Goal: Task Accomplishment & Management: Complete application form

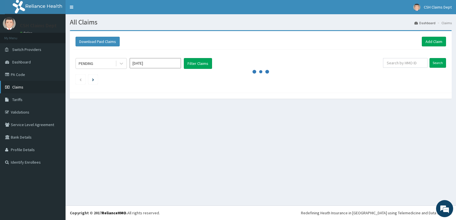
click at [16, 88] on span "Claims" at bounding box center [17, 87] width 11 height 5
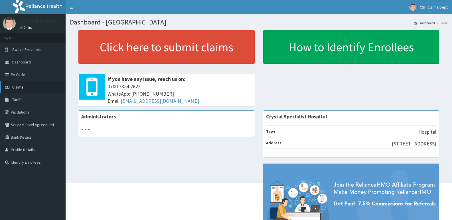
click at [16, 88] on span "Claims" at bounding box center [17, 87] width 11 height 5
click at [21, 85] on span "Claims" at bounding box center [17, 87] width 11 height 5
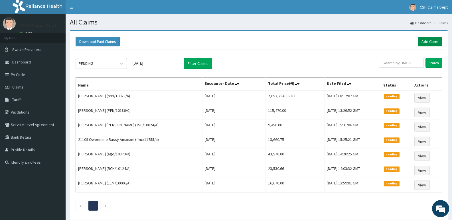
click at [421, 43] on link "Add Claim" at bounding box center [430, 42] width 24 height 10
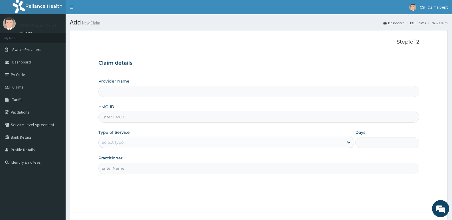
type input "Crystal Specialist Hospital"
click at [155, 117] on input "HMO ID" at bounding box center [258, 117] width 321 height 11
click at [165, 120] on input "HMO ID" at bounding box center [258, 117] width 321 height 11
type input "LTR/10364/B"
click at [122, 145] on div "Select type" at bounding box center [112, 143] width 22 height 6
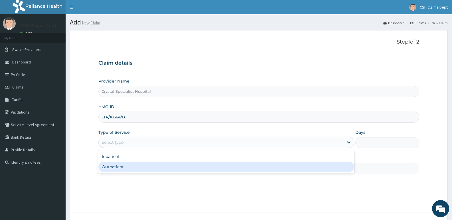
click at [122, 168] on div "Outpatient" at bounding box center [225, 167] width 255 height 10
type input "1"
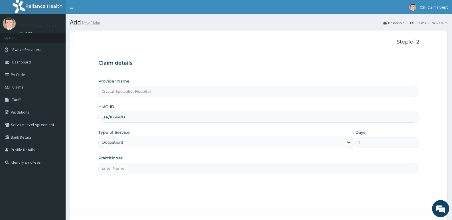
click at [126, 169] on input "Practitioner" at bounding box center [258, 168] width 321 height 11
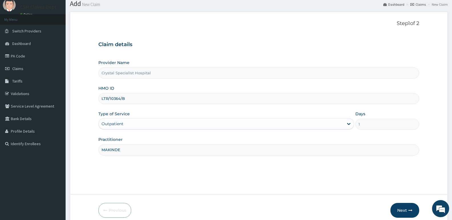
scroll to position [44, 0]
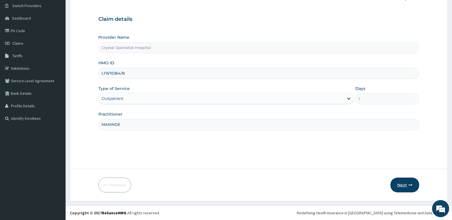
type input "MAKINDE"
click at [409, 186] on icon "button" at bounding box center [410, 185] width 4 height 4
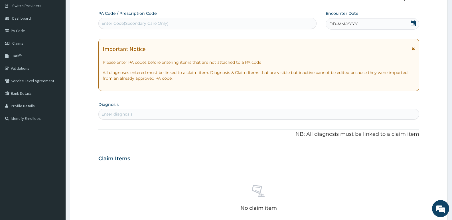
click at [413, 23] on icon at bounding box center [413, 24] width 6 height 6
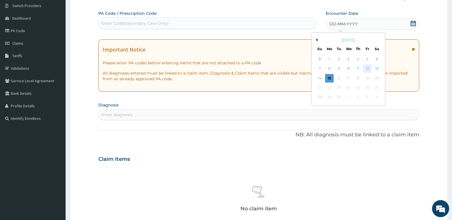
click at [367, 68] on div "12" at bounding box center [367, 69] width 9 height 9
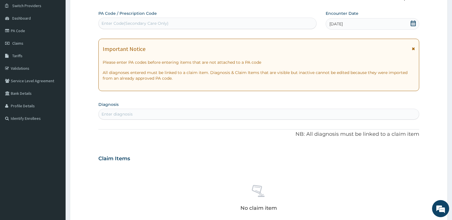
click at [222, 111] on div "Enter diagnosis" at bounding box center [259, 114] width 320 height 9
type input "MALARIA"
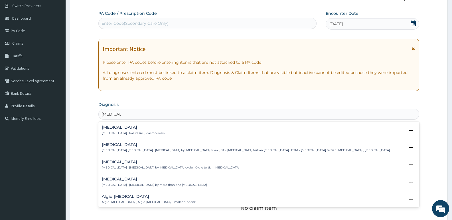
click at [129, 134] on p "Malaria , Paludism , Plasmodiosis" at bounding box center [133, 133] width 63 height 4
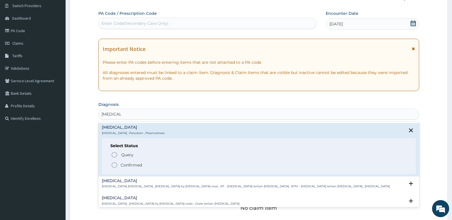
click at [126, 165] on p "Confirmed" at bounding box center [131, 165] width 21 height 6
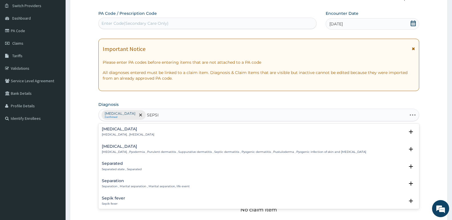
type input "[MEDICAL_DATA]"
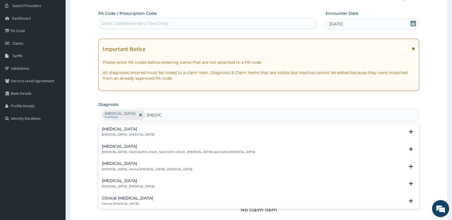
click at [113, 130] on h4 "[MEDICAL_DATA]" at bounding box center [128, 129] width 52 height 4
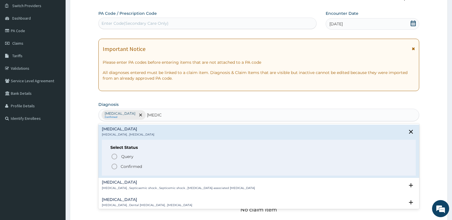
click at [135, 167] on p "Confirmed" at bounding box center [131, 167] width 21 height 6
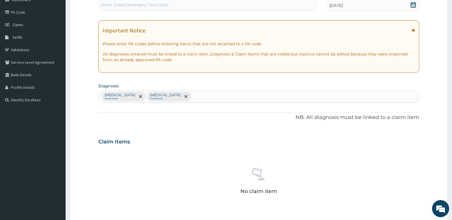
scroll to position [72, 0]
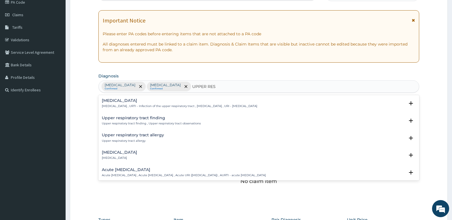
type input "UPPER RESP"
click at [137, 105] on p "Upper respiratory infection , URTI - Infection of the upper respiratory tract ,…" at bounding box center [179, 106] width 155 height 4
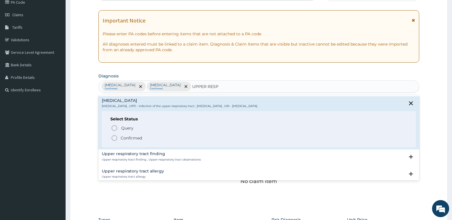
click at [135, 138] on p "Confirmed" at bounding box center [131, 138] width 21 height 6
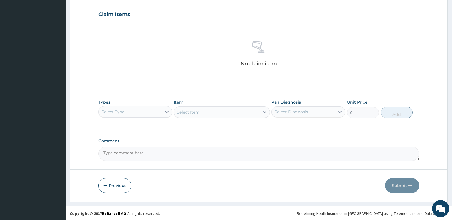
scroll to position [191, 0]
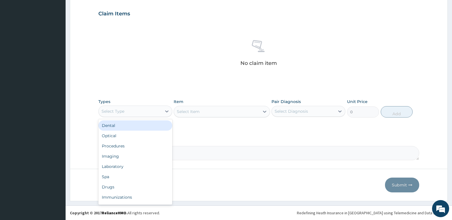
click at [118, 109] on div "Select Type" at bounding box center [112, 112] width 23 height 6
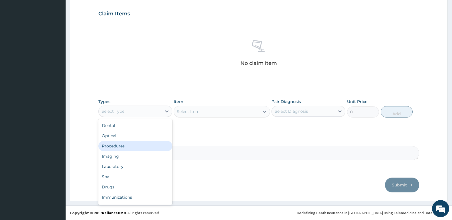
click at [121, 143] on div "Procedures" at bounding box center [135, 146] width 74 height 10
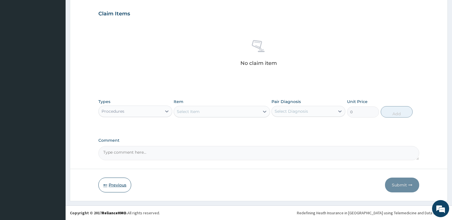
click at [114, 189] on button "Previous" at bounding box center [114, 185] width 33 height 15
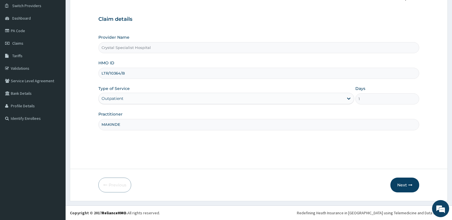
scroll to position [44, 0]
drag, startPoint x: 99, startPoint y: 123, endPoint x: 86, endPoint y: 123, distance: 12.8
click at [86, 123] on form "Step 1 of 2 Claim details Provider Name Crystal Specialist Hospital HMO ID LTR/…" at bounding box center [259, 93] width 378 height 215
click at [410, 185] on icon "button" at bounding box center [410, 185] width 4 height 4
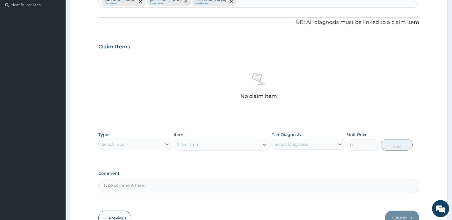
scroll to position [158, 0]
click at [149, 142] on div "Select Type" at bounding box center [130, 144] width 63 height 9
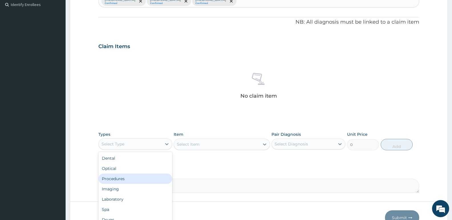
click at [133, 180] on div "Procedures" at bounding box center [135, 179] width 74 height 10
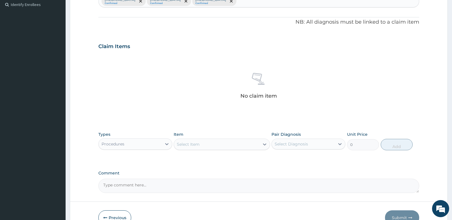
click at [196, 145] on div "Select Item" at bounding box center [188, 145] width 23 height 6
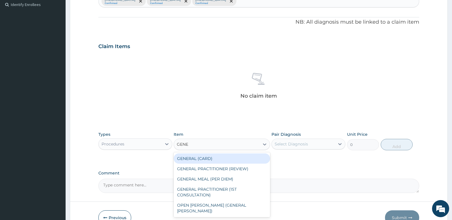
type input "GENER"
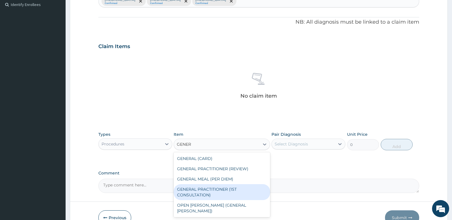
click at [224, 189] on div "GENERAL PRACTITIONER (1ST CONSULTATION)" at bounding box center [222, 192] width 96 height 16
type input "3490"
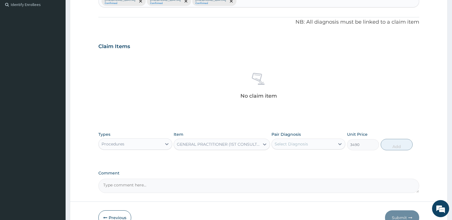
click at [294, 142] on div "Select Diagnosis" at bounding box center [291, 144] width 33 height 6
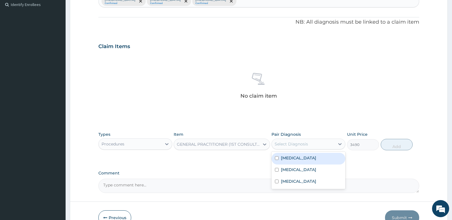
click at [298, 164] on div "[MEDICAL_DATA]" at bounding box center [308, 159] width 74 height 12
checkbox input "true"
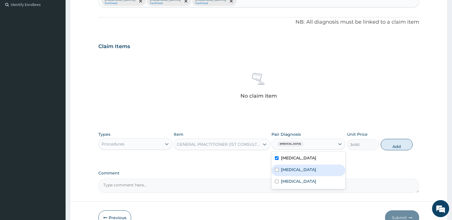
click at [298, 171] on div "[MEDICAL_DATA]" at bounding box center [308, 171] width 74 height 12
checkbox input "true"
click at [308, 185] on div "[MEDICAL_DATA]" at bounding box center [308, 182] width 74 height 12
checkbox input "true"
click at [393, 146] on button "Add" at bounding box center [397, 144] width 32 height 11
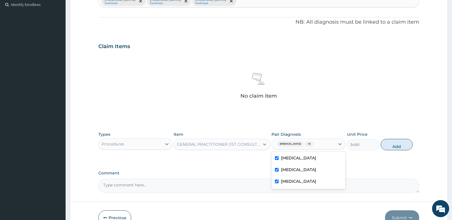
type input "0"
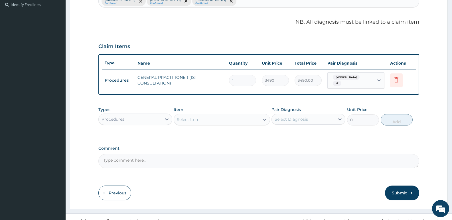
click at [119, 117] on div "Procedures" at bounding box center [112, 120] width 23 height 6
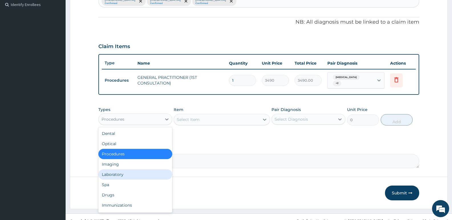
click at [126, 171] on div "Laboratory" at bounding box center [135, 175] width 74 height 10
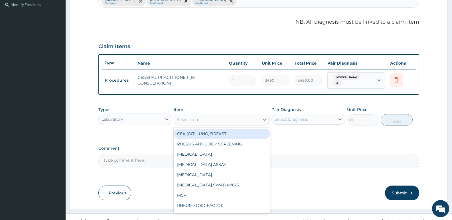
click at [197, 118] on div "Select Item" at bounding box center [188, 120] width 23 height 6
type input "fbc"
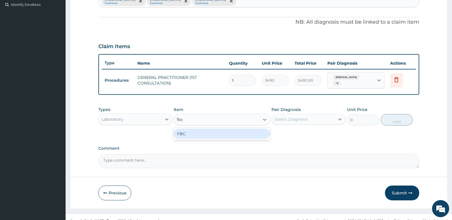
click at [196, 130] on div "FBC" at bounding box center [222, 134] width 96 height 10
type input "4700"
click at [314, 117] on div "Select Diagnosis" at bounding box center [303, 119] width 63 height 9
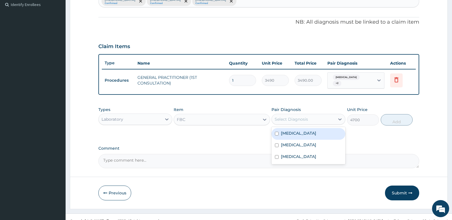
click at [307, 134] on div "[MEDICAL_DATA]" at bounding box center [308, 134] width 74 height 12
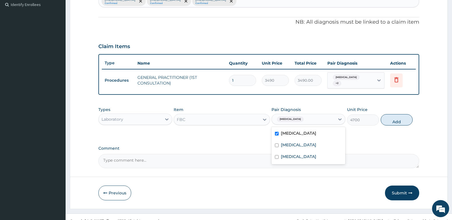
click at [295, 131] on label "[MEDICAL_DATA]" at bounding box center [298, 134] width 35 height 6
checkbox input "false"
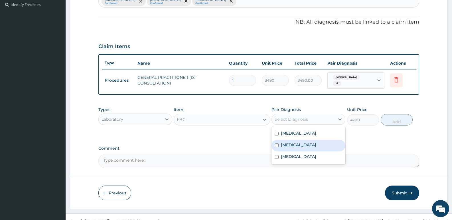
click at [293, 142] on label "Sepsis" at bounding box center [298, 145] width 35 height 6
checkbox input "true"
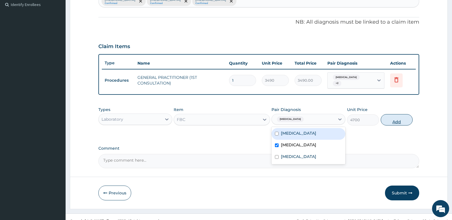
click at [389, 118] on button "Add" at bounding box center [397, 119] width 32 height 11
type input "0"
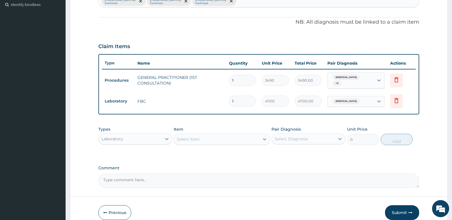
click at [214, 138] on div "Select Item" at bounding box center [216, 139] width 85 height 9
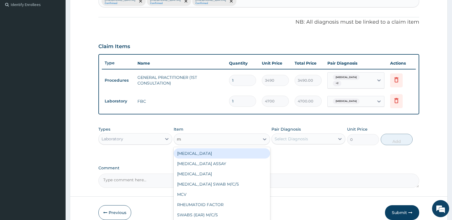
type input "mp"
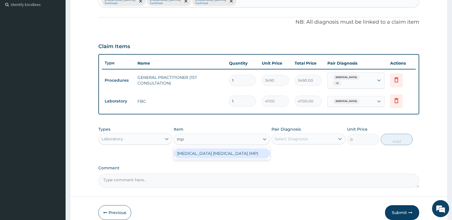
click at [204, 154] on div "MALARIA PARASITE (MP)" at bounding box center [222, 154] width 96 height 10
type input "2740"
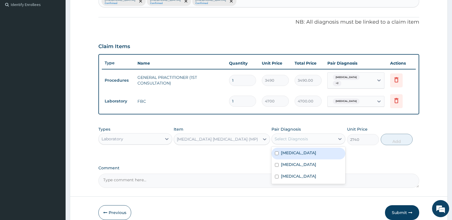
click at [314, 139] on div "Select Diagnosis" at bounding box center [303, 139] width 63 height 9
click at [308, 151] on div "[MEDICAL_DATA]" at bounding box center [308, 154] width 74 height 12
checkbox input "true"
click at [398, 139] on button "Add" at bounding box center [397, 139] width 32 height 11
type input "0"
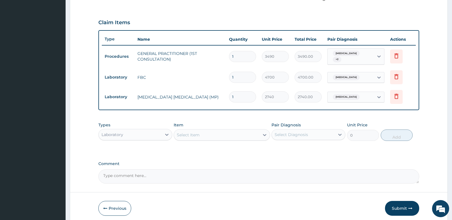
scroll to position [203, 0]
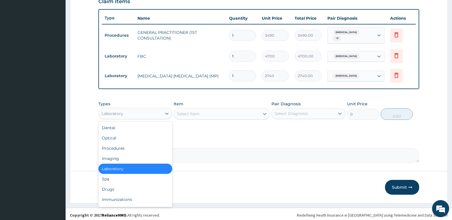
click at [129, 113] on div "Laboratory" at bounding box center [130, 113] width 63 height 9
click at [121, 190] on div "Drugs" at bounding box center [135, 189] width 74 height 10
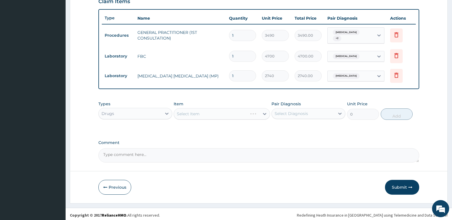
click at [219, 115] on div "Select Item" at bounding box center [222, 113] width 96 height 11
click at [194, 115] on div "Select Item" at bounding box center [216, 113] width 85 height 9
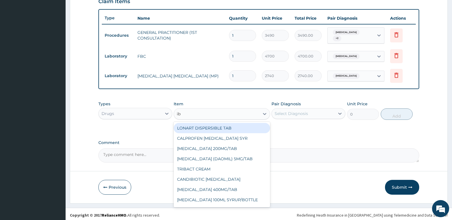
type input "ibu"
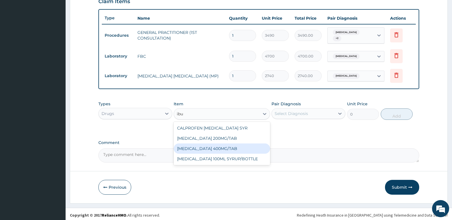
click at [214, 146] on div "[MEDICAL_DATA] 400MG/TAB" at bounding box center [222, 149] width 96 height 10
type input "92.91500091552734"
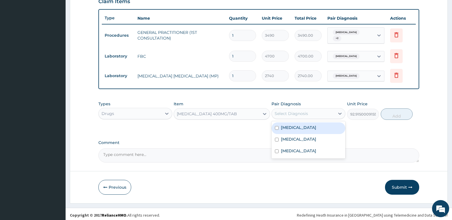
click at [306, 111] on div "Select Diagnosis" at bounding box center [291, 114] width 33 height 6
click at [296, 129] on div "[MEDICAL_DATA]" at bounding box center [308, 129] width 74 height 12
checkbox input "true"
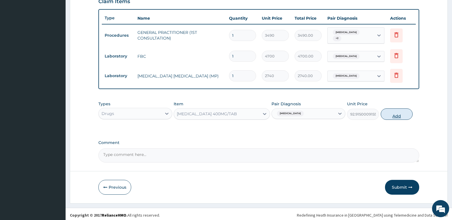
click at [398, 114] on button "Add" at bounding box center [397, 114] width 32 height 11
type input "0"
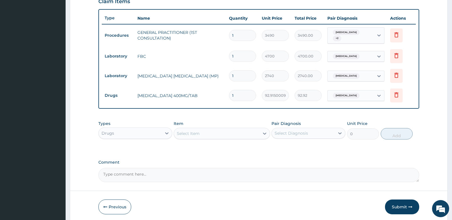
click at [206, 130] on div "Select Item" at bounding box center [216, 133] width 85 height 9
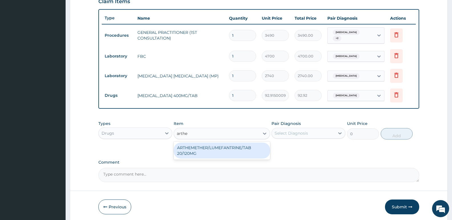
type input "arthem"
click at [223, 147] on div "ARTHEMETHER/LUMEFANTRINE/TAB 20/120MG" at bounding box center [222, 151] width 96 height 16
type input "130"
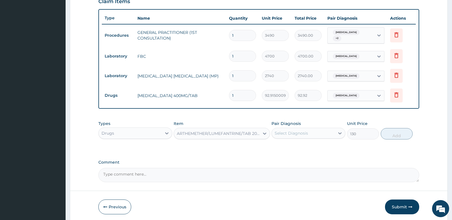
click at [308, 129] on div "Select Diagnosis" at bounding box center [303, 133] width 63 height 9
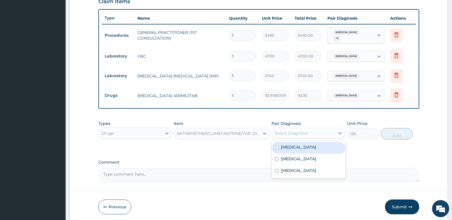
click at [295, 150] on div "Malaria" at bounding box center [308, 148] width 74 height 12
checkbox input "true"
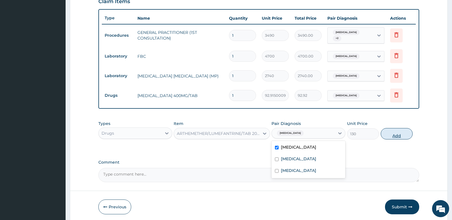
click at [396, 135] on button "Add" at bounding box center [397, 133] width 32 height 11
type input "0"
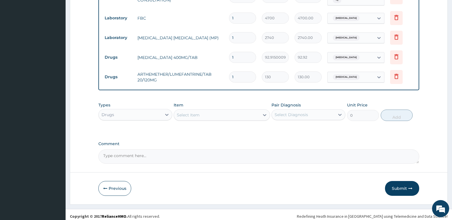
scroll to position [242, 0]
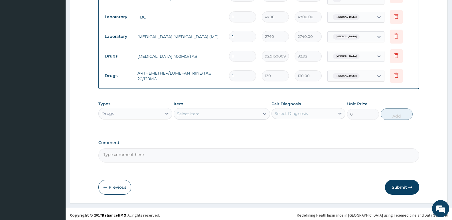
click at [221, 115] on div "Select Item" at bounding box center [216, 113] width 85 height 9
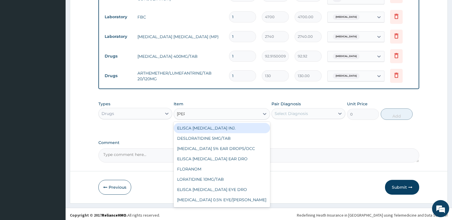
type input "lorat"
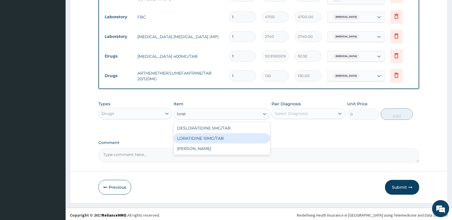
click at [203, 137] on div "LORATIDINE 10MG/TAB" at bounding box center [222, 138] width 96 height 10
type input "66"
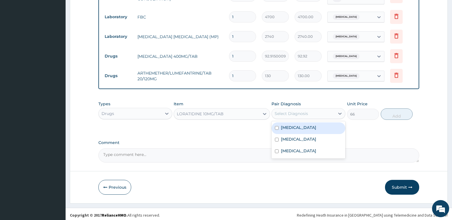
click at [328, 112] on div "Select Diagnosis" at bounding box center [303, 113] width 63 height 9
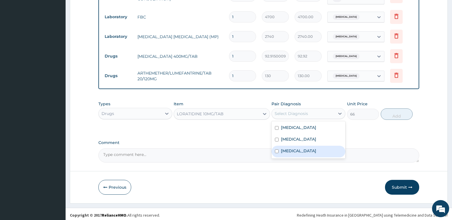
click at [302, 148] on label "Upper respiratory infection" at bounding box center [298, 151] width 35 height 6
checkbox input "true"
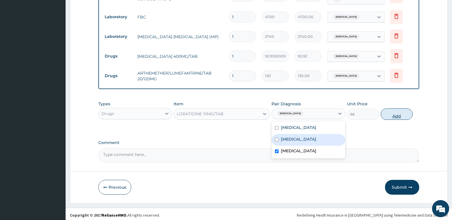
click at [402, 114] on button "Add" at bounding box center [397, 114] width 32 height 11
type input "0"
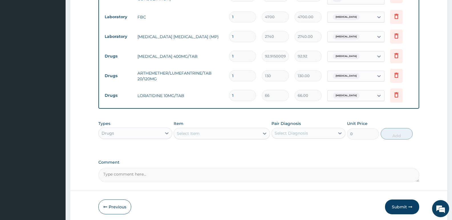
click at [210, 133] on div "Select Item" at bounding box center [216, 133] width 85 height 9
type input "septri"
click at [219, 144] on div "COTRIMOXAZOLE SEPTRIN/TAB" at bounding box center [222, 148] width 96 height 10
type input "140.6150054931641"
click at [322, 133] on div "Select Diagnosis" at bounding box center [303, 133] width 63 height 9
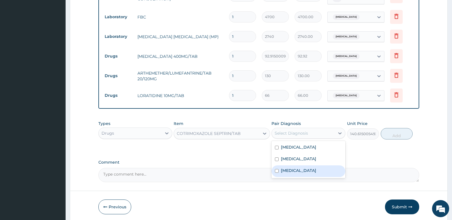
click at [300, 169] on label "Upper respiratory infection" at bounding box center [298, 171] width 35 height 6
checkbox input "true"
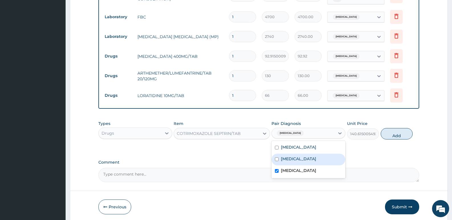
click at [320, 160] on div "Sepsis" at bounding box center [308, 160] width 74 height 12
checkbox input "true"
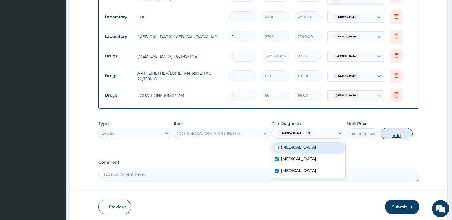
click at [393, 131] on button "Add" at bounding box center [397, 133] width 32 height 11
type input "0"
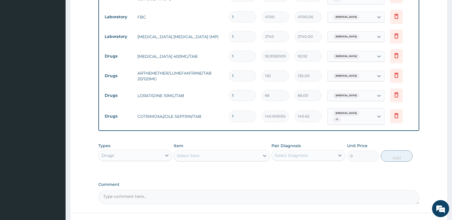
type input "10"
type input "1406.15"
type input "10"
click at [239, 91] on input "1" at bounding box center [242, 95] width 27 height 11
type input "10"
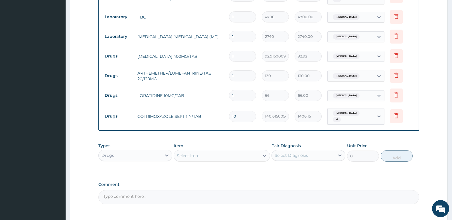
type input "660.00"
type input "10"
drag, startPoint x: 241, startPoint y: 73, endPoint x: 182, endPoint y: 73, distance: 59.6
click at [182, 73] on tr "Drugs ARTHEMETHER/LUMEFANTRINE/TAB 20/120MG 1 130 130.00 Malaria Delete" at bounding box center [259, 76] width 314 height 20
type input "2"
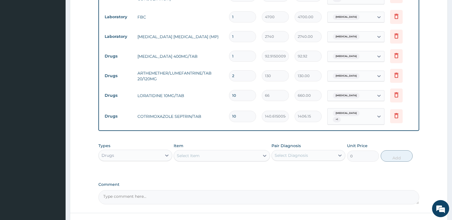
type input "260.00"
type input "24"
type input "3120.00"
type input "24"
click at [243, 52] on input "1" at bounding box center [242, 56] width 27 height 11
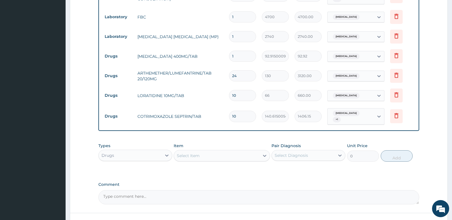
type input "10"
type input "929.15"
type input "10"
click at [183, 61] on tr "Drugs IBUPROFEN 400MG/TAB 10 92.91500091552734 929.15 Malaria Delete" at bounding box center [259, 56] width 314 height 20
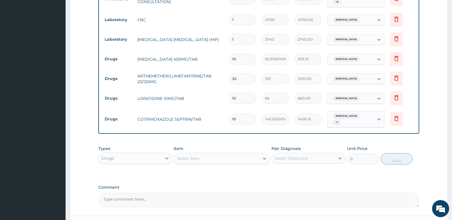
scroll to position [284, 0]
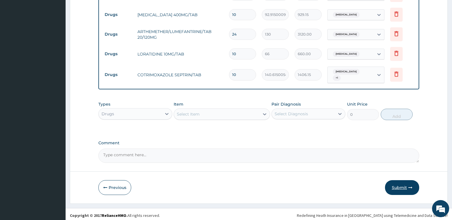
click at [406, 188] on button "Submit" at bounding box center [402, 187] width 34 height 15
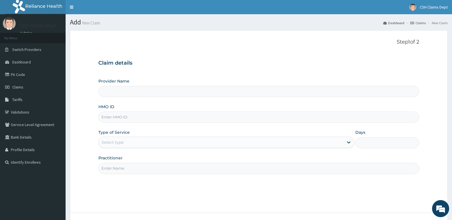
type input "Crystal Specialist Hospital"
click at [130, 118] on input "HMO ID" at bounding box center [258, 117] width 321 height 11
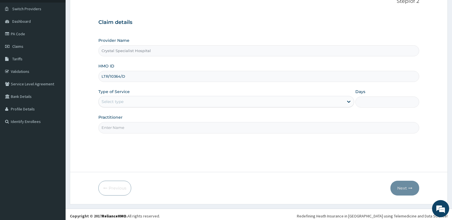
scroll to position [44, 0]
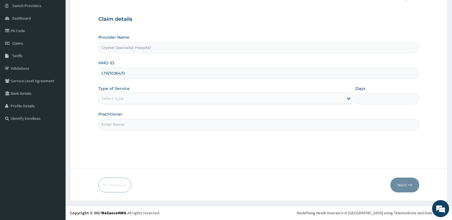
type input "LTR/10364/D"
click at [142, 96] on div "Select type" at bounding box center [221, 98] width 245 height 9
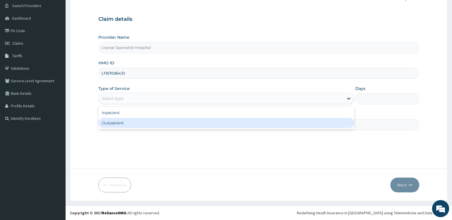
drag, startPoint x: 146, startPoint y: 125, endPoint x: 161, endPoint y: 38, distance: 88.8
click at [146, 125] on div "Outpatient" at bounding box center [225, 123] width 255 height 10
type input "1"
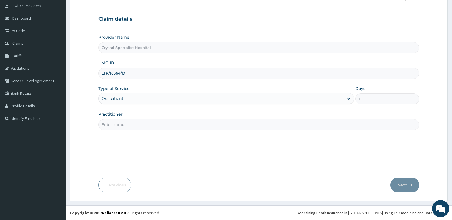
click at [156, 125] on input "Practitioner" at bounding box center [258, 124] width 321 height 11
paste input "MAKINDE"
type input "MAKINDE"
click at [401, 183] on button "Next" at bounding box center [404, 185] width 29 height 15
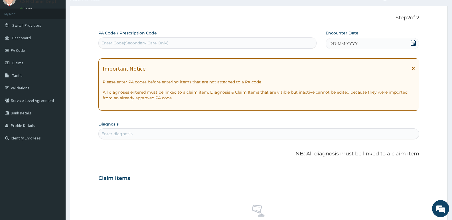
scroll to position [0, 0]
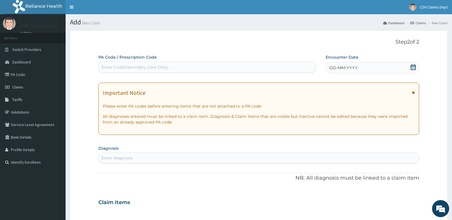
click at [413, 66] on icon at bounding box center [413, 67] width 5 height 6
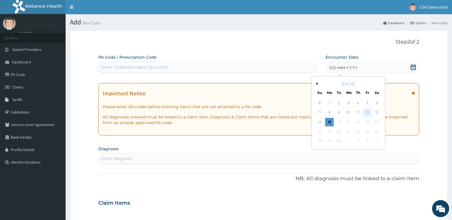
click at [367, 111] on div "12" at bounding box center [367, 113] width 9 height 9
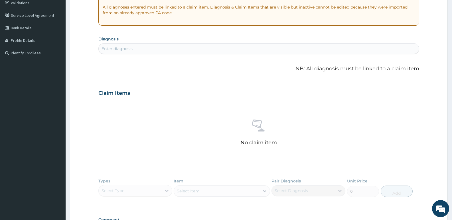
scroll to position [114, 0]
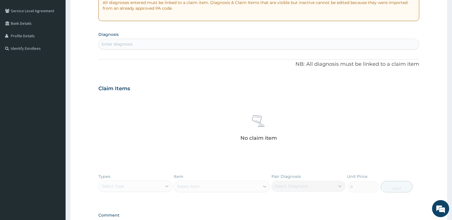
click at [138, 40] on div "Enter diagnosis" at bounding box center [259, 44] width 320 height 9
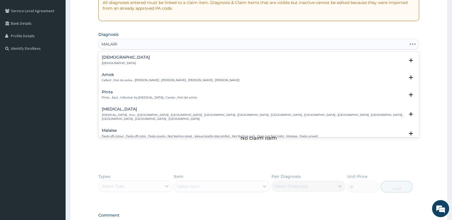
type input "MALARIA"
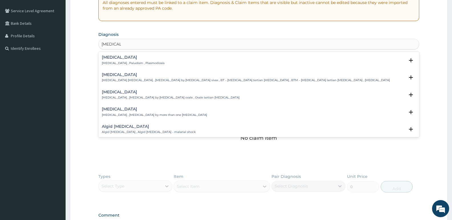
click at [140, 62] on p "Malaria , Paludism , Plasmodiosis" at bounding box center [133, 63] width 63 height 4
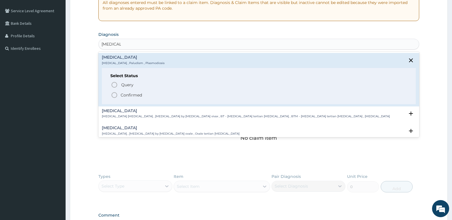
click at [139, 97] on p "Confirmed" at bounding box center [131, 95] width 21 height 6
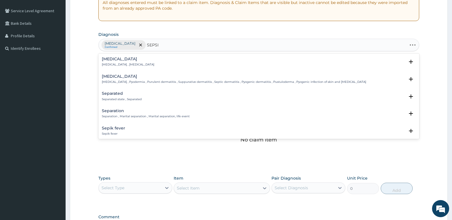
type input "[MEDICAL_DATA]"
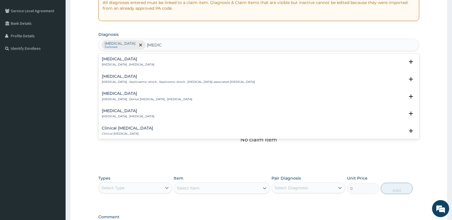
click at [120, 62] on div "Sepsis Systemic infection , Sepsis" at bounding box center [128, 62] width 52 height 10
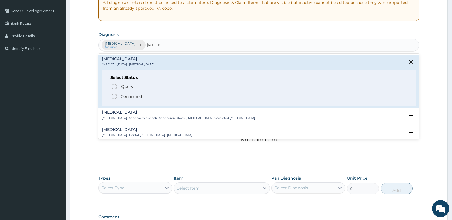
click at [131, 96] on p "Confirmed" at bounding box center [131, 97] width 21 height 6
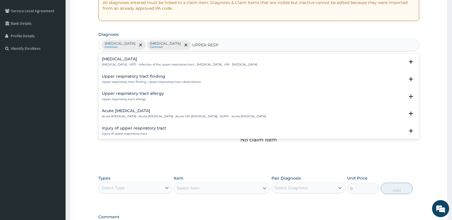
type input "UPPER RESPI"
click at [149, 61] on h4 "Upper respiratory infection" at bounding box center [179, 59] width 155 height 4
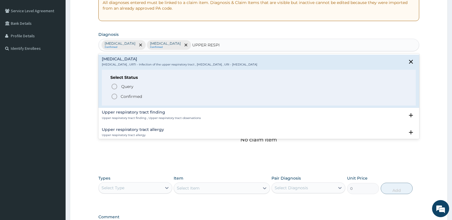
click at [132, 98] on p "Confirmed" at bounding box center [131, 97] width 21 height 6
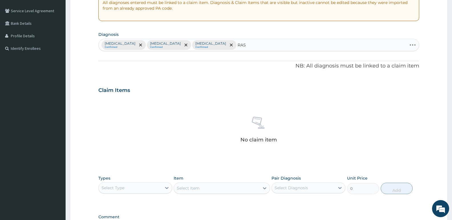
type input "RASH"
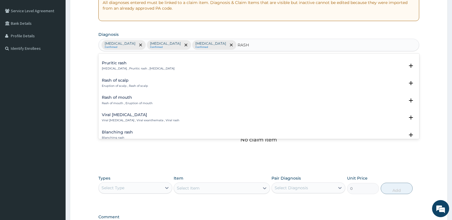
scroll to position [171, 0]
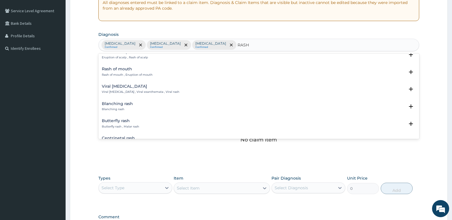
click at [130, 90] on p "Viral exanthem , Viral exanthemata , Viral rash" at bounding box center [141, 92] width 78 height 4
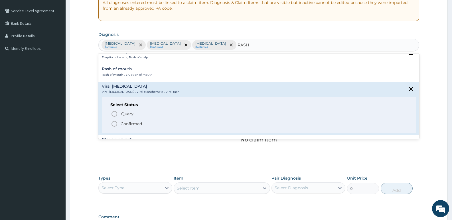
click at [131, 121] on p "Confirmed" at bounding box center [131, 124] width 21 height 6
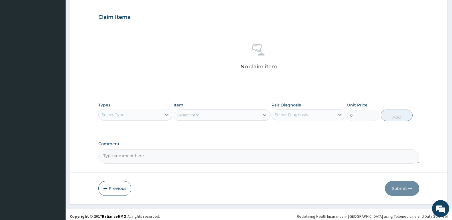
scroll to position [191, 0]
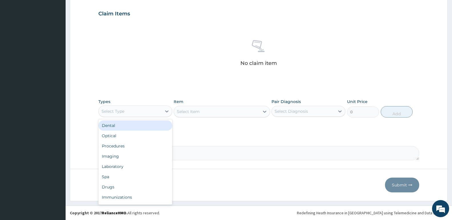
click at [125, 111] on div "Select Type" at bounding box center [130, 111] width 63 height 9
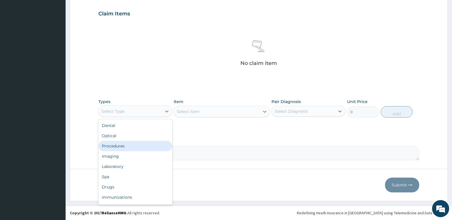
click at [131, 143] on div "Procedures" at bounding box center [135, 146] width 74 height 10
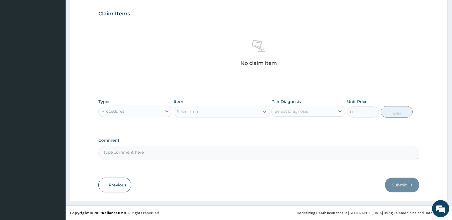
click at [204, 112] on div "Select Item" at bounding box center [216, 111] width 85 height 9
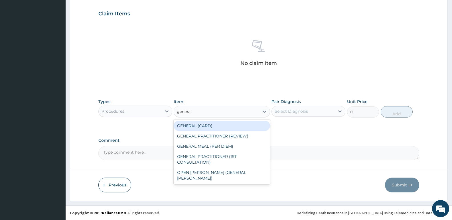
type input "general"
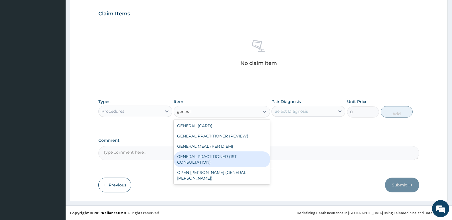
click at [217, 159] on div "GENERAL PRACTITIONER (1ST CONSULTATION)" at bounding box center [222, 160] width 96 height 16
type input "3490"
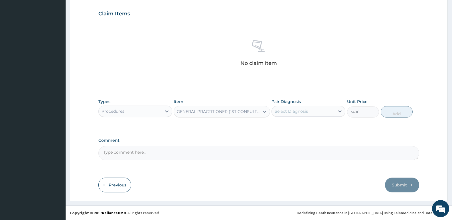
click at [307, 110] on div "Select Diagnosis" at bounding box center [291, 112] width 33 height 6
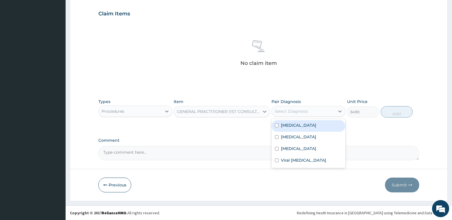
click at [300, 131] on div "Malaria" at bounding box center [308, 126] width 74 height 12
checkbox input "true"
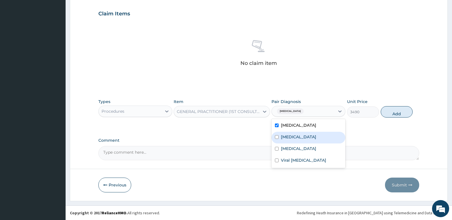
click at [299, 137] on div "[MEDICAL_DATA]" at bounding box center [308, 138] width 74 height 12
checkbox input "true"
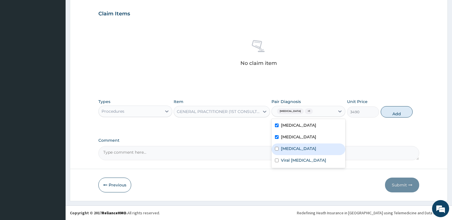
click at [298, 151] on label "Upper respiratory infection" at bounding box center [298, 149] width 35 height 6
checkbox input "true"
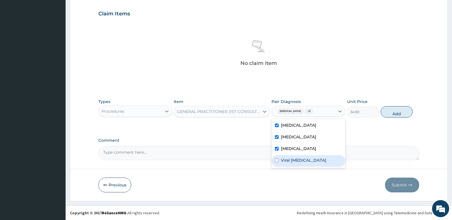
click at [298, 162] on label "Viral exanthem" at bounding box center [303, 161] width 45 height 6
checkbox input "true"
click at [401, 112] on button "Add" at bounding box center [397, 111] width 32 height 11
type input "0"
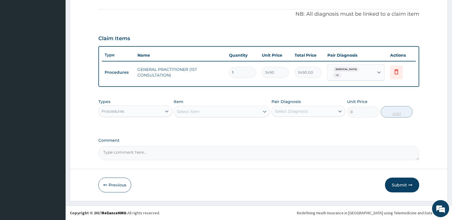
scroll to position [164, 0]
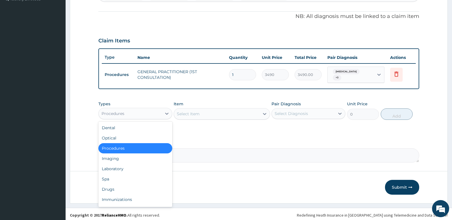
click at [147, 113] on div "Procedures" at bounding box center [130, 113] width 63 height 9
click at [139, 164] on div "Laboratory" at bounding box center [135, 169] width 74 height 10
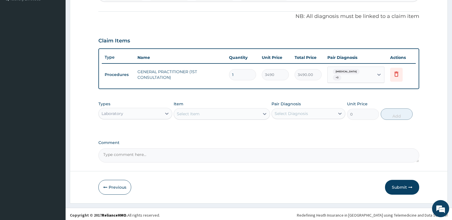
click at [199, 117] on div "Select Item" at bounding box center [222, 113] width 96 height 11
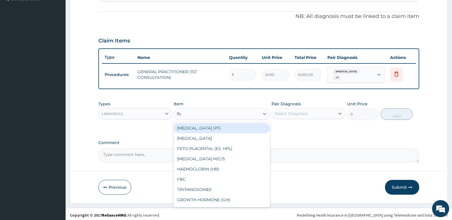
type input "fbc"
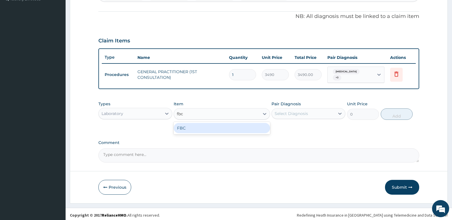
click at [202, 129] on div "FBC" at bounding box center [222, 128] width 96 height 10
type input "4700"
click at [315, 111] on div "Select Diagnosis" at bounding box center [303, 113] width 63 height 9
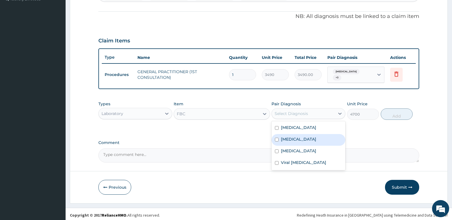
click at [294, 139] on div "[MEDICAL_DATA]" at bounding box center [308, 140] width 74 height 12
checkbox input "true"
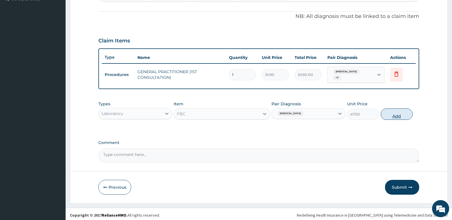
click at [399, 114] on button "Add" at bounding box center [397, 114] width 32 height 11
type input "0"
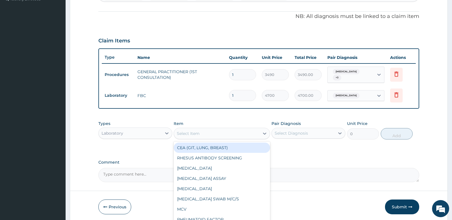
click at [200, 131] on div "Select Item" at bounding box center [216, 133] width 85 height 9
type input "mp"
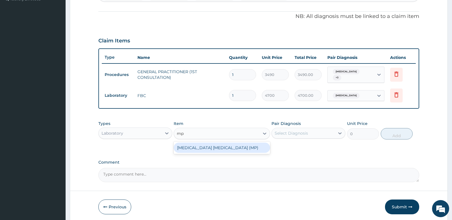
click at [204, 146] on div "MALARIA PARASITE (MP)" at bounding box center [222, 148] width 96 height 10
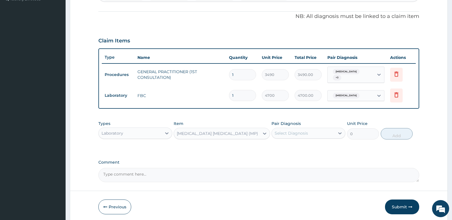
type input "2740"
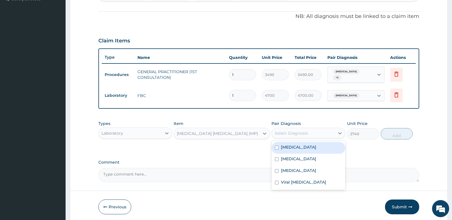
click at [316, 134] on div "Select Diagnosis" at bounding box center [303, 133] width 63 height 9
click at [301, 149] on div "Malaria" at bounding box center [308, 148] width 74 height 12
checkbox input "true"
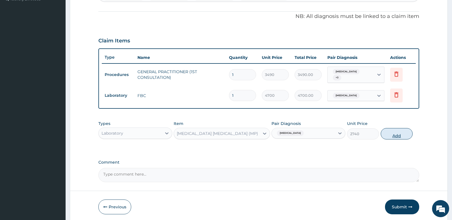
click at [393, 130] on button "Add" at bounding box center [397, 133] width 32 height 11
type input "0"
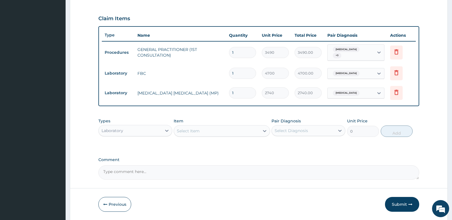
scroll to position [203, 0]
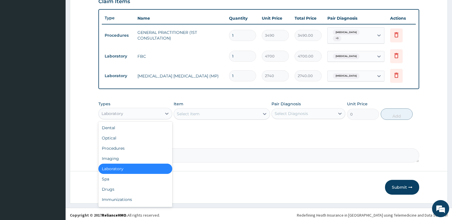
click at [118, 111] on div "Laboratory" at bounding box center [112, 114] width 22 height 6
click at [115, 186] on div "Drugs" at bounding box center [135, 189] width 74 height 10
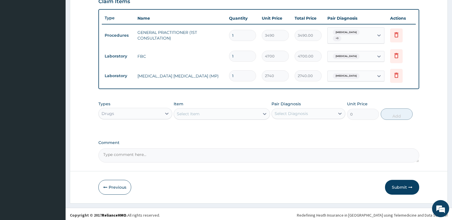
click at [201, 114] on div "Select Item" at bounding box center [216, 113] width 85 height 9
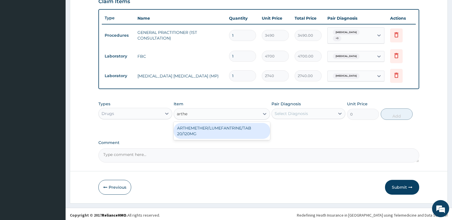
type input "arthem"
click at [218, 127] on div "ARTHEMETHER/LUMEFANTRINE/TAB 20/120MG" at bounding box center [222, 131] width 96 height 16
type input "130"
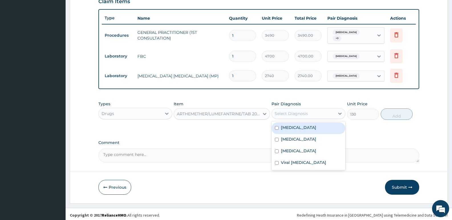
click at [300, 108] on div "Select Diagnosis" at bounding box center [308, 113] width 74 height 11
click at [301, 126] on div "Malaria" at bounding box center [308, 129] width 74 height 12
checkbox input "true"
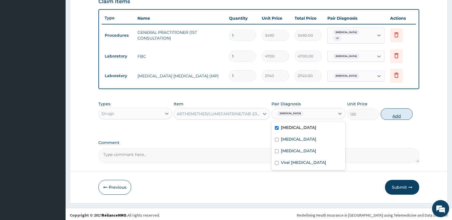
click at [394, 115] on button "Add" at bounding box center [397, 114] width 32 height 11
type input "0"
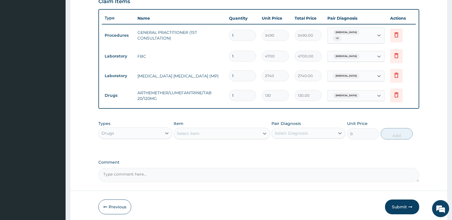
click at [237, 129] on div "Select Item" at bounding box center [216, 133] width 85 height 9
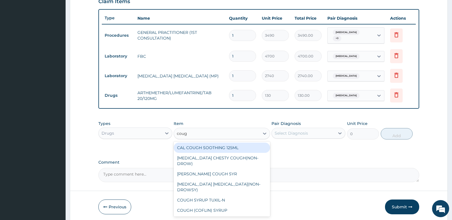
type input "cough"
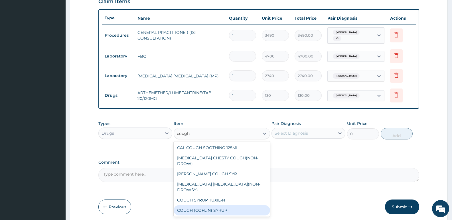
click at [216, 206] on div "COUGH (COFLIN) SYRUP" at bounding box center [222, 211] width 96 height 10
type input "1032.06005859375"
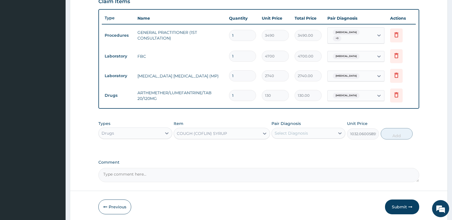
click at [300, 131] on div "Select Diagnosis" at bounding box center [291, 134] width 33 height 6
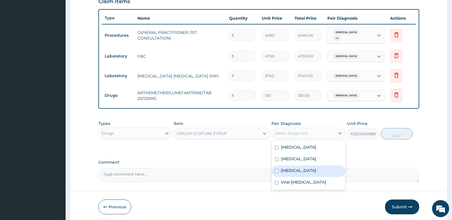
click at [301, 169] on label "Upper respiratory infection" at bounding box center [298, 171] width 35 height 6
checkbox input "true"
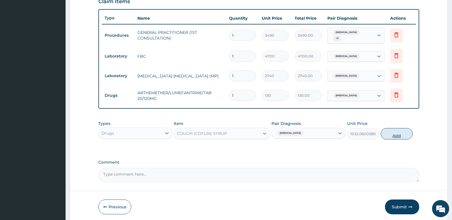
click at [392, 132] on button "Add" at bounding box center [397, 133] width 32 height 11
type input "0"
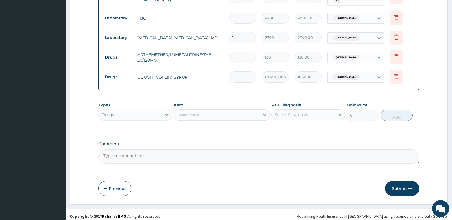
scroll to position [242, 0]
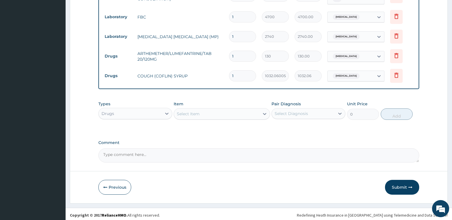
click at [197, 113] on div "Select Item" at bounding box center [188, 114] width 23 height 6
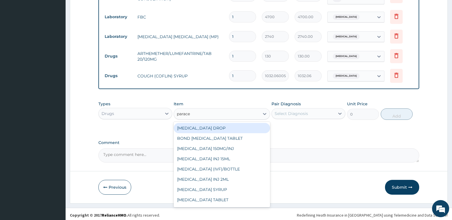
type input "paracet"
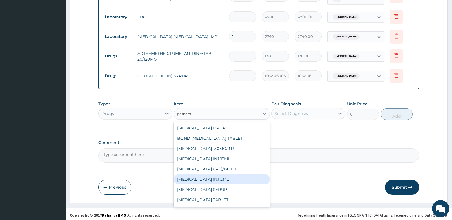
scroll to position [9, 0]
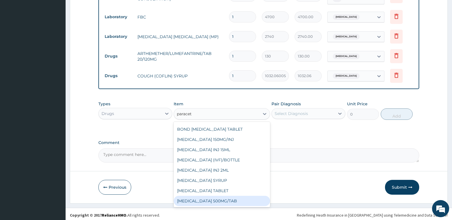
click at [238, 202] on div "[MEDICAL_DATA] 500MG/TAB" at bounding box center [222, 201] width 96 height 10
type input "22.625"
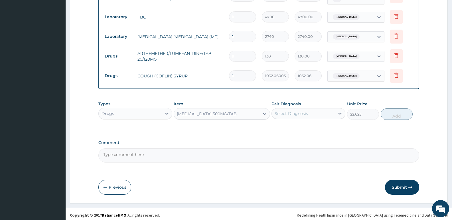
click at [291, 113] on div "Select Diagnosis" at bounding box center [291, 114] width 33 height 6
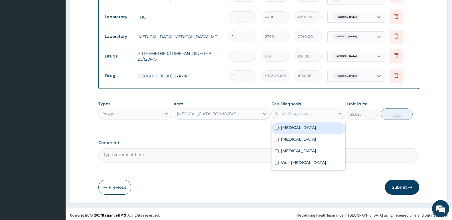
click at [293, 129] on div "Malaria" at bounding box center [308, 129] width 74 height 12
checkbox input "true"
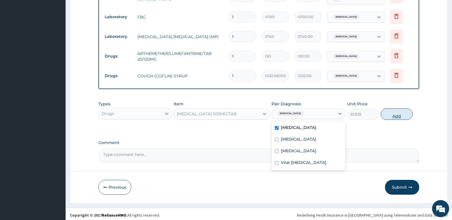
click at [397, 111] on button "Add" at bounding box center [397, 114] width 32 height 11
type input "0"
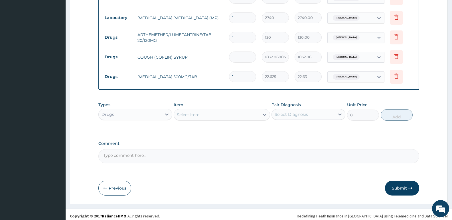
scroll to position [262, 0]
click at [197, 115] on div "Select Item" at bounding box center [216, 113] width 85 height 9
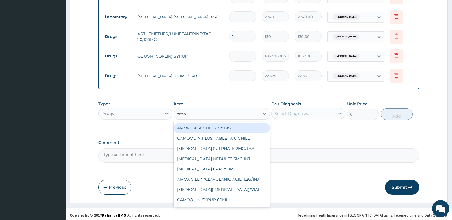
type input "amox"
click at [207, 126] on div "[MEDICAL_DATA] CAP 250MG" at bounding box center [222, 128] width 96 height 10
type input "177.9199981689453"
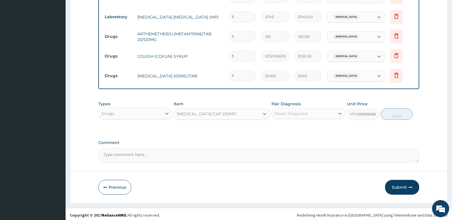
click at [299, 113] on div "Select Diagnosis" at bounding box center [291, 114] width 33 height 6
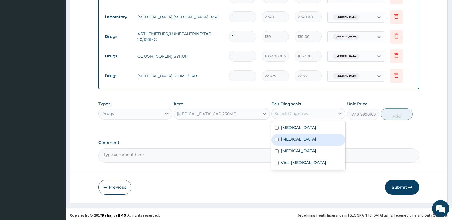
click at [289, 138] on label "[MEDICAL_DATA]" at bounding box center [298, 140] width 35 height 6
checkbox input "true"
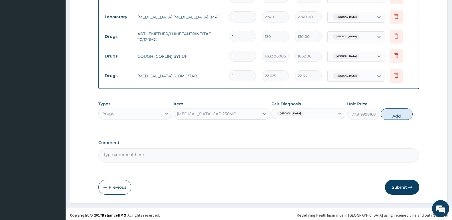
click at [394, 113] on button "Add" at bounding box center [397, 114] width 32 height 11
type input "0"
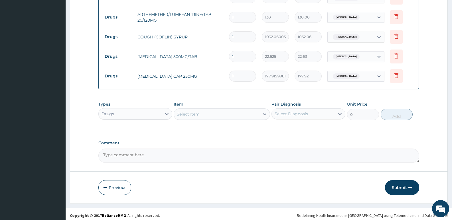
scroll to position [282, 0]
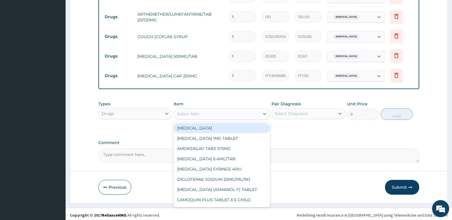
click at [204, 110] on div "Select Item" at bounding box center [216, 113] width 85 height 9
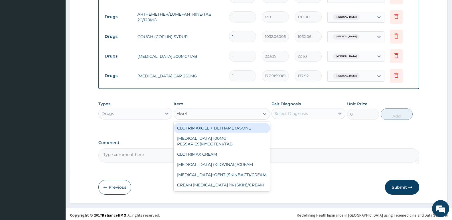
type input "clotrim"
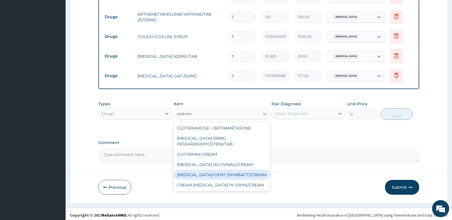
click at [253, 177] on div "[MEDICAL_DATA]+GENT (SKINBACT)/CREAM" at bounding box center [222, 175] width 96 height 10
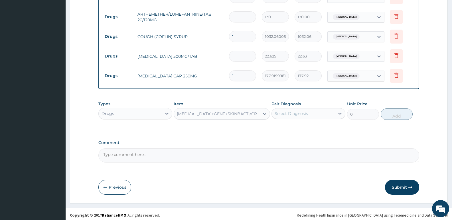
type input "1340"
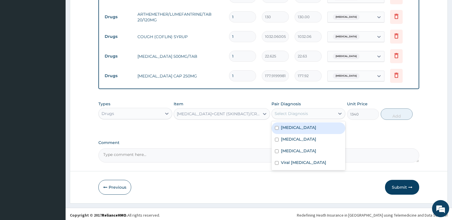
click at [316, 110] on div "Select Diagnosis" at bounding box center [303, 113] width 63 height 9
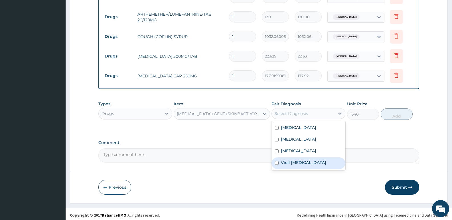
click at [304, 160] on label "Viral exanthem" at bounding box center [303, 163] width 45 height 6
checkbox input "true"
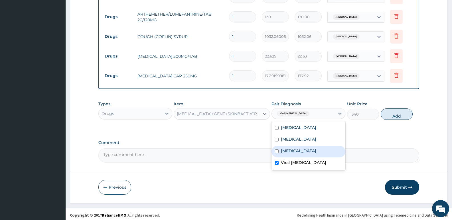
click at [392, 114] on button "Add" at bounding box center [397, 114] width 32 height 11
type input "0"
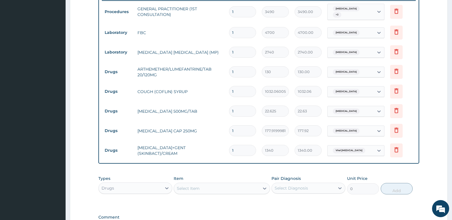
scroll to position [225, 0]
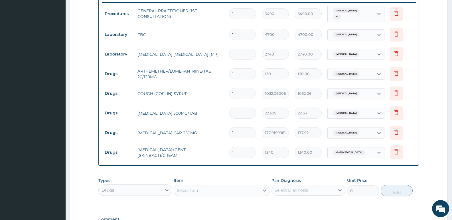
click at [241, 129] on input "1" at bounding box center [242, 132] width 27 height 11
type input "10"
type input "1779.20"
type input "10"
drag, startPoint x: 242, startPoint y: 113, endPoint x: 208, endPoint y: 107, distance: 34.4
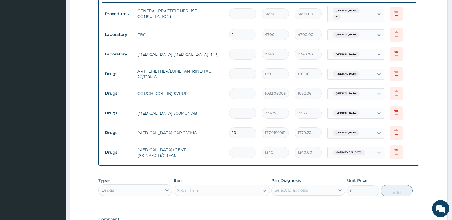
click at [208, 107] on tr "Drugs PARACETAMOL 500MG/TAB 1 22.625 22.63 Malaria Delete" at bounding box center [259, 113] width 314 height 20
type input "18"
type input "407.25"
type input "18"
drag, startPoint x: 239, startPoint y: 73, endPoint x: 192, endPoint y: 79, distance: 46.9
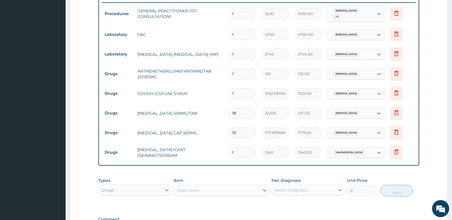
click at [192, 79] on tr "Drugs ARTHEMETHER/LUMEFANTRINE/TAB 20/120MG 1 130 130.00 Malaria Delete" at bounding box center [259, 74] width 314 height 20
type input "2"
type input "260.00"
type input "24"
type input "3120.00"
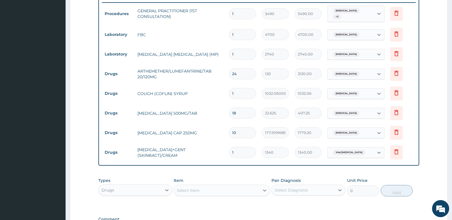
type input "24"
click at [180, 80] on tr "Drugs ARTHEMETHER/LUMEFANTRINE/TAB 20/120MG 24 130 3120.00 Malaria Delete" at bounding box center [259, 74] width 314 height 20
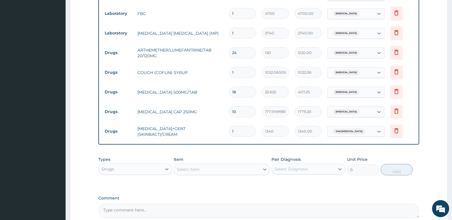
scroll to position [301, 0]
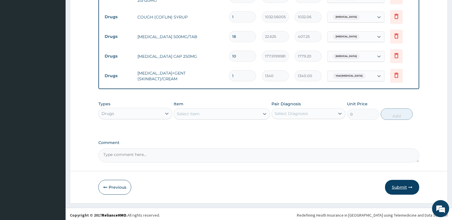
click at [402, 180] on button "Submit" at bounding box center [402, 187] width 34 height 15
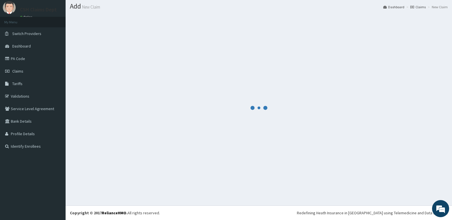
click at [402, 180] on div at bounding box center [259, 107] width 378 height 187
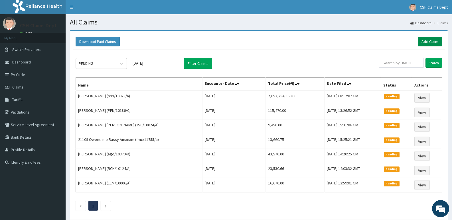
click at [433, 42] on link "Add Claim" at bounding box center [430, 42] width 24 height 10
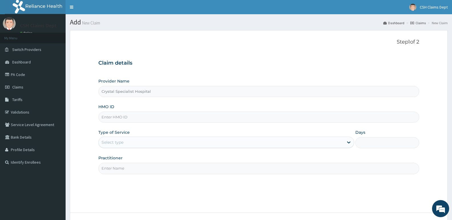
click at [143, 117] on input "HMO ID" at bounding box center [258, 117] width 321 height 11
type input "btr/10852/b"
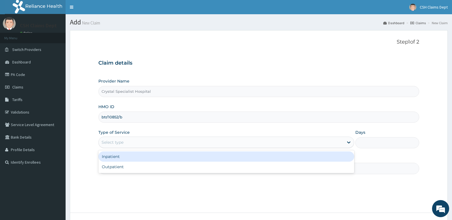
click at [124, 141] on div "Select type" at bounding box center [221, 142] width 245 height 9
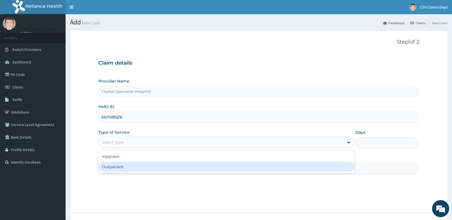
click at [120, 165] on div "Outpatient" at bounding box center [225, 167] width 255 height 10
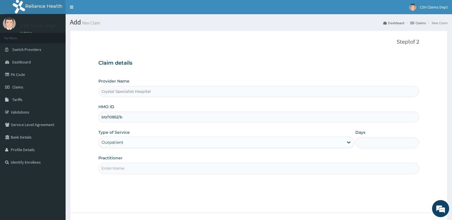
type input "1"
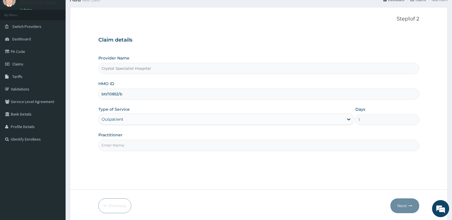
scroll to position [44, 0]
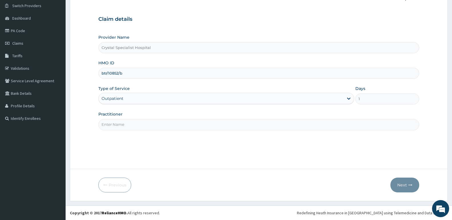
click at [122, 123] on input "Practitioner" at bounding box center [258, 124] width 321 height 11
type input "olusoji"
click at [409, 181] on button "Next" at bounding box center [404, 185] width 29 height 15
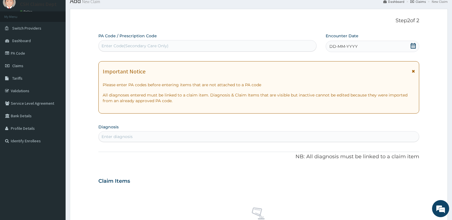
scroll to position [0, 0]
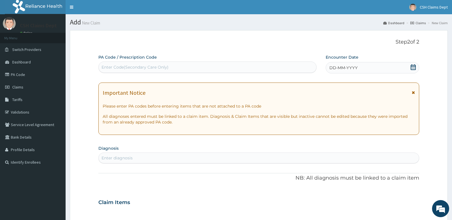
click at [413, 68] on icon at bounding box center [413, 67] width 6 height 6
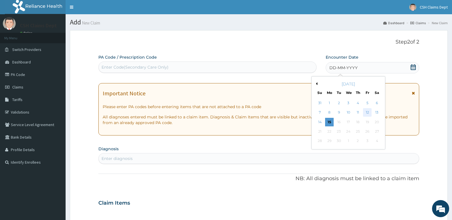
click at [366, 111] on div "12" at bounding box center [367, 113] width 9 height 9
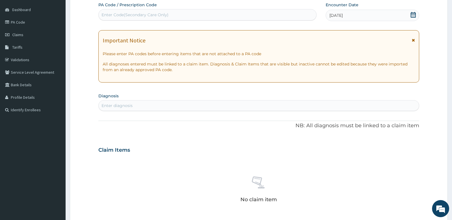
scroll to position [57, 0]
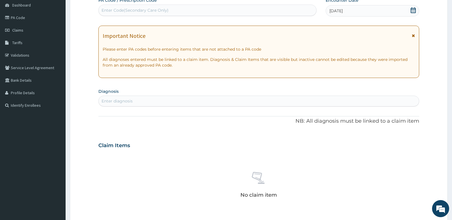
click at [147, 101] on div "Enter diagnosis" at bounding box center [259, 101] width 320 height 9
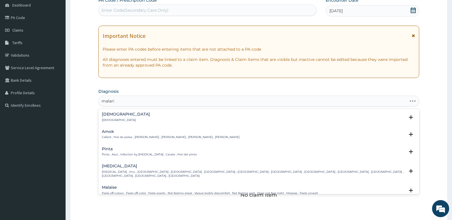
type input "malaria"
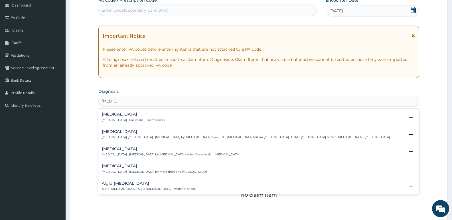
click at [120, 120] on p "Malaria , Paludism , Plasmodiosis" at bounding box center [133, 120] width 63 height 4
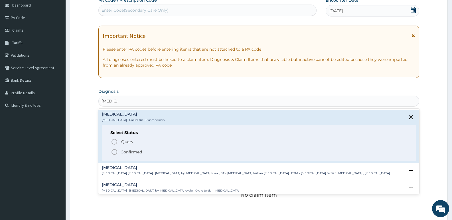
click at [129, 153] on p "Confirmed" at bounding box center [131, 152] width 21 height 6
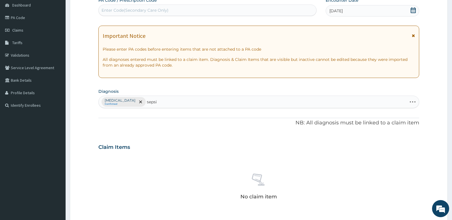
type input "sepsis"
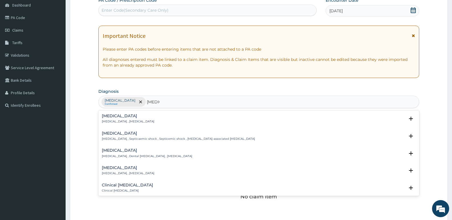
click at [118, 118] on h4 "[MEDICAL_DATA]" at bounding box center [128, 116] width 52 height 4
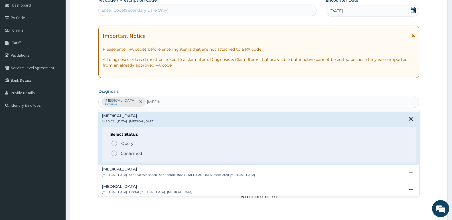
click at [138, 152] on p "Confirmed" at bounding box center [131, 154] width 21 height 6
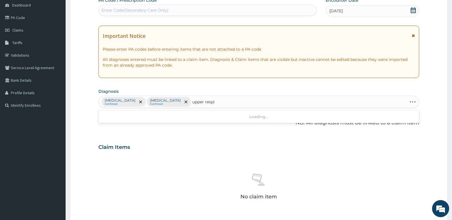
type input "upper respir"
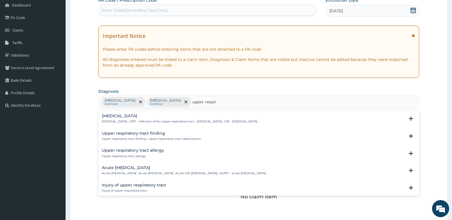
click at [133, 118] on h4 "Upper respiratory infection" at bounding box center [179, 116] width 155 height 4
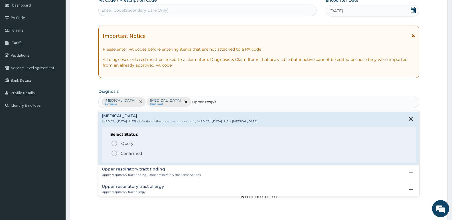
click at [138, 153] on p "Confirmed" at bounding box center [131, 154] width 21 height 6
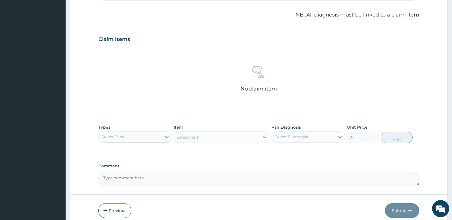
scroll to position [191, 0]
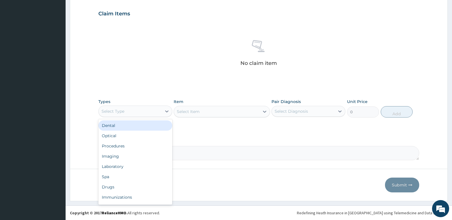
click at [125, 109] on div "Select Type" at bounding box center [130, 111] width 63 height 9
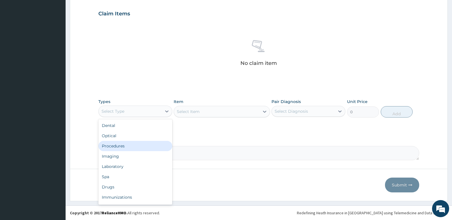
click at [123, 147] on div "Procedures" at bounding box center [135, 146] width 74 height 10
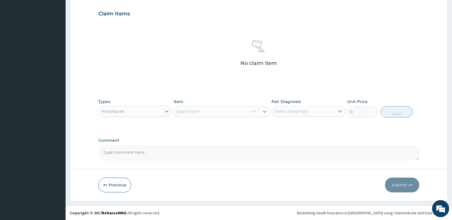
click at [195, 112] on div "Select Item" at bounding box center [222, 111] width 96 height 11
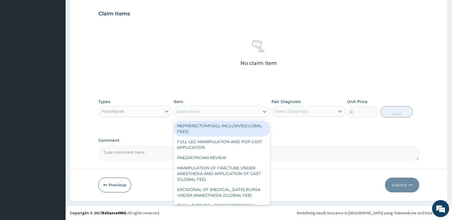
click at [196, 114] on div "Select Item" at bounding box center [188, 112] width 23 height 6
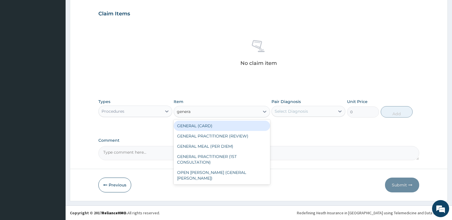
type input "general"
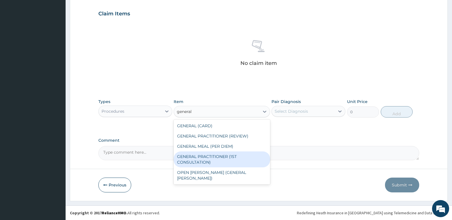
click at [227, 157] on div "GENERAL PRACTITIONER (1ST CONSULTATION)" at bounding box center [222, 160] width 96 height 16
type input "3490"
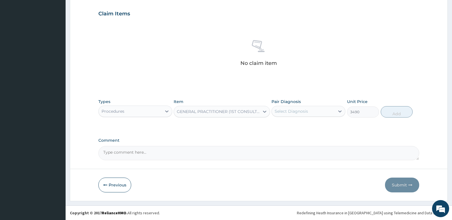
click at [306, 113] on div "Select Diagnosis" at bounding box center [291, 112] width 33 height 6
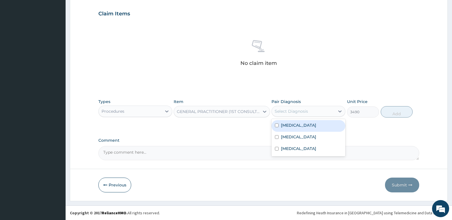
click at [304, 123] on div "Malaria" at bounding box center [308, 126] width 74 height 12
checkbox input "true"
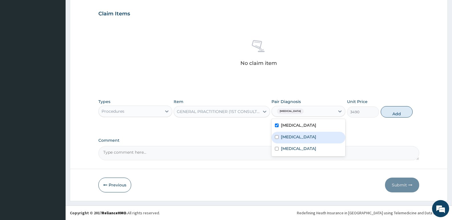
click at [298, 135] on div "[MEDICAL_DATA]" at bounding box center [308, 138] width 74 height 12
checkbox input "true"
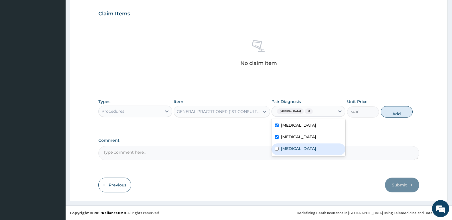
click at [294, 149] on label "Upper respiratory infection" at bounding box center [298, 149] width 35 height 6
checkbox input "true"
click at [391, 114] on button "Add" at bounding box center [397, 111] width 32 height 11
type input "0"
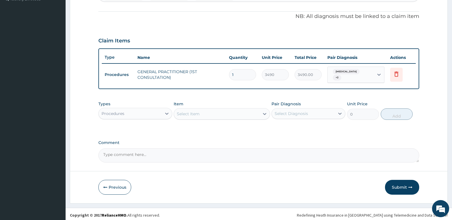
click at [131, 111] on div "Procedures" at bounding box center [130, 113] width 63 height 9
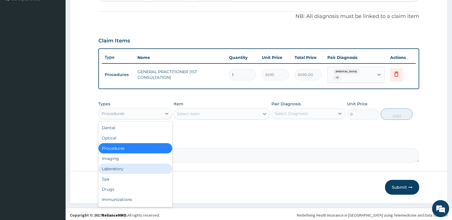
click at [115, 168] on div "Laboratory" at bounding box center [135, 169] width 74 height 10
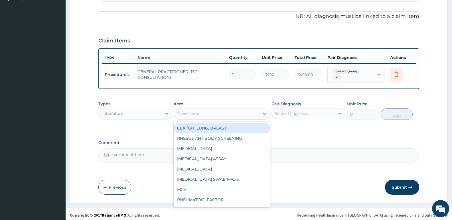
click at [217, 114] on div "Select Item" at bounding box center [216, 113] width 85 height 9
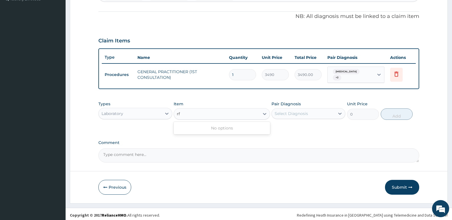
type input "rf"
click at [200, 149] on textarea "Comment" at bounding box center [258, 156] width 321 height 14
click at [192, 114] on div "Select Item" at bounding box center [188, 114] width 23 height 6
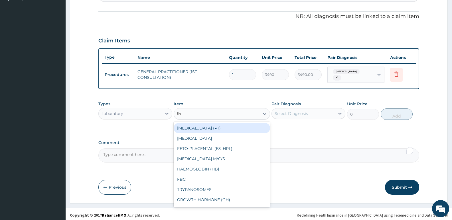
type input "fbc"
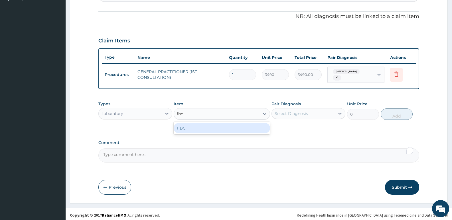
click at [203, 123] on div "FBC" at bounding box center [222, 128] width 96 height 10
type input "4700"
drag, startPoint x: 318, startPoint y: 106, endPoint x: 317, endPoint y: 112, distance: 6.2
click at [318, 108] on div "Select Diagnosis" at bounding box center [308, 113] width 74 height 11
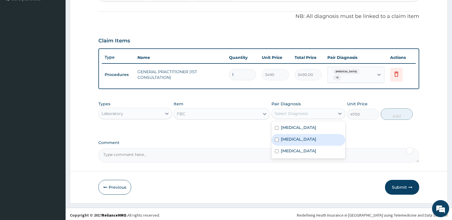
click at [289, 138] on label "[MEDICAL_DATA]" at bounding box center [298, 140] width 35 height 6
checkbox input "true"
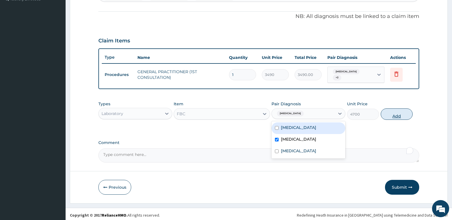
click at [393, 110] on button "Add" at bounding box center [397, 114] width 32 height 11
type input "0"
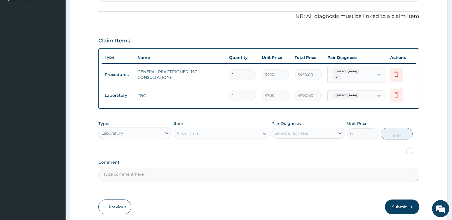
click at [236, 129] on div "Select Item" at bounding box center [216, 133] width 85 height 9
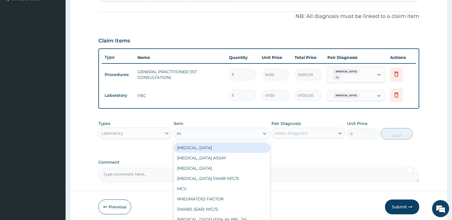
type input "mp"
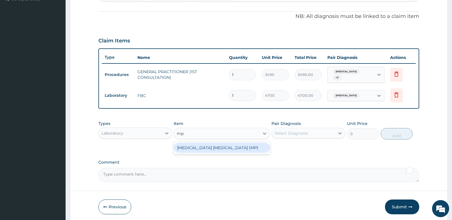
click at [237, 143] on div "MALARIA PARASITE (MP)" at bounding box center [222, 148] width 96 height 10
type input "2740"
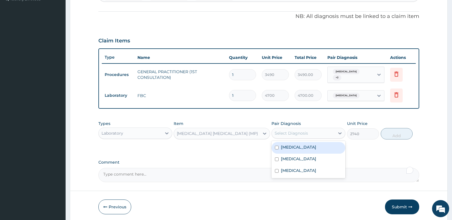
click at [301, 131] on div "Select Diagnosis" at bounding box center [291, 134] width 33 height 6
click at [301, 147] on div "Malaria" at bounding box center [308, 148] width 74 height 12
checkbox input "true"
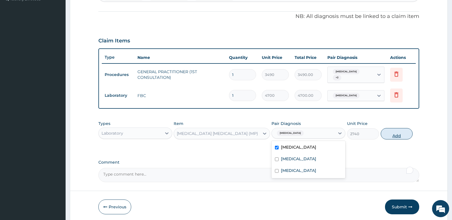
click at [397, 132] on button "Add" at bounding box center [397, 133] width 32 height 11
type input "0"
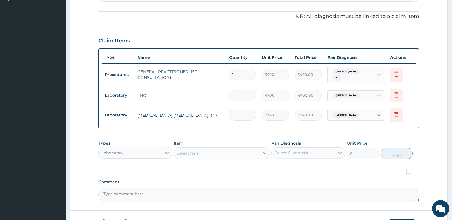
click at [158, 150] on div "Laboratory" at bounding box center [130, 153] width 63 height 9
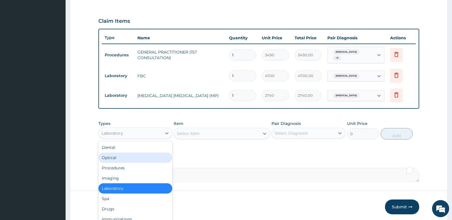
scroll to position [203, 0]
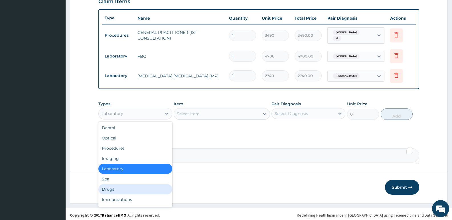
click at [124, 184] on div "Drugs" at bounding box center [135, 189] width 74 height 10
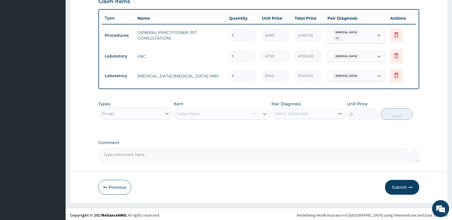
click at [209, 114] on div "Select Item" at bounding box center [222, 113] width 96 height 11
click at [191, 114] on div "Select Item" at bounding box center [188, 114] width 23 height 6
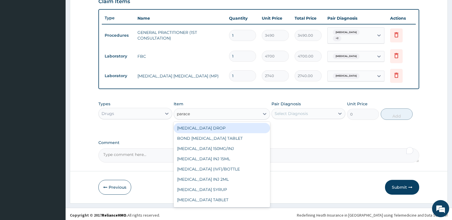
type input "paracet"
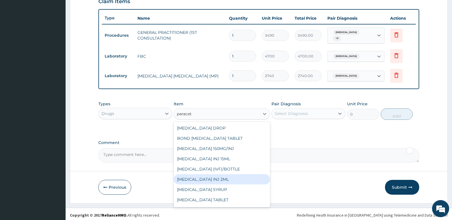
scroll to position [9, 0]
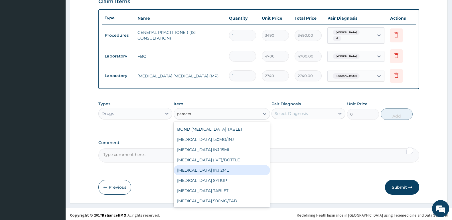
click at [225, 169] on div "[MEDICAL_DATA] INJ 2ML" at bounding box center [222, 170] width 96 height 10
type input "1191"
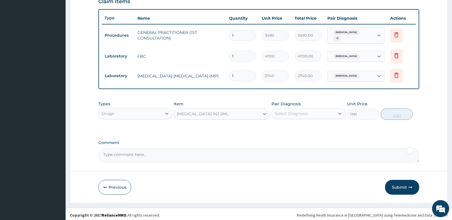
click at [299, 113] on div "Select Diagnosis" at bounding box center [291, 114] width 33 height 6
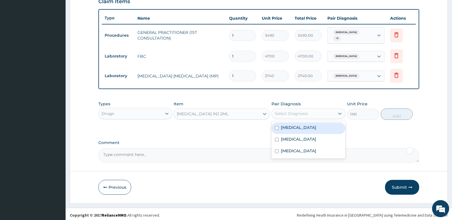
click at [300, 127] on div "Malaria" at bounding box center [308, 129] width 74 height 12
checkbox input "true"
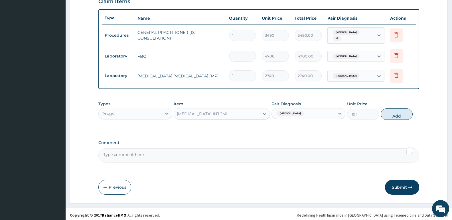
click at [395, 113] on button "Add" at bounding box center [397, 114] width 32 height 11
type input "0"
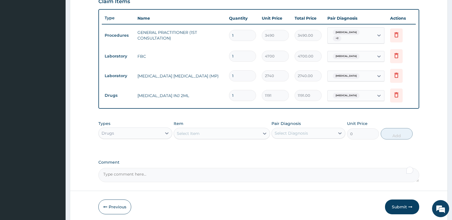
click at [198, 133] on div "Select Item" at bounding box center [188, 134] width 23 height 6
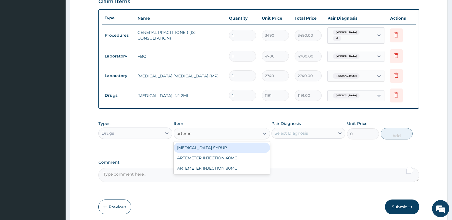
type input "artemet"
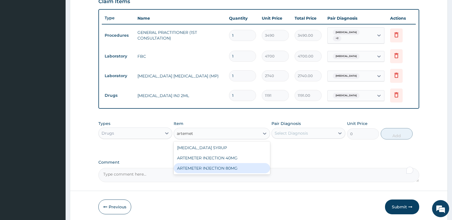
click at [220, 167] on div "ARTEMETER INJECTION 80MG" at bounding box center [222, 168] width 96 height 10
type input "1161.25"
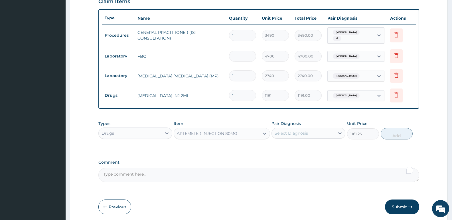
drag, startPoint x: 304, startPoint y: 130, endPoint x: 307, endPoint y: 135, distance: 4.8
click at [304, 131] on div "Select Diagnosis" at bounding box center [291, 134] width 33 height 6
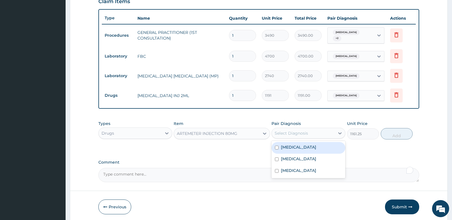
click at [306, 148] on div "Malaria" at bounding box center [308, 148] width 74 height 12
checkbox input "true"
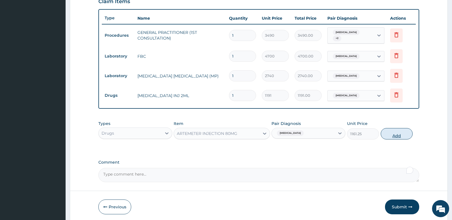
click at [395, 135] on button "Add" at bounding box center [397, 133] width 32 height 11
type input "0"
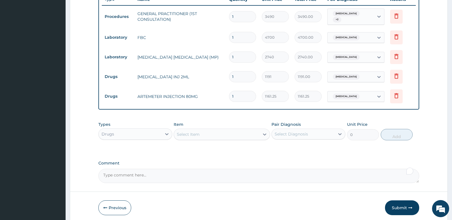
scroll to position [242, 0]
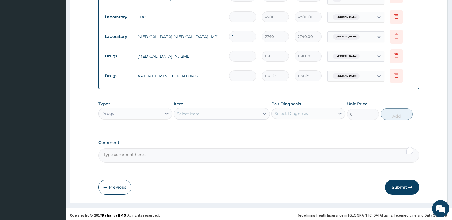
click at [229, 115] on div "Select Item" at bounding box center [216, 113] width 85 height 9
type input "arthem"
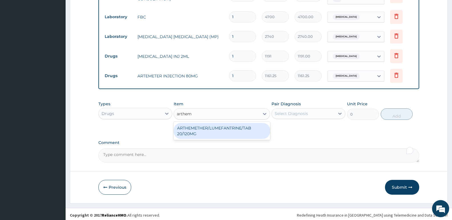
click at [245, 126] on div "ARTHEMETHER/LUMEFANTRINE/TAB 20/120MG" at bounding box center [222, 131] width 96 height 16
type input "130"
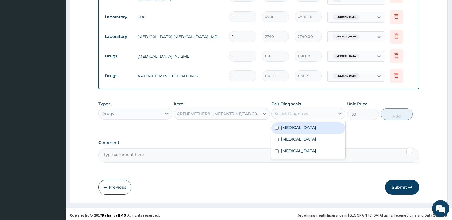
click at [293, 116] on div "Select Diagnosis" at bounding box center [303, 113] width 63 height 9
click at [294, 125] on label "Malaria" at bounding box center [298, 128] width 35 height 6
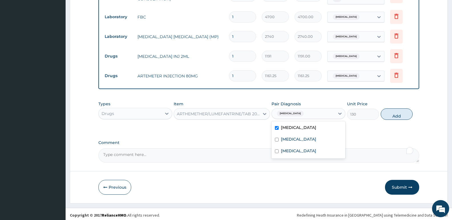
checkbox input "true"
click at [404, 109] on button "Add" at bounding box center [397, 114] width 32 height 11
type input "0"
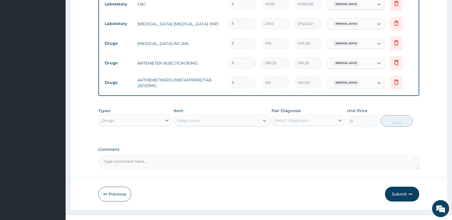
scroll to position [262, 0]
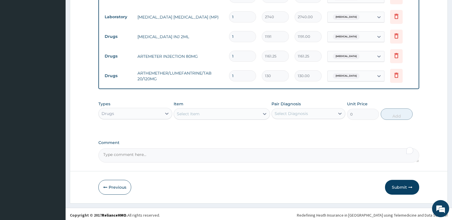
click at [226, 109] on div "Select Item" at bounding box center [216, 113] width 85 height 9
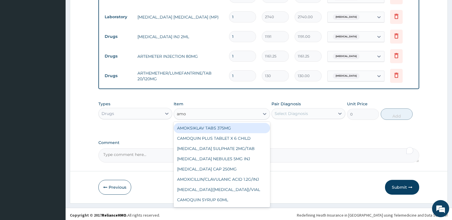
type input "amox"
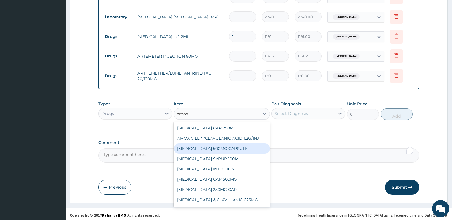
click at [206, 147] on div "[MEDICAL_DATA] 500MG CAPSULE" at bounding box center [222, 149] width 96 height 10
type input "225.8099975585938"
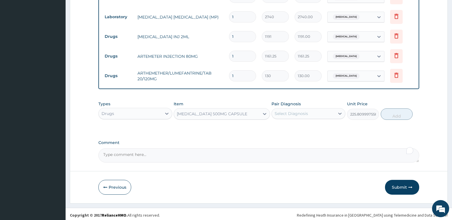
click at [282, 112] on div "Select Diagnosis" at bounding box center [291, 114] width 33 height 6
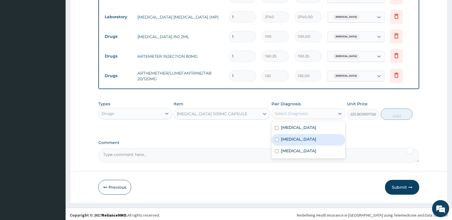
click at [285, 137] on label "[MEDICAL_DATA]" at bounding box center [298, 140] width 35 height 6
checkbox input "true"
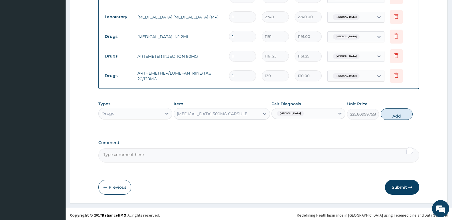
click at [403, 115] on button "Add" at bounding box center [397, 114] width 32 height 11
type input "0"
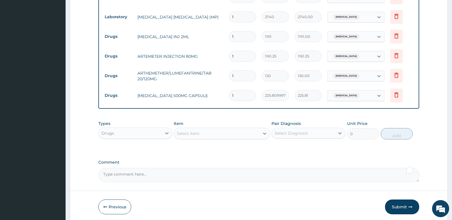
click at [226, 132] on div "Select Item" at bounding box center [216, 133] width 85 height 9
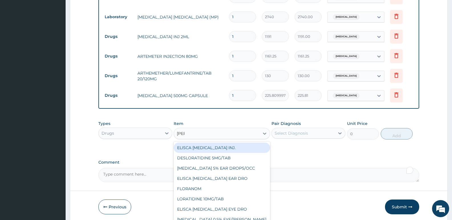
type input "lorat"
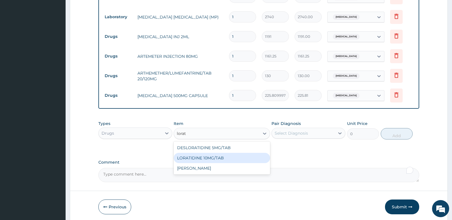
click at [206, 155] on div "LORATIDINE 10MG/TAB" at bounding box center [222, 158] width 96 height 10
type input "66"
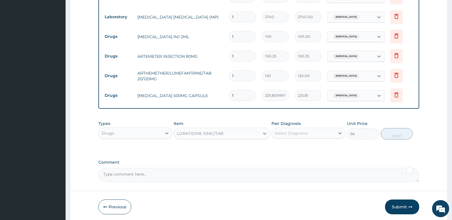
click at [300, 131] on div "Select Diagnosis" at bounding box center [291, 134] width 33 height 6
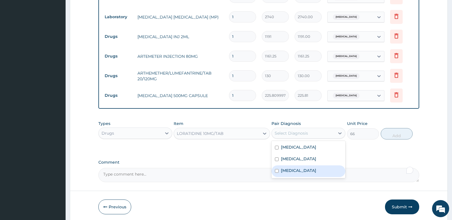
click at [291, 168] on label "Upper respiratory infection" at bounding box center [298, 171] width 35 height 6
checkbox input "true"
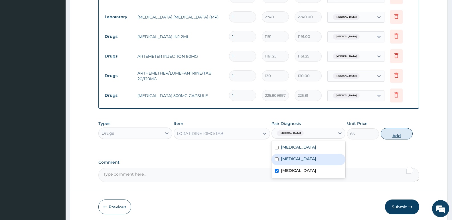
click at [399, 134] on button "Add" at bounding box center [397, 133] width 32 height 11
type input "0"
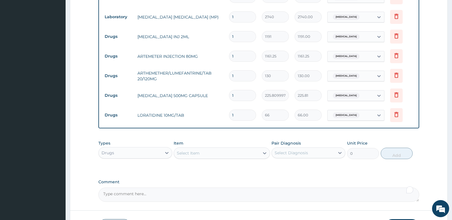
click at [242, 149] on div "Select Item" at bounding box center [216, 153] width 85 height 9
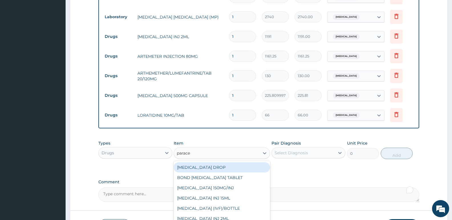
type input "paracet"
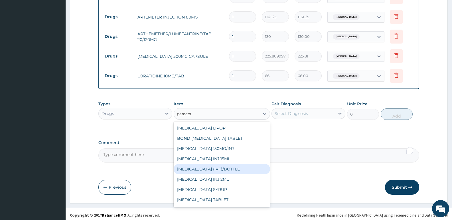
scroll to position [9, 0]
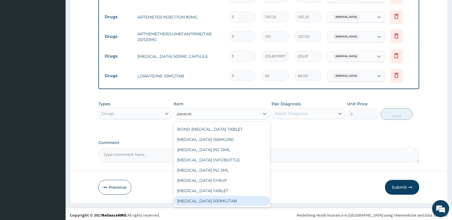
click at [222, 196] on div "[MEDICAL_DATA] 500MG/TAB" at bounding box center [222, 201] width 96 height 10
type input "22.625"
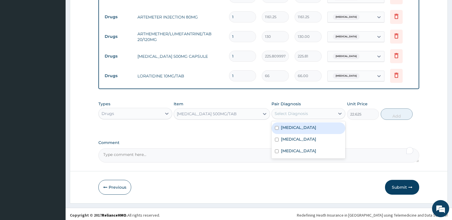
click at [305, 115] on div "Select Diagnosis" at bounding box center [303, 113] width 63 height 9
click at [302, 125] on div "Malaria" at bounding box center [308, 129] width 74 height 12
checkbox input "true"
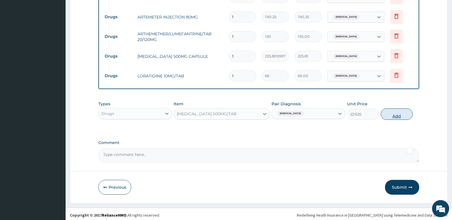
click at [390, 113] on button "Add" at bounding box center [397, 114] width 32 height 11
type input "0"
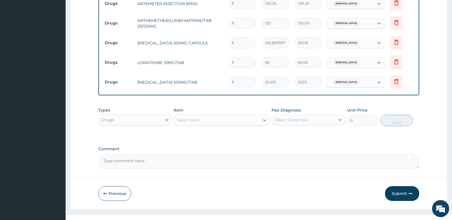
scroll to position [321, 0]
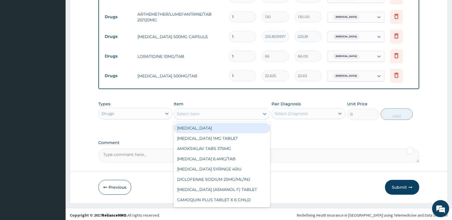
click at [194, 114] on div "Select Item" at bounding box center [188, 114] width 23 height 6
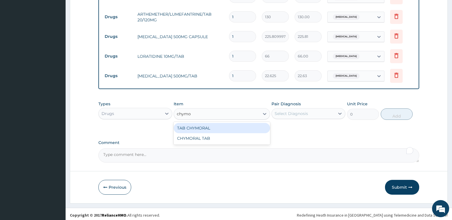
type input "chymor"
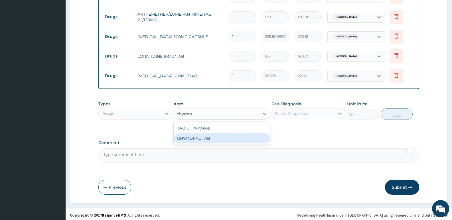
click at [195, 136] on div "CHYMORAL TAB" at bounding box center [222, 138] width 96 height 10
type input "140.1399993896484"
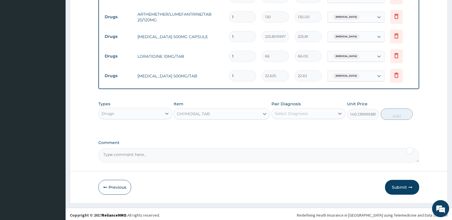
click at [294, 112] on div "Select Diagnosis" at bounding box center [291, 114] width 33 height 6
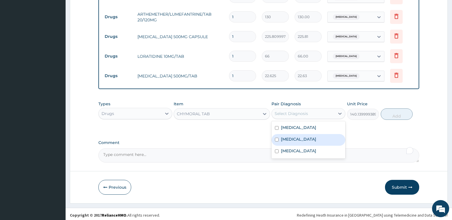
click at [295, 141] on div "Sepsis" at bounding box center [308, 140] width 74 height 12
checkbox input "true"
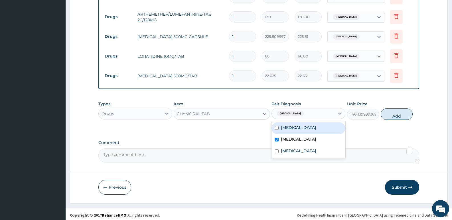
click at [391, 113] on button "Add" at bounding box center [397, 114] width 32 height 11
type input "0"
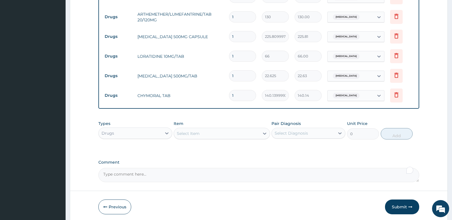
type input "18"
type input "2522.52"
type input "18"
click at [242, 72] on input "1" at bounding box center [242, 75] width 27 height 11
type input "18"
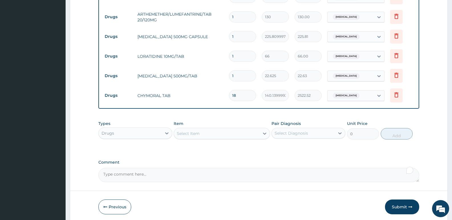
type input "407.25"
type input "18"
drag, startPoint x: 244, startPoint y: 48, endPoint x: 226, endPoint y: 54, distance: 18.5
click at [226, 54] on td "1" at bounding box center [242, 56] width 33 height 17
type input "5"
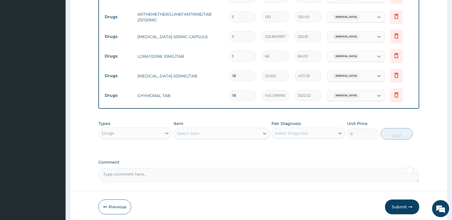
type input "330.00"
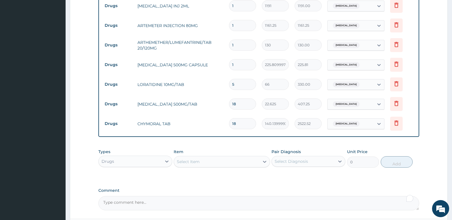
scroll to position [292, 0]
type input "5"
click at [243, 63] on input "1" at bounding box center [242, 65] width 27 height 11
type input "15"
type input "3387.15"
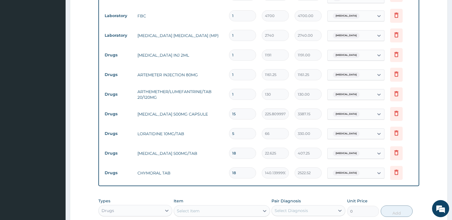
scroll to position [235, 0]
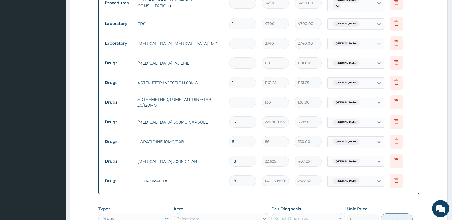
type input "15"
drag, startPoint x: 242, startPoint y: 100, endPoint x: 212, endPoint y: 100, distance: 29.9
click at [212, 100] on tr "Drugs ARTHEMETHER/LUMEFANTRINE/TAB 20/120MG 1 130 130.00 Malaria Delete" at bounding box center [259, 103] width 314 height 20
type input "2"
type input "260.00"
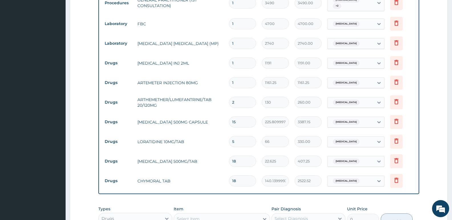
type input "24"
type input "3120.00"
type input "24"
drag, startPoint x: 244, startPoint y: 80, endPoint x: 168, endPoint y: 72, distance: 77.1
click at [168, 73] on tr "Drugs ARTEMETER INJECTION 80MG 1 1161.25 1161.25 Malaria Delete" at bounding box center [259, 83] width 314 height 20
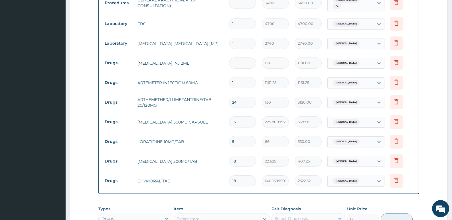
type input "2"
type input "2322.50"
type input "2"
drag, startPoint x: 240, startPoint y: 58, endPoint x: 190, endPoint y: 50, distance: 50.8
click at [198, 55] on tr "Drugs PARACETAMOL INJ 2ML 1 1191 1191.00 Malaria Delete" at bounding box center [259, 63] width 314 height 20
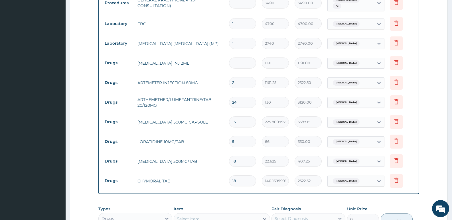
type input "2"
type input "2382.00"
type input "2"
click at [196, 101] on td "ARTHEMETHER/LUMEFANTRINE/TAB 20/120MG" at bounding box center [181, 102] width 92 height 17
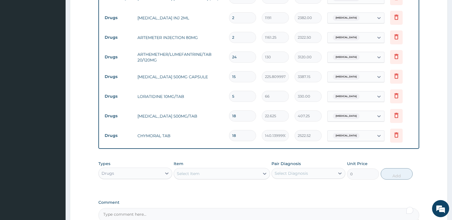
scroll to position [341, 0]
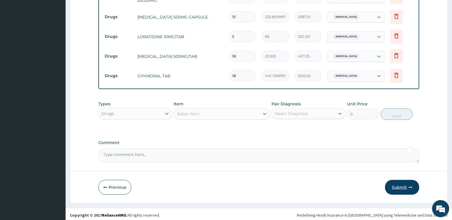
click at [397, 182] on button "Submit" at bounding box center [402, 187] width 34 height 15
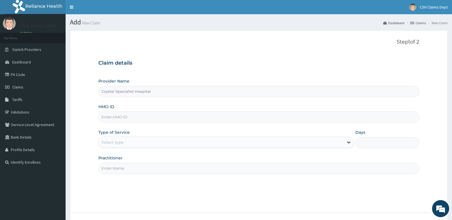
click at [125, 117] on input "HMO ID" at bounding box center [258, 117] width 321 height 11
type input "dgc/10177/a"
click at [140, 139] on div "Select type" at bounding box center [221, 142] width 245 height 9
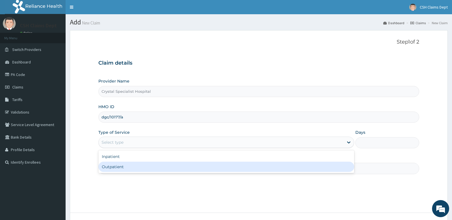
click at [132, 163] on div "Outpatient" at bounding box center [225, 167] width 255 height 10
type input "1"
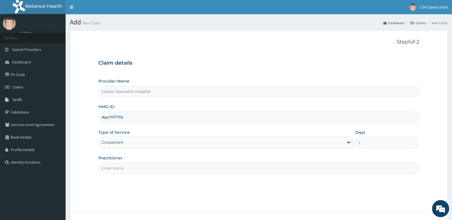
click at [131, 170] on input "Practitioner" at bounding box center [258, 168] width 321 height 11
type input "s"
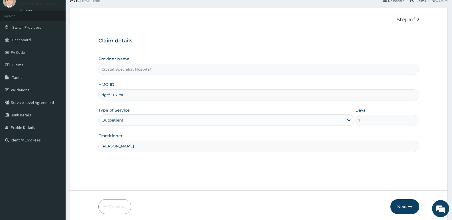
scroll to position [44, 0]
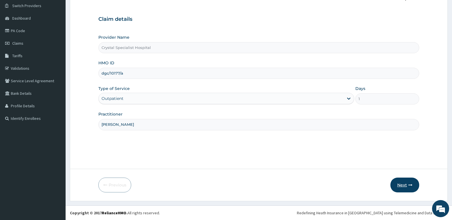
type input "[PERSON_NAME]"
click at [405, 188] on button "Next" at bounding box center [404, 185] width 29 height 15
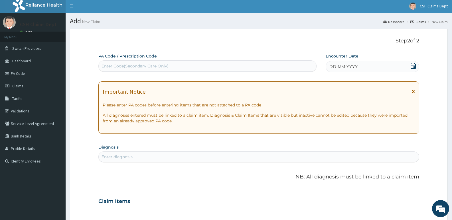
scroll to position [0, 0]
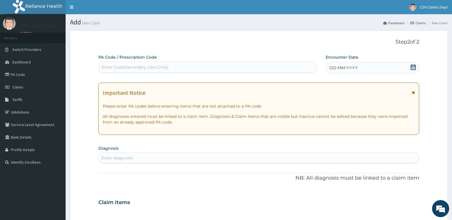
click at [192, 69] on div "Enter Code(Secondary Care Only)" at bounding box center [208, 67] width 218 height 9
type input "PA/987989"
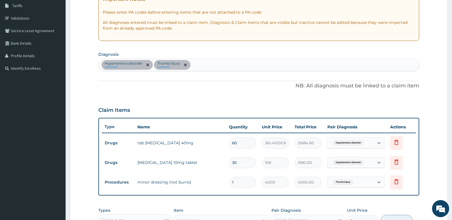
scroll to position [81, 0]
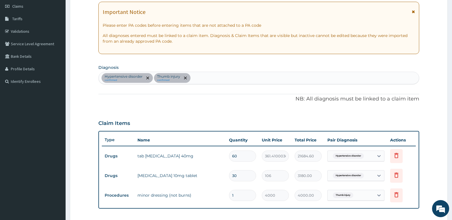
click at [211, 77] on div "Hypertensive disorder confirmed Thumb injury confirmed" at bounding box center [259, 78] width 320 height 12
type input "[MEDICAL_DATA]"
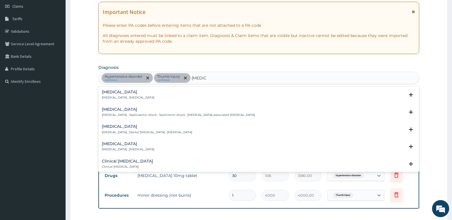
click at [114, 93] on h4 "[MEDICAL_DATA]" at bounding box center [128, 92] width 52 height 4
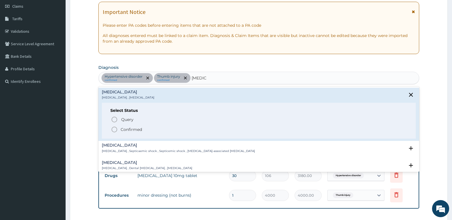
click at [135, 128] on p "Confirmed" at bounding box center [131, 130] width 21 height 6
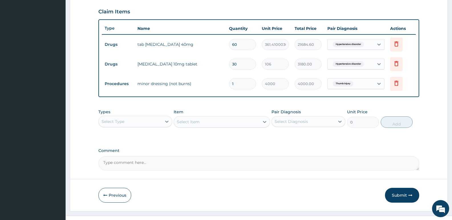
scroll to position [203, 0]
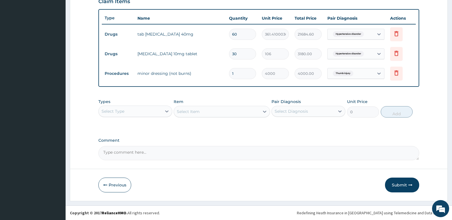
click at [118, 114] on div "Select Type" at bounding box center [112, 112] width 23 height 6
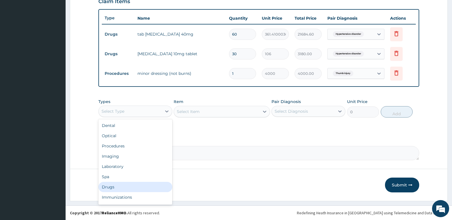
click at [117, 189] on div "Drugs" at bounding box center [135, 187] width 74 height 10
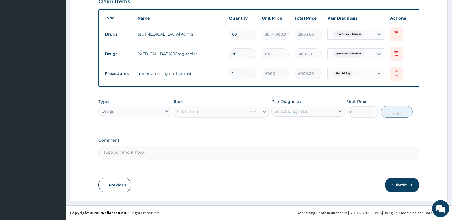
click at [205, 112] on div "Select Item" at bounding box center [222, 111] width 96 height 11
click at [209, 112] on div "Select Item" at bounding box center [216, 111] width 85 height 9
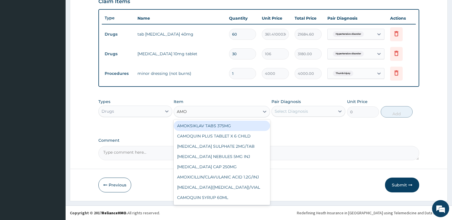
type input "AMOX"
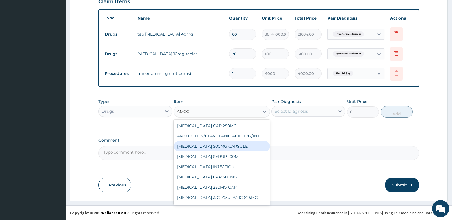
click at [218, 146] on div "[MEDICAL_DATA] 500MG CAPSULE" at bounding box center [222, 146] width 96 height 10
type input "225.8099975585938"
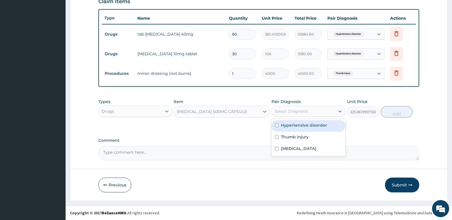
click at [313, 112] on div "Select Diagnosis" at bounding box center [303, 111] width 63 height 9
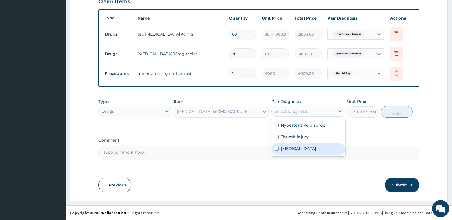
click at [305, 149] on div "[MEDICAL_DATA]" at bounding box center [308, 150] width 74 height 12
checkbox input "true"
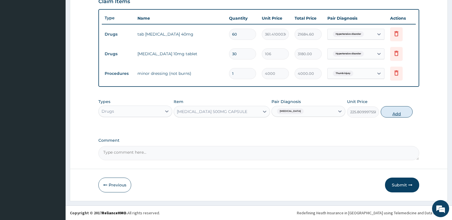
click at [394, 115] on button "Add" at bounding box center [397, 111] width 32 height 11
type input "0"
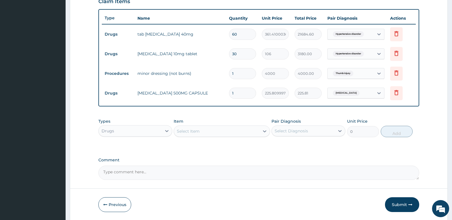
scroll to position [223, 0]
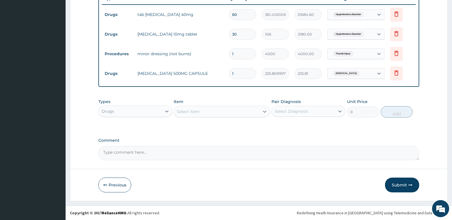
click at [200, 113] on div "Select Item" at bounding box center [188, 112] width 23 height 6
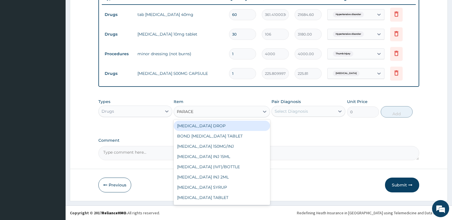
type input "PARACET"
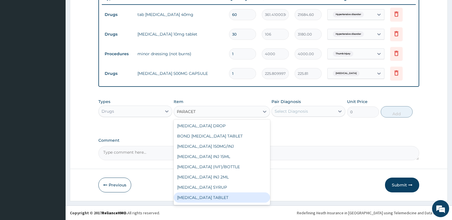
scroll to position [9, 0]
click at [218, 198] on div "[MEDICAL_DATA] 500MG/TAB" at bounding box center [222, 199] width 96 height 10
type input "22.625"
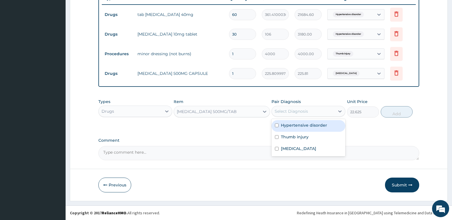
click at [305, 112] on div "Select Diagnosis" at bounding box center [291, 112] width 33 height 6
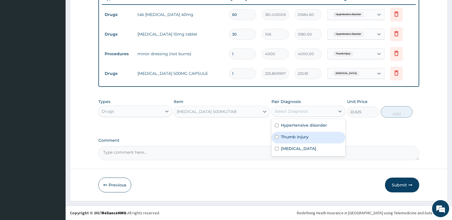
click at [292, 139] on label "Thumb injury" at bounding box center [295, 137] width 28 height 6
checkbox input "true"
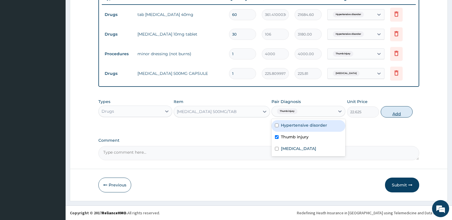
click at [393, 111] on button "Add" at bounding box center [397, 111] width 32 height 11
type input "0"
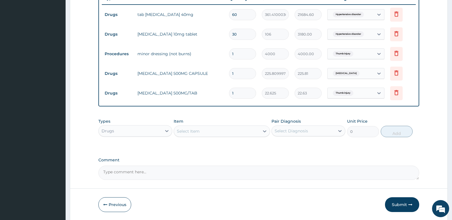
click at [202, 132] on div "Select Item" at bounding box center [216, 131] width 85 height 9
type input "TETA"
click at [159, 150] on div "PA Code / Prescription Code PA/987989 Encounter Date 12-09-2025 Important Notic…" at bounding box center [258, 6] width 321 height 348
click at [191, 131] on div "Select Item" at bounding box center [188, 132] width 23 height 6
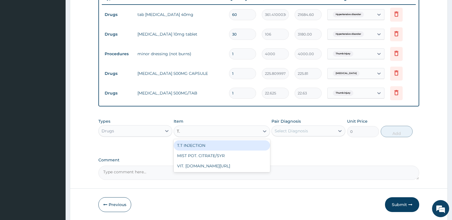
type input "T.T"
click at [202, 145] on div "T.T INJECTION" at bounding box center [222, 146] width 96 height 10
type input "667.7150268554688"
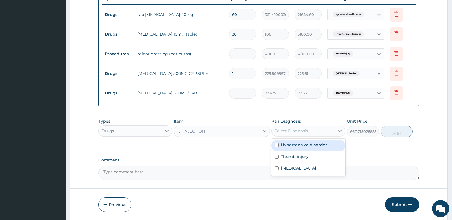
click at [296, 130] on div "Select Diagnosis" at bounding box center [291, 131] width 33 height 6
click at [297, 155] on label "Thumb injury" at bounding box center [295, 157] width 28 height 6
checkbox input "true"
click at [391, 134] on button "Add" at bounding box center [397, 131] width 32 height 11
type input "0"
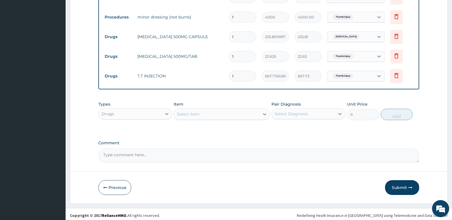
scroll to position [262, 0]
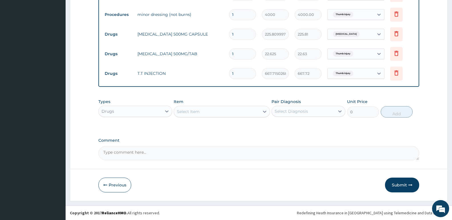
click at [129, 112] on div "Drugs" at bounding box center [130, 111] width 63 height 9
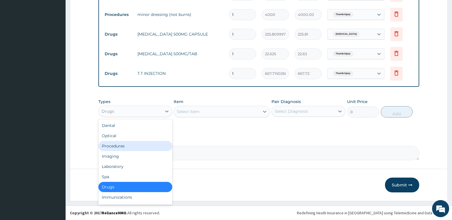
click at [119, 146] on div "Procedures" at bounding box center [135, 146] width 74 height 10
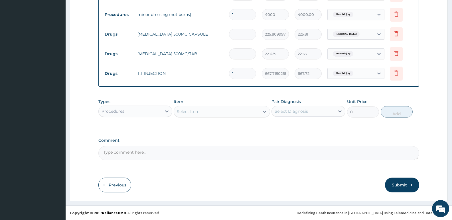
click at [194, 111] on div "Select Item" at bounding box center [188, 112] width 23 height 6
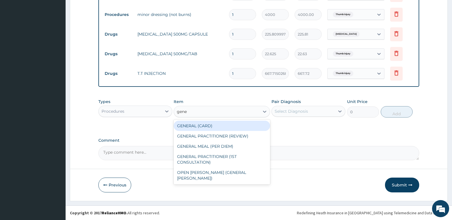
type input "gener"
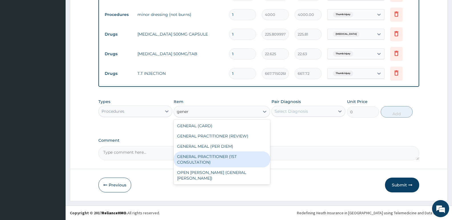
click at [221, 161] on div "GENERAL PRACTITIONER (1ST CONSULTATION)" at bounding box center [222, 160] width 96 height 16
type input "3490"
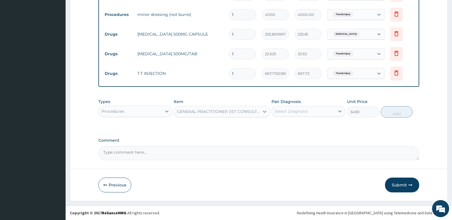
click at [298, 114] on div "Select Diagnosis" at bounding box center [291, 112] width 33 height 6
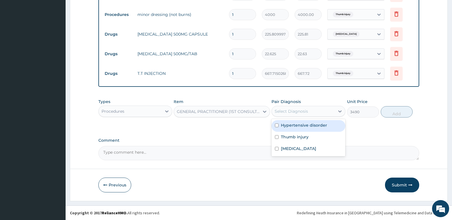
click at [295, 126] on label "Hypertensive disorder" at bounding box center [304, 126] width 46 height 6
checkbox input "true"
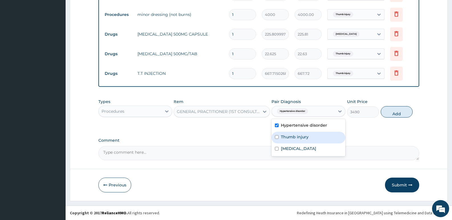
click at [295, 135] on label "Thumb injury" at bounding box center [295, 137] width 28 height 6
checkbox input "true"
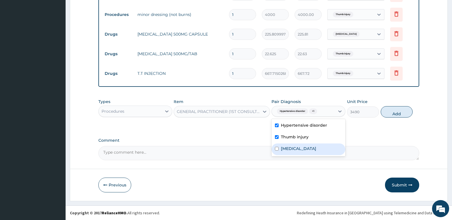
click at [295, 146] on div "Sepsis" at bounding box center [308, 150] width 74 height 12
checkbox input "true"
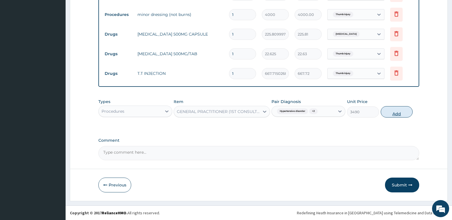
click at [398, 114] on button "Add" at bounding box center [397, 111] width 32 height 11
type input "0"
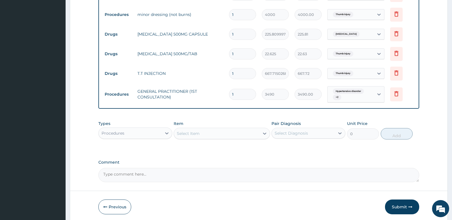
scroll to position [148, 0]
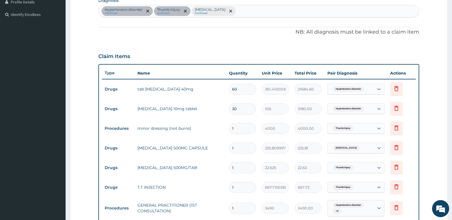
click at [242, 150] on input "1" at bounding box center [242, 148] width 27 height 11
type input "10"
type input "2258.10"
type input "10"
click at [237, 165] on input "1" at bounding box center [242, 167] width 27 height 11
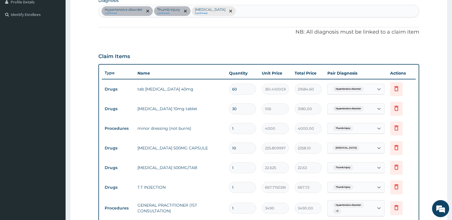
type input "18"
type input "407.25"
type input "16"
type input "362.00"
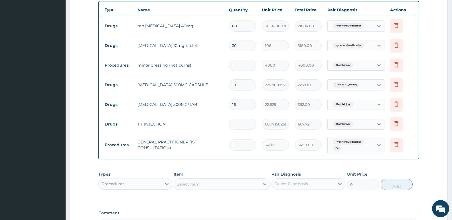
scroll to position [262, 0]
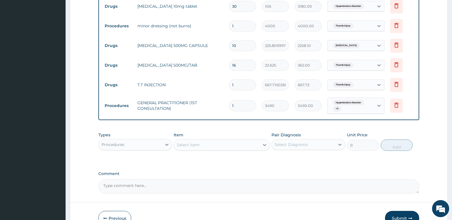
type input "17"
type input "384.63"
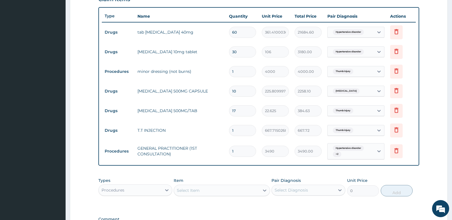
type input "18"
type input "407.25"
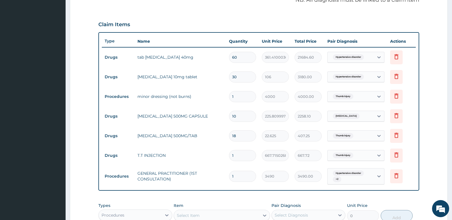
scroll to position [176, 0]
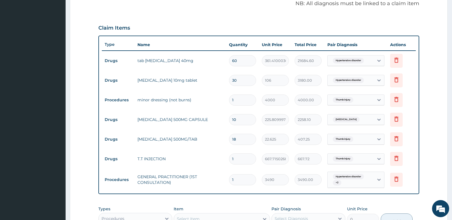
type input "18"
click at [415, 174] on td "Delete" at bounding box center [401, 180] width 29 height 20
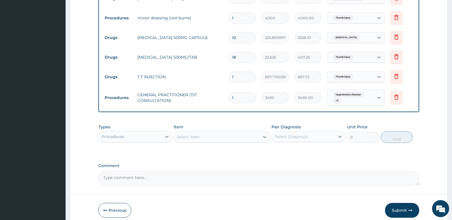
scroll to position [262, 0]
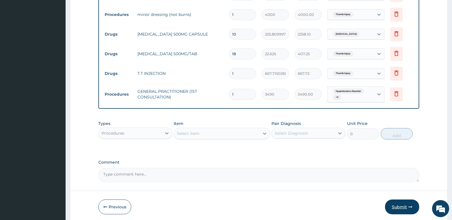
click at [404, 208] on button "Submit" at bounding box center [402, 207] width 34 height 15
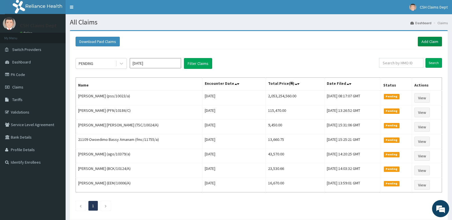
click at [433, 38] on link "Add Claim" at bounding box center [430, 42] width 24 height 10
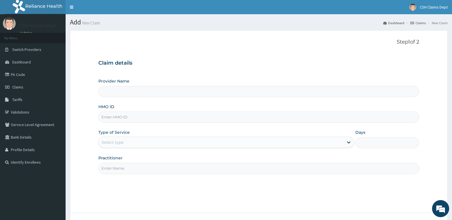
type input "Crystal Specialist Hospital"
click at [115, 119] on input "HMO ID" at bounding box center [258, 117] width 321 height 11
type input "enp/12120/a"
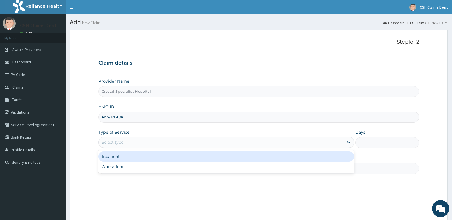
drag, startPoint x: 116, startPoint y: 141, endPoint x: 118, endPoint y: 152, distance: 11.6
click at [116, 141] on div "Select type" at bounding box center [112, 143] width 22 height 6
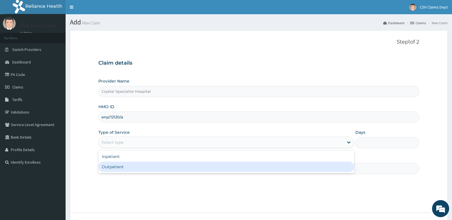
click at [120, 163] on div "Outpatient" at bounding box center [225, 167] width 255 height 10
type input "1"
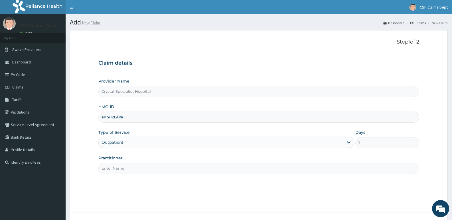
click at [120, 168] on input "Practitioner" at bounding box center [258, 168] width 321 height 11
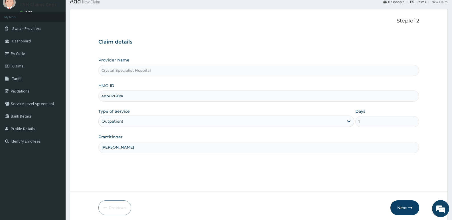
scroll to position [44, 0]
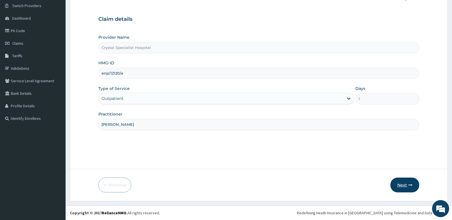
type input "sam"
click at [402, 183] on button "Next" at bounding box center [404, 185] width 29 height 15
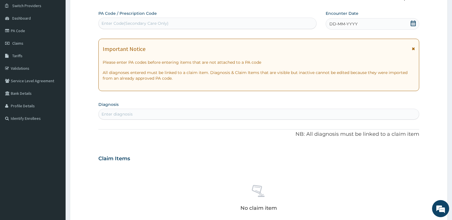
click at [414, 23] on icon at bounding box center [413, 24] width 6 height 6
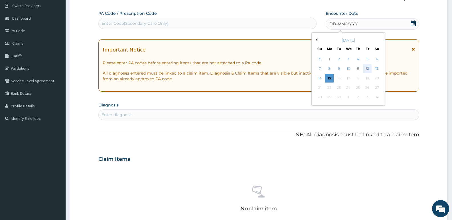
click at [366, 69] on div "12" at bounding box center [367, 69] width 9 height 9
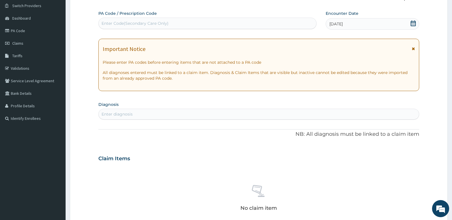
click at [164, 116] on div "Enter diagnosis" at bounding box center [259, 114] width 320 height 9
type input "c"
type input "m"
type input "dysmen"
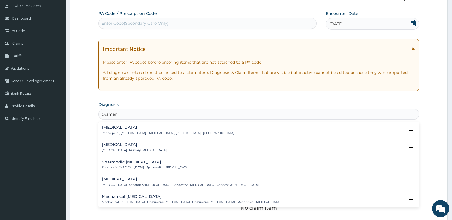
click at [132, 132] on p "Period pain , Menstrual cramps , Dysmenorrhea , Dysmenorrhoea , Menorrhalgia" at bounding box center [168, 133] width 132 height 4
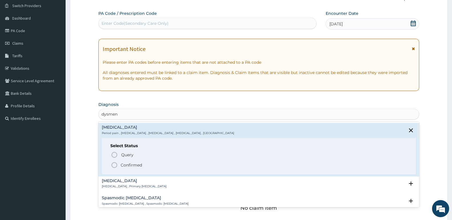
click at [131, 166] on p "Confirmed" at bounding box center [131, 165] width 21 height 6
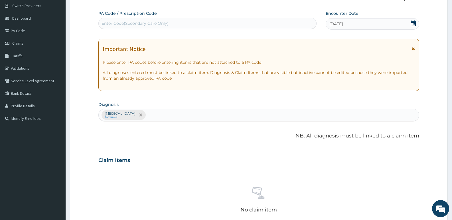
scroll to position [186, 0]
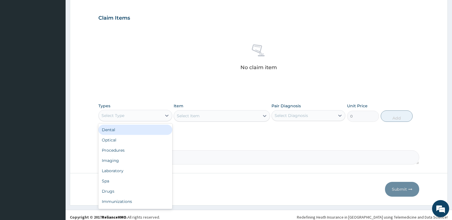
drag, startPoint x: 124, startPoint y: 113, endPoint x: 119, endPoint y: 143, distance: 30.0
click at [124, 114] on div "Select Type" at bounding box center [112, 116] width 23 height 6
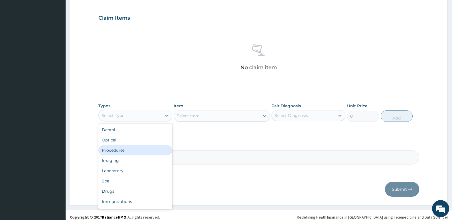
drag, startPoint x: 119, startPoint y: 149, endPoint x: 229, endPoint y: 9, distance: 178.1
click at [123, 144] on div "Dental Optical Procedures Imaging Laboratory Spa Drugs Immunizations Others Gym" at bounding box center [135, 167] width 74 height 86
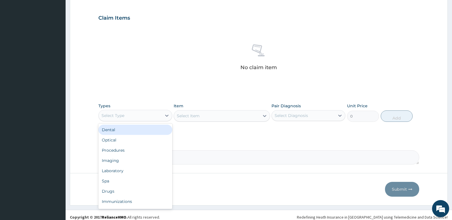
click at [119, 116] on div "Select Type" at bounding box center [112, 116] width 23 height 6
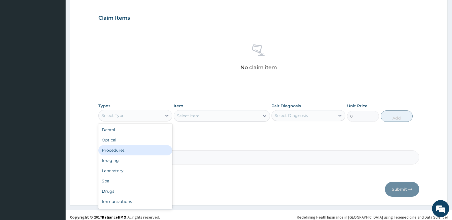
click at [116, 153] on div "Procedures" at bounding box center [135, 150] width 74 height 10
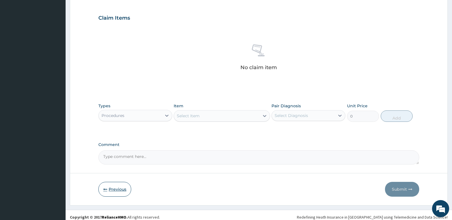
click at [105, 188] on icon "button" at bounding box center [105, 190] width 4 height 4
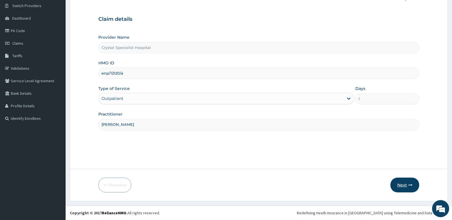
click at [402, 184] on button "Next" at bounding box center [404, 185] width 29 height 15
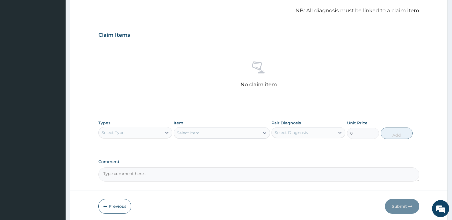
scroll to position [186, 0]
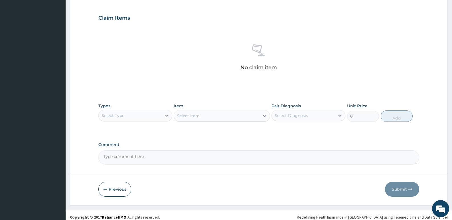
click at [142, 115] on div "Select Type" at bounding box center [130, 115] width 63 height 9
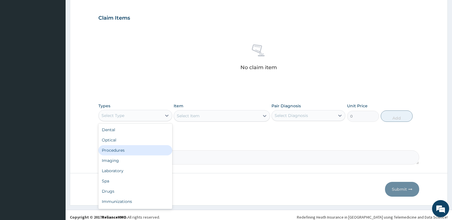
click at [138, 145] on div "Procedures" at bounding box center [135, 150] width 74 height 10
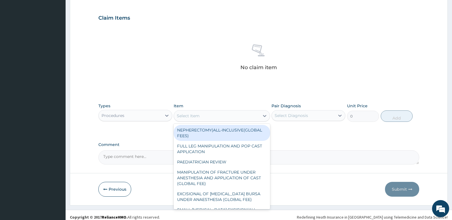
click at [210, 120] on div "Select Item" at bounding box center [216, 115] width 85 height 9
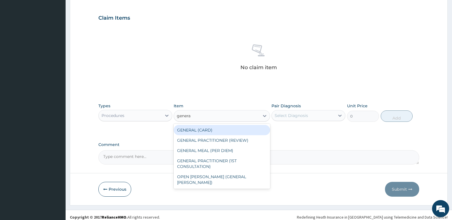
type input "general"
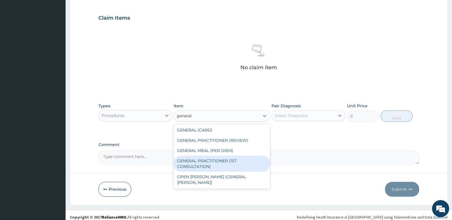
click at [227, 167] on div "GENERAL PRACTITIONER (1ST CONSULTATION)" at bounding box center [222, 164] width 96 height 16
type input "3490"
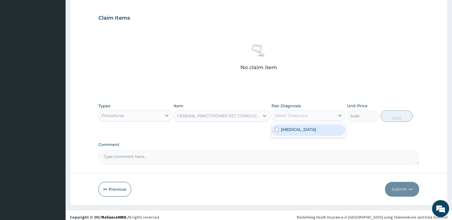
click at [299, 119] on div "Select Diagnosis" at bounding box center [303, 115] width 63 height 9
click at [299, 132] on label "Dysmenorrhea" at bounding box center [298, 130] width 35 height 6
checkbox input "true"
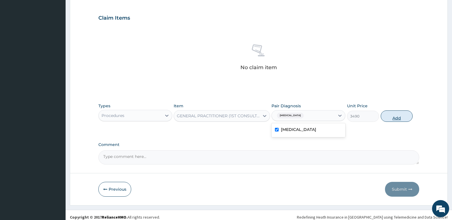
click at [389, 118] on button "Add" at bounding box center [397, 116] width 32 height 11
type input "0"
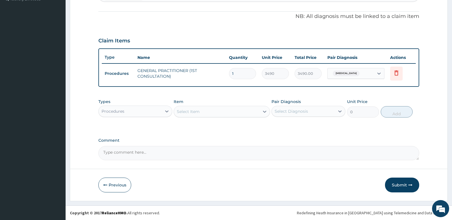
scroll to position [164, 0]
click at [393, 183] on button "Submit" at bounding box center [402, 185] width 34 height 15
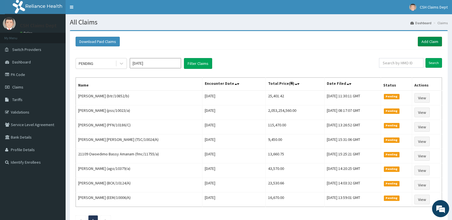
click at [434, 41] on link "Add Claim" at bounding box center [430, 42] width 24 height 10
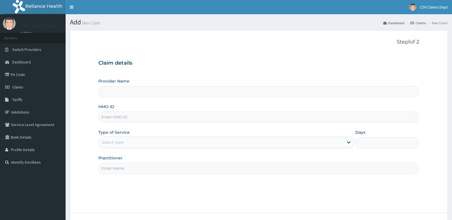
type input "Crystal Specialist Hospital"
click at [141, 120] on input "HMO ID" at bounding box center [258, 117] width 321 height 11
type input "pfn/10152/c"
click at [126, 144] on div "Select type" at bounding box center [221, 142] width 245 height 9
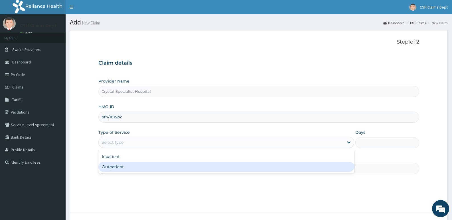
click at [123, 170] on div "Outpatient" at bounding box center [225, 167] width 255 height 10
type input "1"
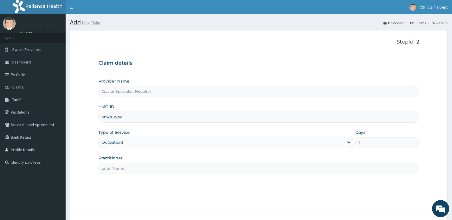
click at [121, 170] on input "Practitioner" at bounding box center [258, 168] width 321 height 11
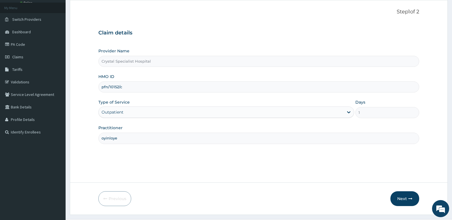
scroll to position [44, 0]
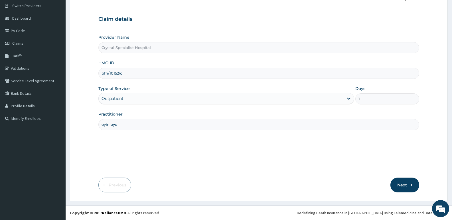
type input "oyinloye"
click at [395, 183] on button "Next" at bounding box center [404, 185] width 29 height 15
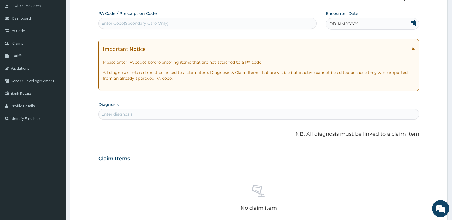
click at [413, 23] on icon at bounding box center [413, 24] width 6 height 6
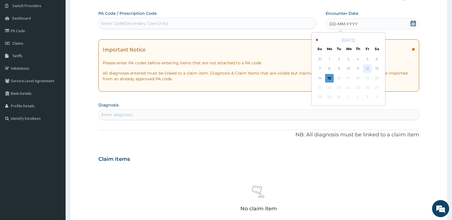
click at [367, 69] on div "12" at bounding box center [367, 69] width 9 height 9
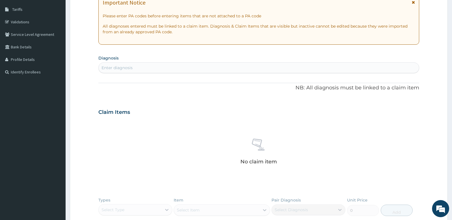
scroll to position [101, 0]
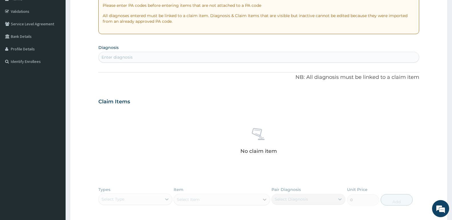
click at [142, 58] on div "Enter diagnosis" at bounding box center [259, 57] width 320 height 9
type input "[MEDICAL_DATA]"
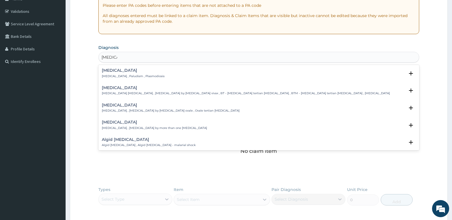
click at [112, 75] on p "[MEDICAL_DATA] , Paludism , Plasmodiosis" at bounding box center [133, 76] width 63 height 4
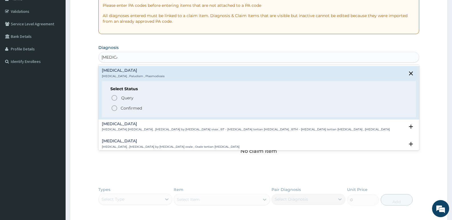
click at [129, 109] on p "Confirmed" at bounding box center [131, 108] width 21 height 6
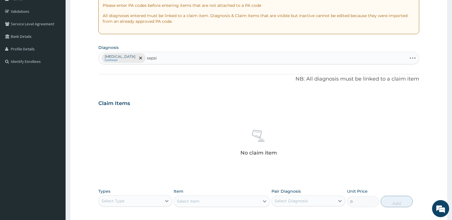
type input "[MEDICAL_DATA]"
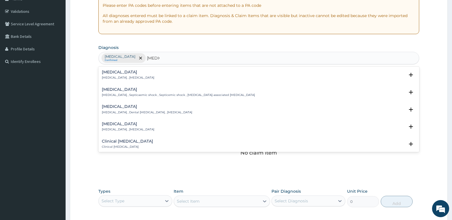
click at [133, 79] on p "[MEDICAL_DATA] , [MEDICAL_DATA]" at bounding box center [128, 78] width 52 height 4
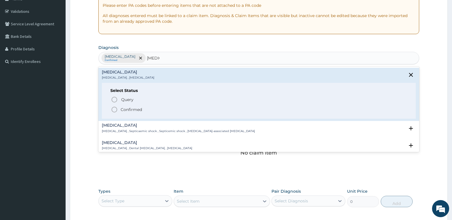
click at [138, 111] on p "Confirmed" at bounding box center [131, 110] width 21 height 6
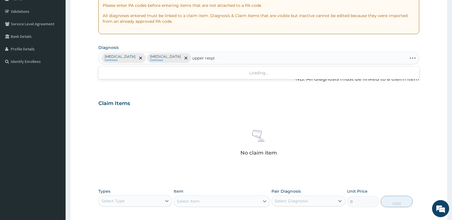
type input "upper respir"
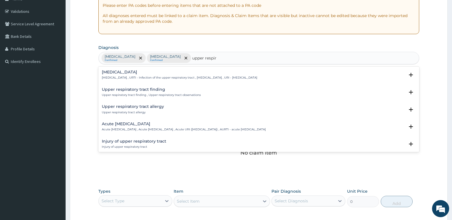
click at [132, 72] on h4 "[MEDICAL_DATA]" at bounding box center [179, 72] width 155 height 4
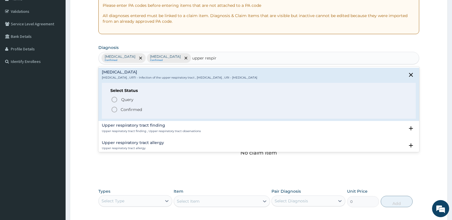
click at [138, 110] on p "Confirmed" at bounding box center [131, 110] width 21 height 6
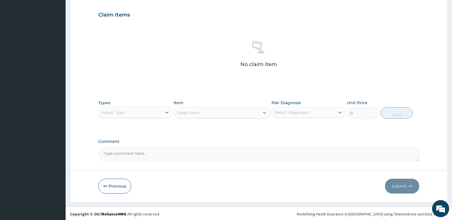
scroll to position [191, 0]
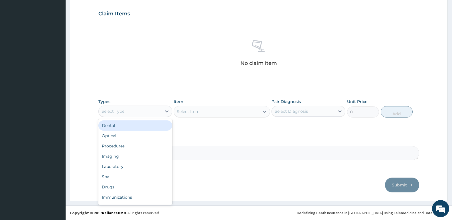
click at [134, 113] on div "Select Type" at bounding box center [130, 111] width 63 height 9
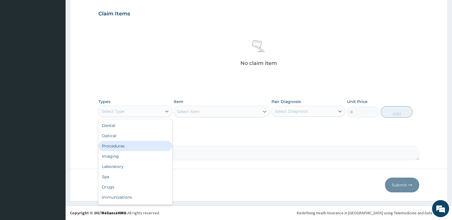
click at [135, 143] on div "Procedures" at bounding box center [135, 146] width 74 height 10
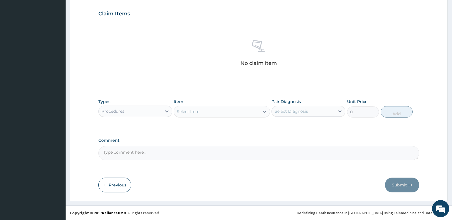
click at [216, 107] on div "Select Item" at bounding box center [222, 111] width 96 height 11
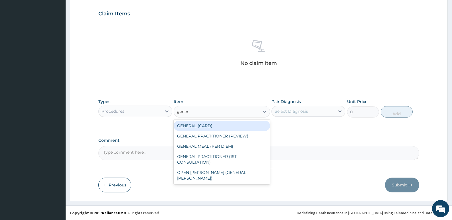
type input "genera"
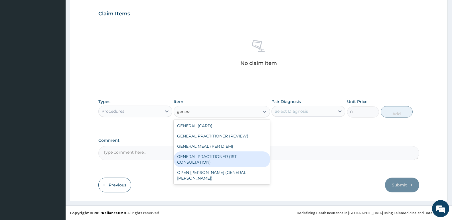
click at [228, 155] on div "GENERAL PRACTITIONER (1ST CONSULTATION)" at bounding box center [222, 160] width 96 height 16
type input "3490"
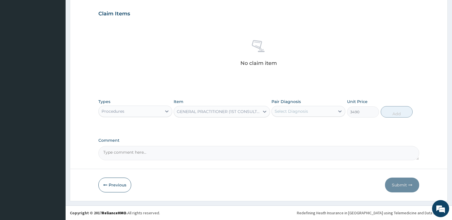
click at [296, 113] on div "Select Diagnosis" at bounding box center [291, 112] width 33 height 6
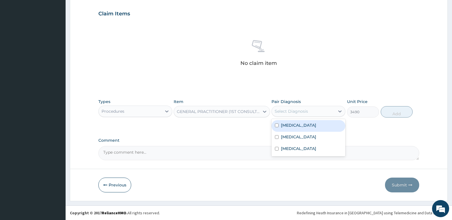
click at [298, 125] on div "[MEDICAL_DATA]" at bounding box center [308, 126] width 74 height 12
checkbox input "true"
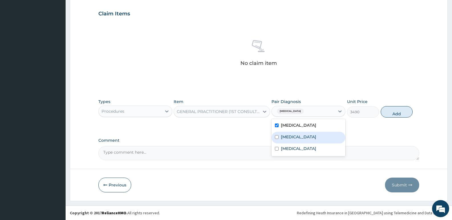
click at [300, 138] on div "[MEDICAL_DATA]" at bounding box center [308, 138] width 74 height 12
checkbox input "true"
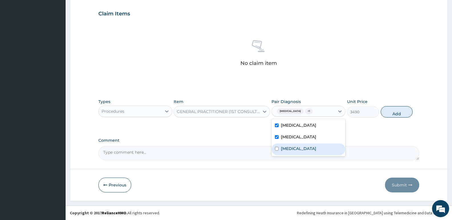
click at [304, 152] on div "[MEDICAL_DATA]" at bounding box center [308, 150] width 74 height 12
checkbox input "true"
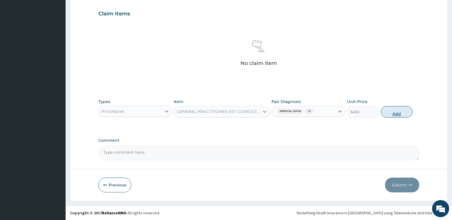
click at [387, 112] on button "Add" at bounding box center [397, 111] width 32 height 11
type input "0"
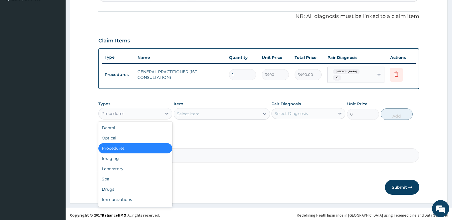
click at [130, 112] on div "Procedures" at bounding box center [130, 113] width 63 height 9
click at [120, 188] on div "Drugs" at bounding box center [135, 189] width 74 height 10
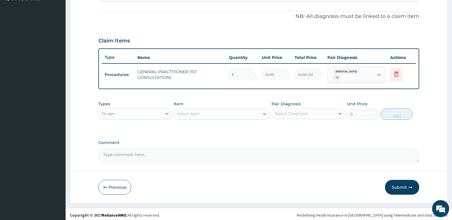
click at [197, 112] on div "Select Item" at bounding box center [188, 114] width 23 height 6
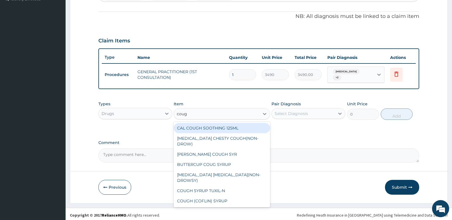
type input "cough"
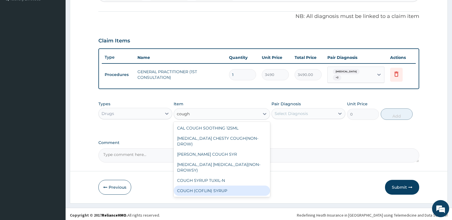
drag, startPoint x: 214, startPoint y: 177, endPoint x: 273, endPoint y: 125, distance: 79.1
click at [214, 186] on div "COUGH (COFLIN) SYRUP" at bounding box center [222, 191] width 96 height 10
type input "1032.06005859375"
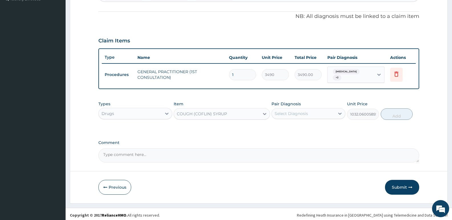
click at [290, 111] on div "Select Diagnosis" at bounding box center [291, 114] width 33 height 6
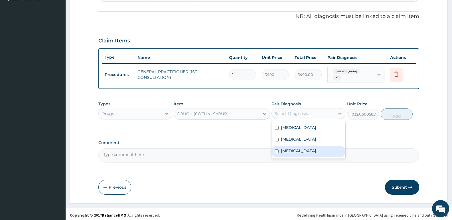
click at [299, 151] on label "[MEDICAL_DATA]" at bounding box center [298, 151] width 35 height 6
checkbox input "true"
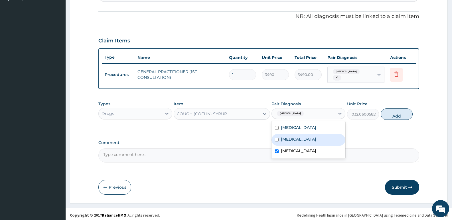
click at [391, 113] on button "Add" at bounding box center [397, 114] width 32 height 11
type input "0"
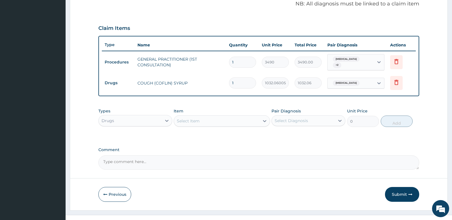
scroll to position [183, 0]
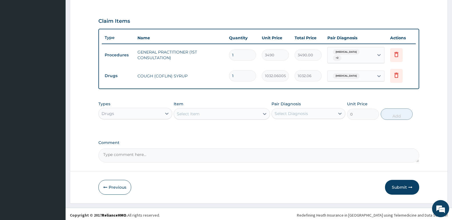
click at [249, 111] on div "Select Item" at bounding box center [216, 113] width 85 height 9
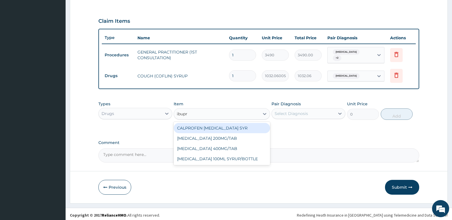
type input "ibupro"
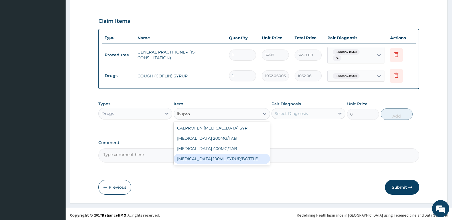
click at [235, 156] on div "[MEDICAL_DATA] 100ML SYRUP/BOTTLE" at bounding box center [222, 159] width 96 height 10
type input "792.5800170898438"
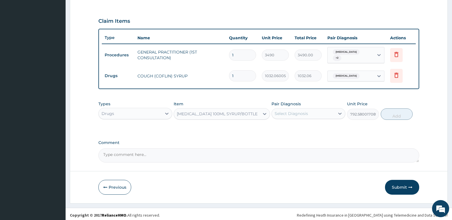
click at [313, 115] on div "Select Diagnosis" at bounding box center [303, 113] width 63 height 9
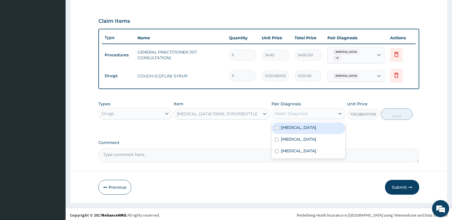
click at [297, 124] on div "[MEDICAL_DATA]" at bounding box center [308, 129] width 74 height 12
checkbox input "true"
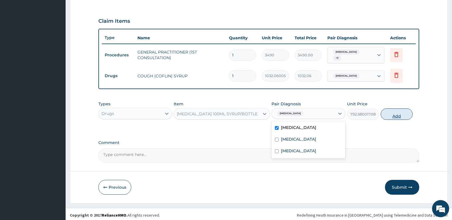
click at [390, 115] on button "Add" at bounding box center [397, 114] width 32 height 11
type input "0"
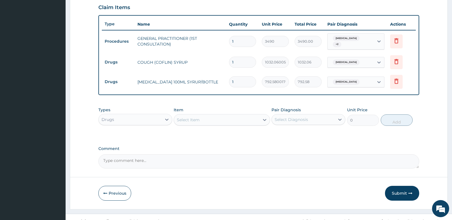
scroll to position [203, 0]
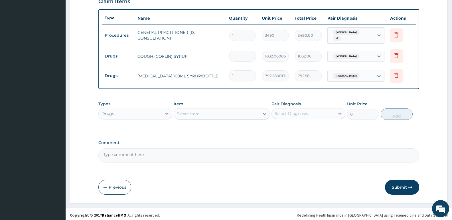
click at [227, 116] on div "Select Item" at bounding box center [216, 113] width 85 height 9
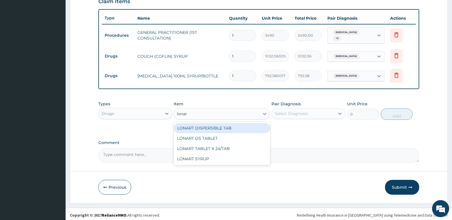
type input "lonart"
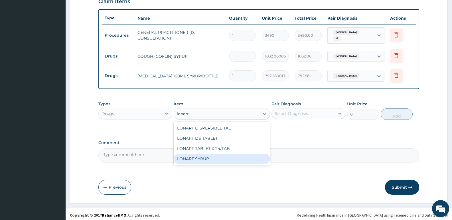
click at [214, 155] on div "LONART SYRUP" at bounding box center [222, 159] width 96 height 10
type input "2392.344970703125"
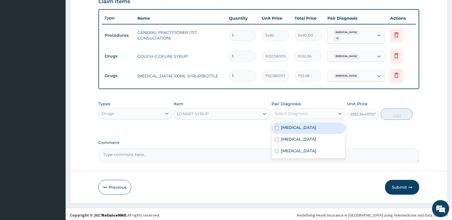
click at [295, 111] on div "Select Diagnosis" at bounding box center [291, 114] width 33 height 6
click at [293, 129] on div "[MEDICAL_DATA]" at bounding box center [308, 129] width 74 height 12
checkbox input "true"
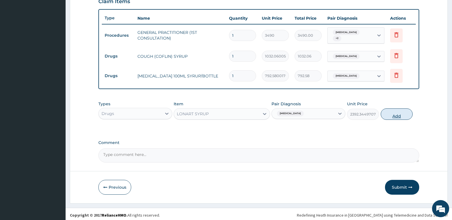
click at [393, 112] on button "Add" at bounding box center [397, 114] width 32 height 11
type input "0"
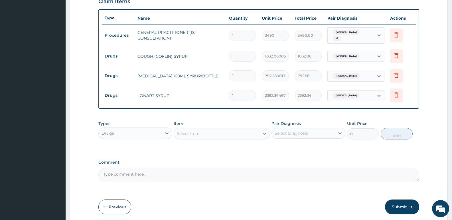
scroll to position [223, 0]
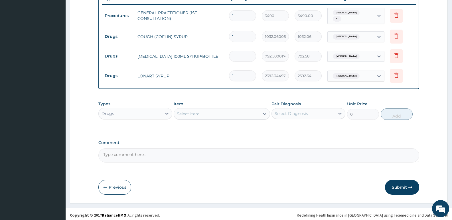
click at [217, 112] on div "Select Item" at bounding box center [216, 113] width 85 height 9
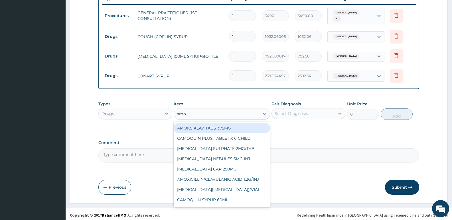
type input "amox"
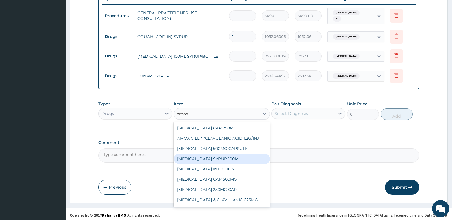
click at [215, 158] on div "[MEDICAL_DATA] SYRUP 100ML" at bounding box center [222, 159] width 96 height 10
type input "1450.89501953125"
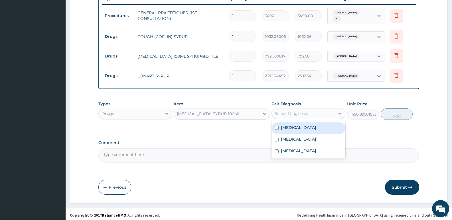
click at [303, 111] on div "Select Diagnosis" at bounding box center [291, 114] width 33 height 6
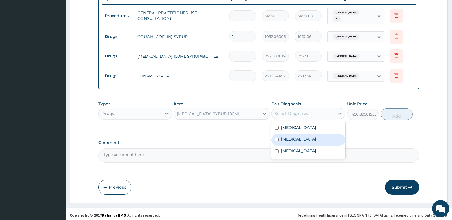
click at [296, 142] on div "[MEDICAL_DATA]" at bounding box center [308, 140] width 74 height 12
checkbox input "true"
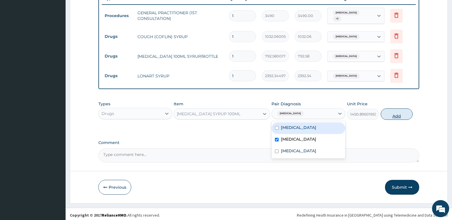
click at [389, 114] on button "Add" at bounding box center [397, 114] width 32 height 11
type input "0"
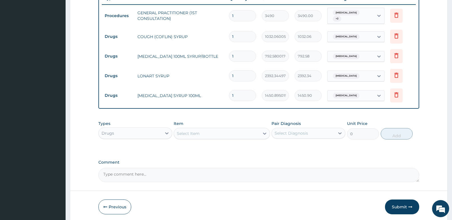
click at [213, 130] on div "Select Item" at bounding box center [216, 133] width 85 height 9
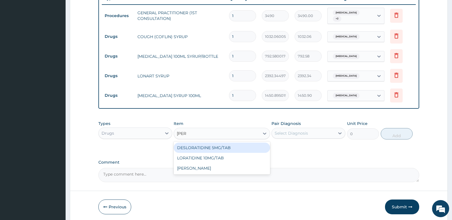
type input "lorat"
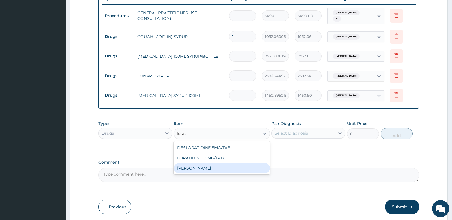
click at [220, 168] on div "[PERSON_NAME]" at bounding box center [222, 168] width 96 height 10
type input "1733.734985351562"
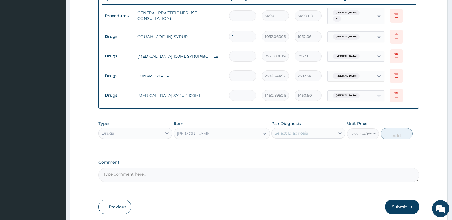
click at [294, 129] on div "Select Diagnosis" at bounding box center [303, 133] width 63 height 9
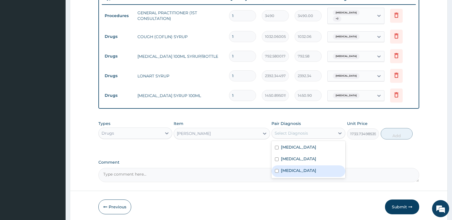
click at [297, 168] on label "[MEDICAL_DATA]" at bounding box center [298, 171] width 35 height 6
checkbox input "true"
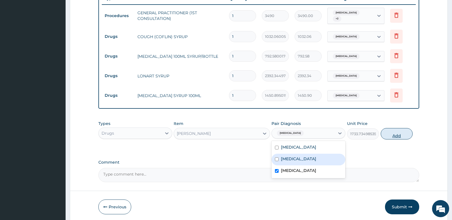
click at [388, 131] on button "Add" at bounding box center [397, 133] width 32 height 11
type input "0"
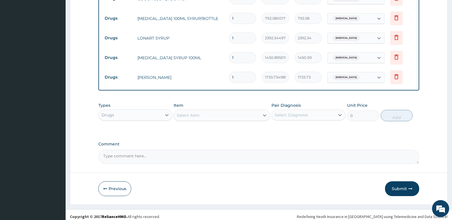
scroll to position [262, 0]
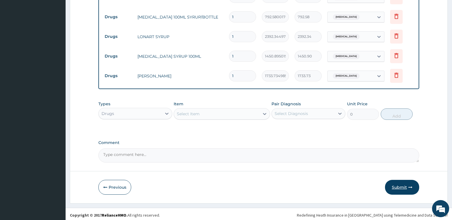
click at [407, 184] on button "Submit" at bounding box center [402, 187] width 34 height 15
click at [404, 184] on button "Submit" at bounding box center [402, 187] width 34 height 15
click at [402, 187] on button "Submit" at bounding box center [402, 187] width 34 height 15
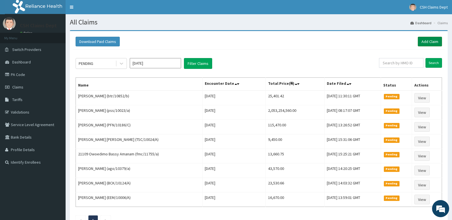
click at [432, 43] on link "Add Claim" at bounding box center [430, 42] width 24 height 10
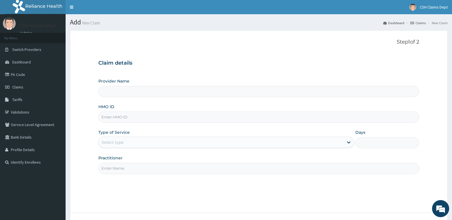
type input "Crystal Specialist Hospital"
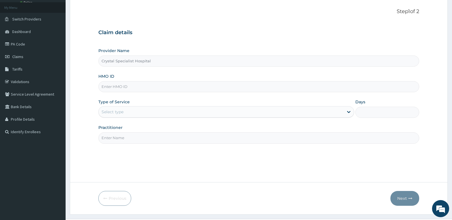
scroll to position [44, 0]
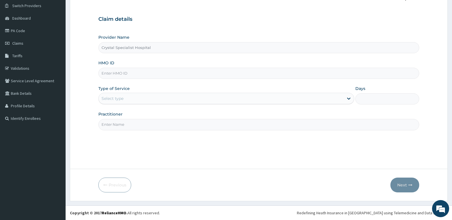
click at [142, 72] on input "HMO ID" at bounding box center [258, 73] width 321 height 11
type input "ret/46160/a"
click at [136, 97] on div "Select type" at bounding box center [221, 98] width 245 height 9
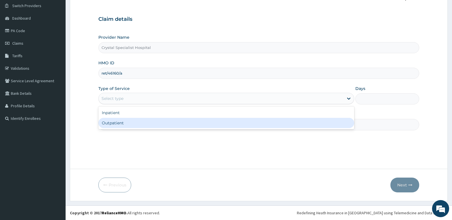
click at [129, 128] on div "Outpatient" at bounding box center [225, 123] width 255 height 10
type input "1"
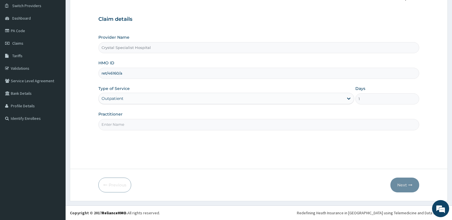
click at [133, 124] on input "Practitioner" at bounding box center [258, 124] width 321 height 11
type input "olusoji"
click at [401, 183] on button "Next" at bounding box center [404, 185] width 29 height 15
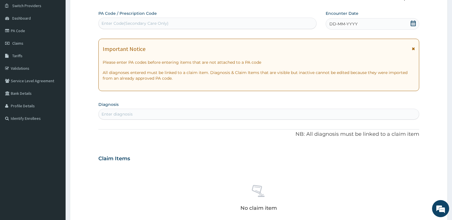
click at [412, 24] on icon at bounding box center [413, 24] width 6 height 6
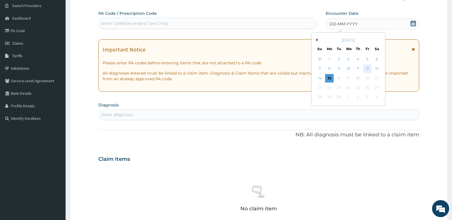
click at [367, 69] on div "12" at bounding box center [367, 69] width 9 height 9
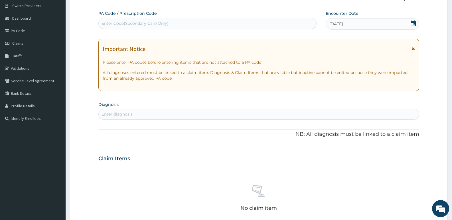
click at [201, 20] on div "Enter Code(Secondary Care Only)" at bounding box center [208, 23] width 218 height 9
type input "PA/C6F1D9"
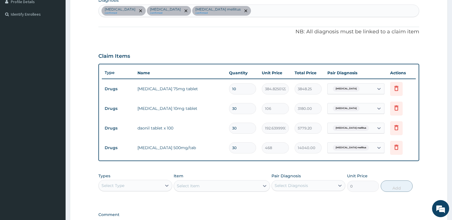
scroll to position [101, 0]
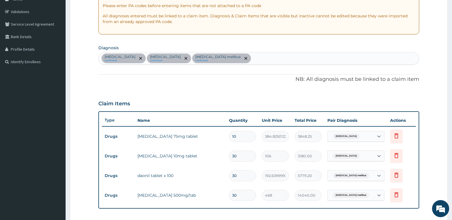
click at [262, 61] on div "[MEDICAL_DATA] confirmed [MEDICAL_DATA] confirmed [MEDICAL_DATA] mellitus confi…" at bounding box center [259, 58] width 320 height 12
type input "[MEDICAL_DATA]"
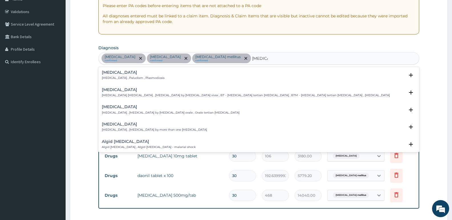
click at [132, 79] on p "[MEDICAL_DATA] , Paludism , Plasmodiosis" at bounding box center [133, 78] width 63 height 4
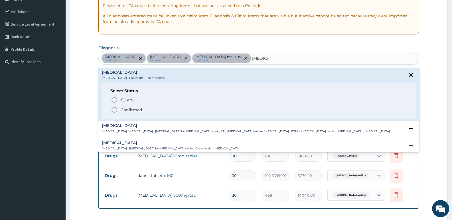
click at [138, 109] on p "Confirmed" at bounding box center [131, 110] width 21 height 6
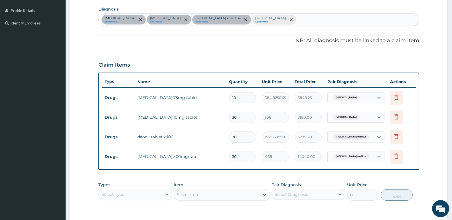
scroll to position [129, 0]
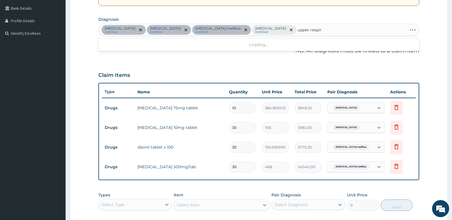
type input "upper respira"
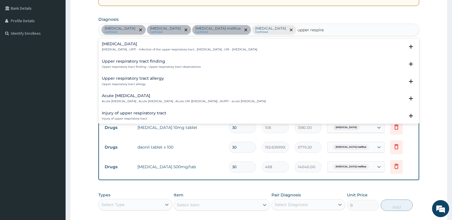
click at [145, 50] on p "[MEDICAL_DATA] , URTI - Infection of the upper respiratory tract , [MEDICAL_DAT…" at bounding box center [179, 50] width 155 height 4
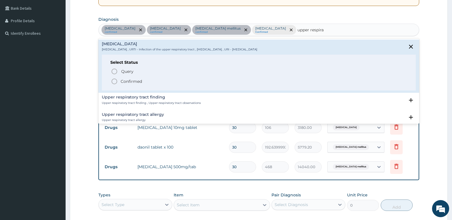
click at [134, 81] on p "Confirmed" at bounding box center [131, 82] width 21 height 6
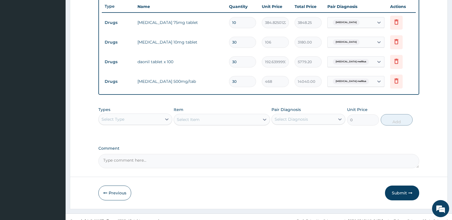
scroll to position [223, 0]
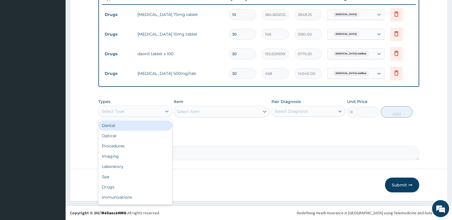
click at [149, 108] on div "Select Type" at bounding box center [130, 111] width 63 height 9
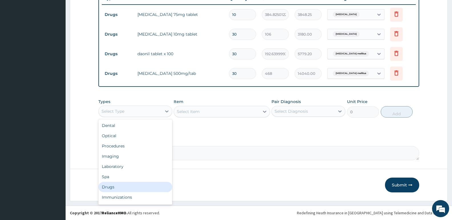
click at [125, 185] on div "Drugs" at bounding box center [135, 187] width 74 height 10
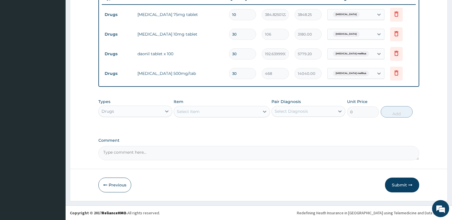
click at [194, 113] on div "Select Item" at bounding box center [188, 112] width 23 height 6
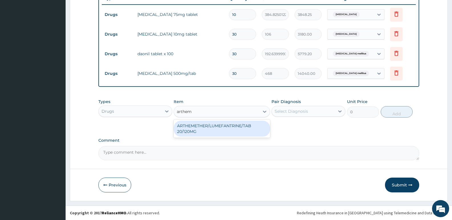
type input "artheme"
click at [203, 128] on div "ARTHEMETHER/LUMEFANTRINE/TAB 20/120MG" at bounding box center [222, 129] width 96 height 16
type input "130"
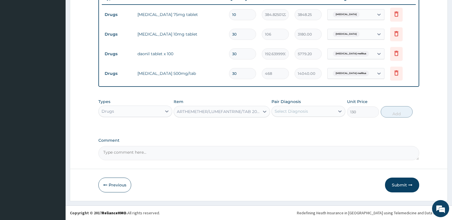
click at [297, 113] on div "Select Diagnosis" at bounding box center [291, 112] width 33 height 6
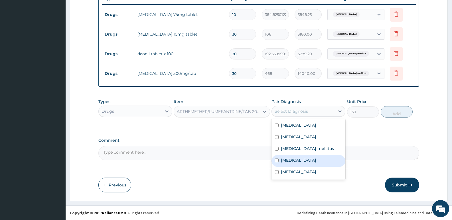
click at [300, 158] on div "[MEDICAL_DATA]" at bounding box center [308, 161] width 74 height 12
checkbox input "true"
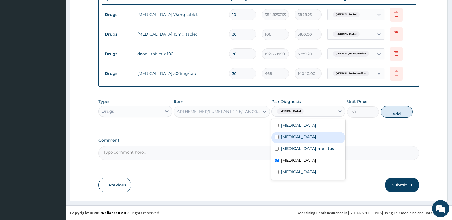
click at [401, 110] on button "Add" at bounding box center [397, 111] width 32 height 11
type input "0"
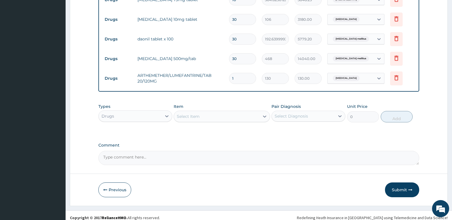
scroll to position [242, 0]
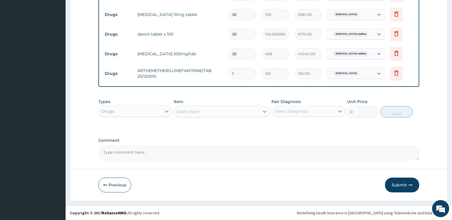
click at [199, 108] on div "Select Item" at bounding box center [216, 111] width 85 height 9
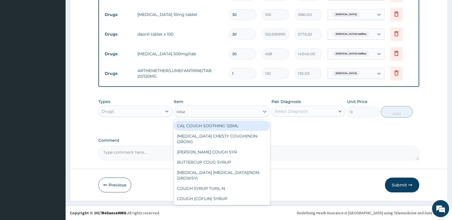
type input "cough"
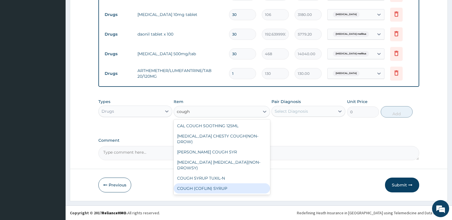
click at [202, 184] on div "COUGH (COFLIN) SYRUP" at bounding box center [222, 189] width 96 height 10
type input "1032.06005859375"
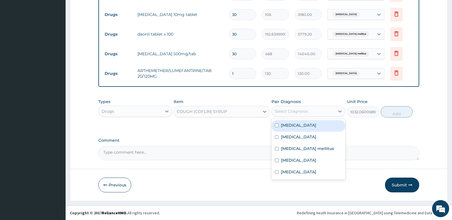
click at [311, 113] on div "Select Diagnosis" at bounding box center [303, 111] width 63 height 9
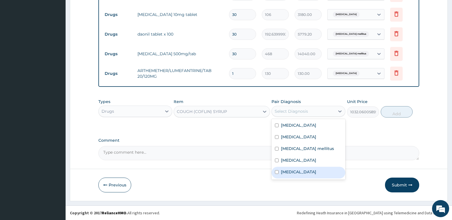
click at [302, 170] on label "Upper respiratory infection" at bounding box center [298, 172] width 35 height 6
checkbox input "true"
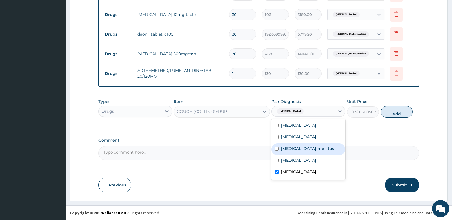
click at [397, 114] on button "Add" at bounding box center [397, 111] width 32 height 11
type input "0"
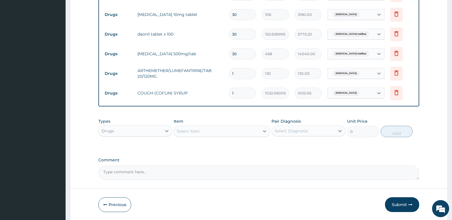
click at [229, 131] on div "Select Item" at bounding box center [216, 131] width 85 height 9
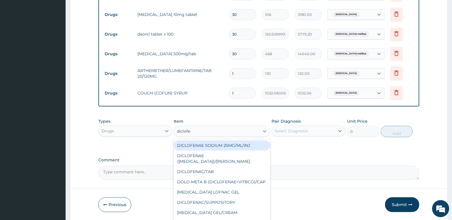
type input "diclofen"
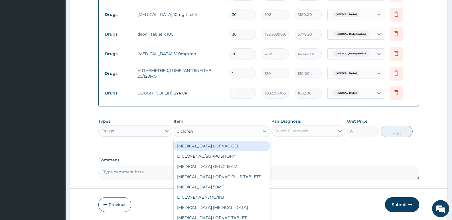
scroll to position [56, 0]
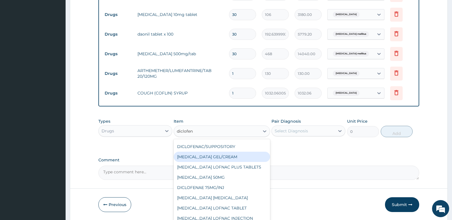
click at [224, 155] on div "[MEDICAL_DATA] GEL/CREAM" at bounding box center [222, 157] width 96 height 10
type input "1701"
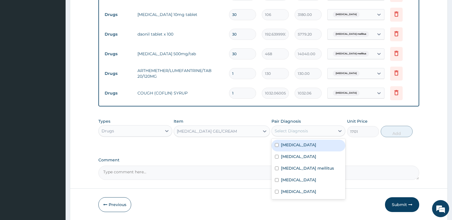
click at [300, 130] on div "Select Diagnosis" at bounding box center [291, 131] width 33 height 6
click at [303, 145] on label "Low back pain" at bounding box center [298, 145] width 35 height 6
checkbox input "true"
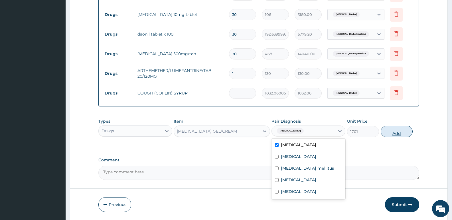
click at [404, 133] on button "Add" at bounding box center [397, 131] width 32 height 11
type input "0"
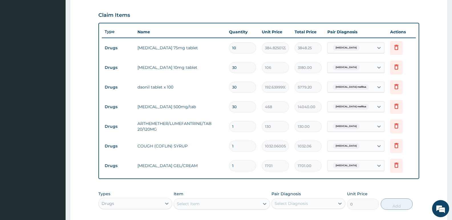
scroll to position [242, 0]
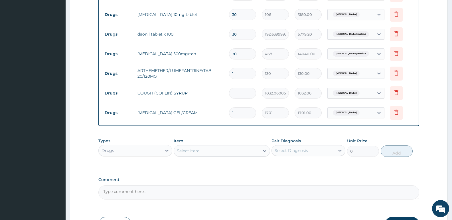
click at [134, 153] on div "Drugs" at bounding box center [130, 150] width 63 height 9
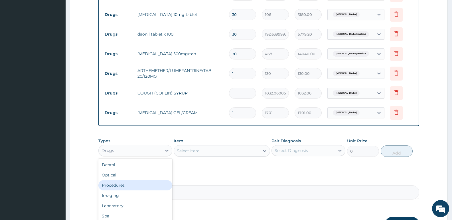
click at [125, 184] on div "Procedures" at bounding box center [135, 185] width 74 height 10
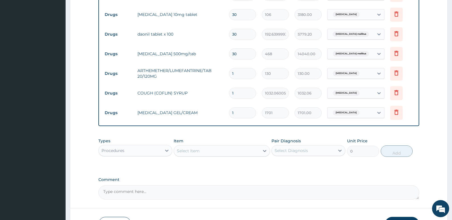
click at [211, 153] on div "Select Item" at bounding box center [216, 151] width 85 height 9
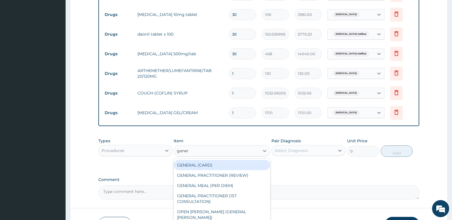
type input "genera"
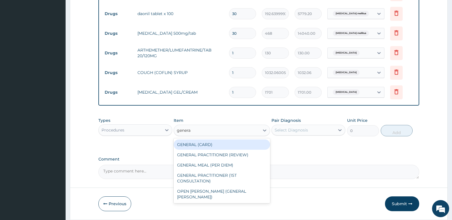
scroll to position [282, 0]
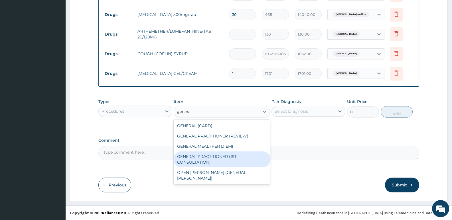
click at [219, 159] on div "GENERAL PRACTITIONER (1ST CONSULTATION)" at bounding box center [222, 160] width 96 height 16
type input "3490"
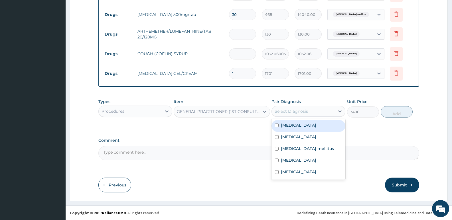
click at [291, 109] on div "Select Diagnosis" at bounding box center [291, 112] width 33 height 6
click at [289, 129] on div "Low back pain" at bounding box center [308, 126] width 74 height 12
checkbox input "true"
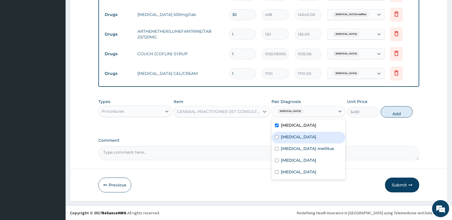
click at [290, 140] on div "Secondary hypertension" at bounding box center [308, 138] width 74 height 12
checkbox input "true"
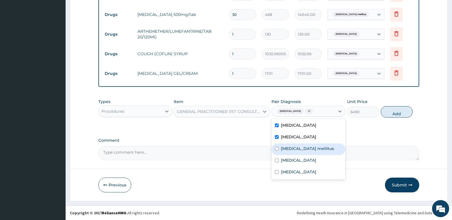
click at [291, 147] on label "Diabetes mellitus" at bounding box center [307, 149] width 53 height 6
checkbox input "true"
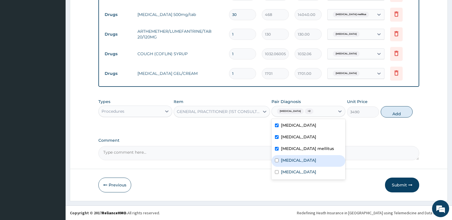
drag, startPoint x: 292, startPoint y: 158, endPoint x: 294, endPoint y: 166, distance: 8.4
click at [292, 159] on label "Malaria" at bounding box center [298, 161] width 35 height 6
checkbox input "true"
click at [295, 170] on label "Upper respiratory infection" at bounding box center [298, 172] width 35 height 6
checkbox input "true"
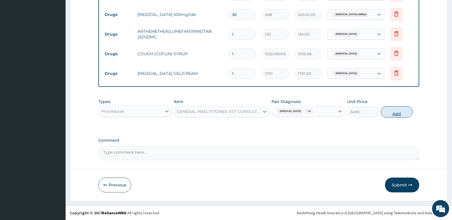
click at [392, 114] on button "Add" at bounding box center [397, 111] width 32 height 11
type input "0"
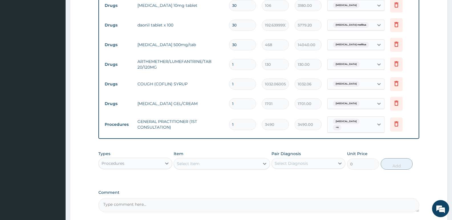
scroll to position [253, 0]
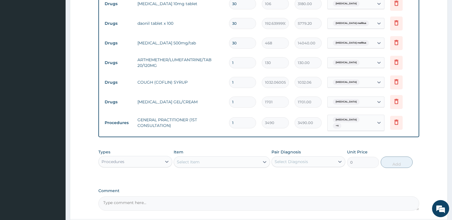
drag, startPoint x: 243, startPoint y: 64, endPoint x: 224, endPoint y: 63, distance: 18.9
click at [224, 63] on tr "Drugs ARTHEMETHER/LUMEFANTRINE/TAB 20/120MG 1 130 130.00 Malaria Delete" at bounding box center [259, 63] width 314 height 20
type input "2"
type input "260.00"
type input "24"
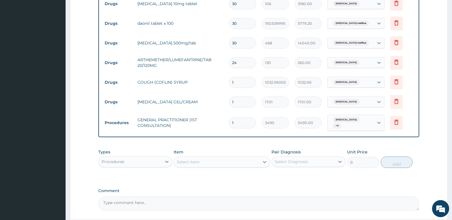
type input "3120.00"
type input "24"
click at [224, 149] on div "Item Select Item" at bounding box center [222, 158] width 96 height 19
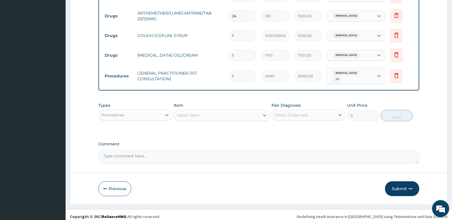
scroll to position [301, 0]
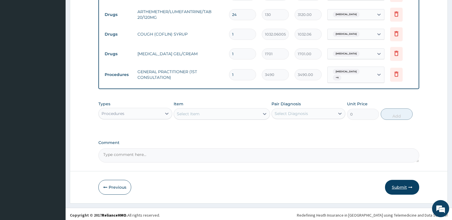
click at [394, 185] on button "Submit" at bounding box center [402, 187] width 34 height 15
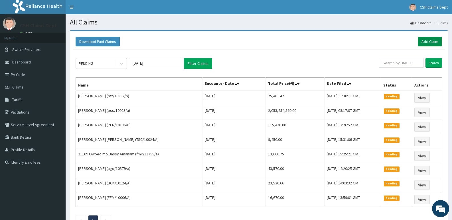
click at [435, 41] on link "Add Claim" at bounding box center [430, 42] width 24 height 10
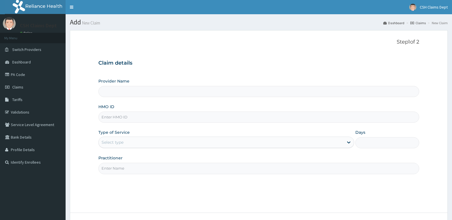
type input "Crystal Specialist Hospital"
click at [132, 120] on input "HMO ID" at bounding box center [258, 117] width 321 height 11
type input "ges/10004/a"
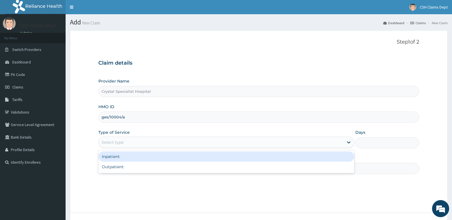
click at [133, 141] on div "Select type" at bounding box center [221, 142] width 245 height 9
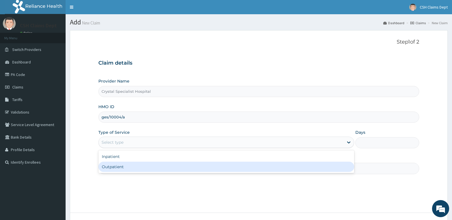
click at [134, 166] on div "Outpatient" at bounding box center [225, 167] width 255 height 10
type input "1"
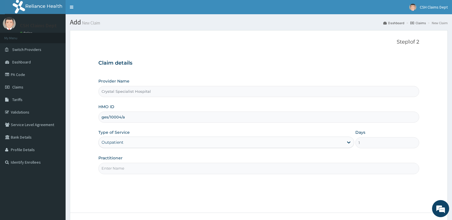
click at [130, 166] on input "Practitioner" at bounding box center [258, 168] width 321 height 11
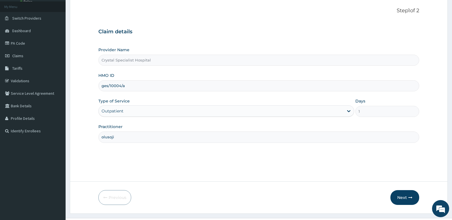
scroll to position [44, 0]
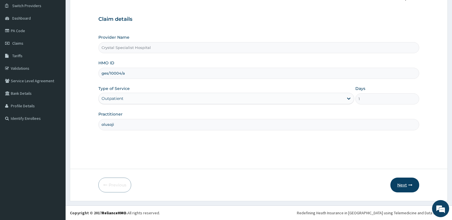
type input "olusoji"
click at [397, 187] on button "Next" at bounding box center [404, 185] width 29 height 15
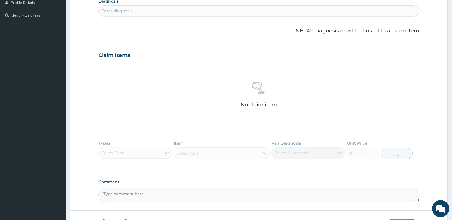
scroll to position [189, 0]
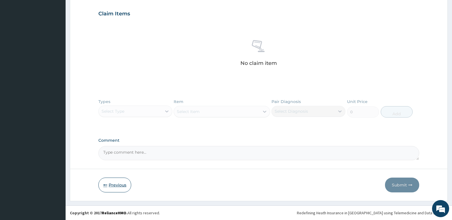
click at [119, 184] on button "Previous" at bounding box center [114, 185] width 33 height 15
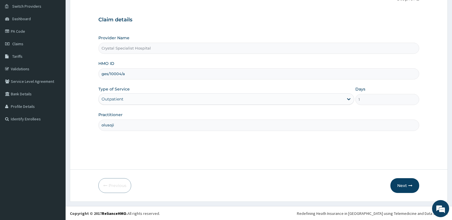
scroll to position [44, 0]
click at [402, 184] on button "Next" at bounding box center [404, 185] width 29 height 15
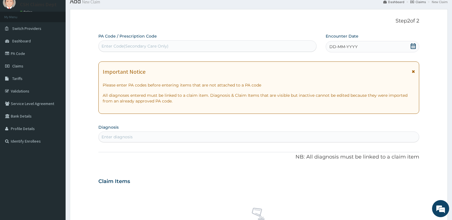
scroll to position [0, 0]
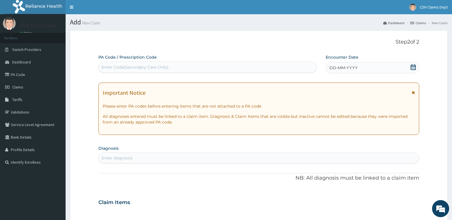
click at [193, 66] on div "Enter Code(Secondary Care Only)" at bounding box center [208, 67] width 218 height 9
click at [123, 62] on div "Enter Code(Secondary Care Only)" at bounding box center [207, 67] width 218 height 11
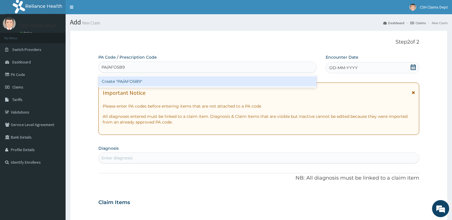
click at [116, 69] on input "PA/AFO5B9" at bounding box center [113, 67] width 24 height 6
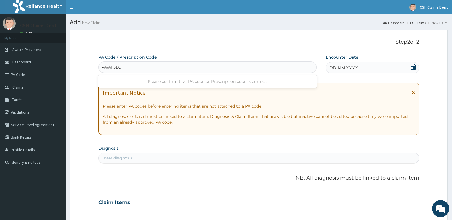
type input "PA/AF05B9"
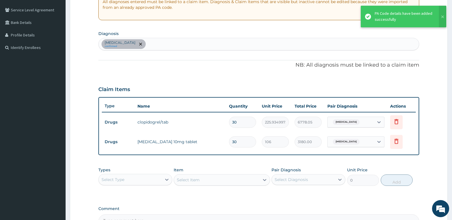
scroll to position [98, 0]
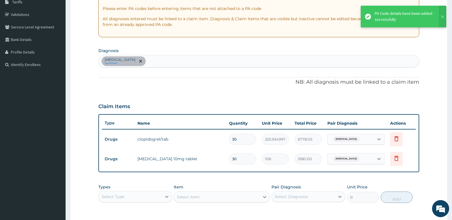
click at [200, 58] on div "[MEDICAL_DATA] confirmed" at bounding box center [259, 61] width 320 height 12
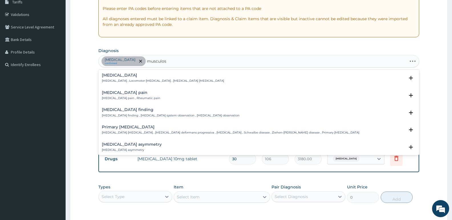
type input "musculosk"
click at [149, 97] on p "[MEDICAL_DATA] pain , Rheumatic pain" at bounding box center [131, 98] width 58 height 4
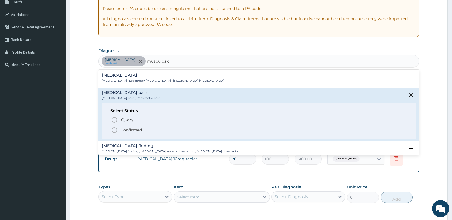
click at [140, 127] on p "Confirmed" at bounding box center [131, 130] width 21 height 6
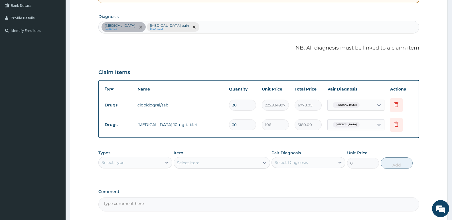
scroll to position [183, 0]
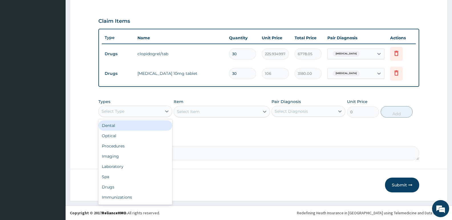
click at [115, 112] on div "Select Type" at bounding box center [112, 112] width 23 height 6
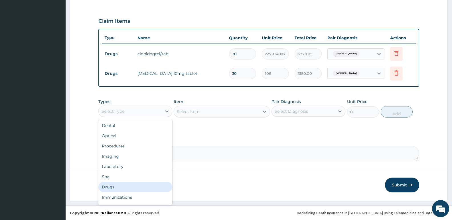
drag, startPoint x: 114, startPoint y: 187, endPoint x: 140, endPoint y: 143, distance: 51.5
click at [114, 186] on div "Drugs" at bounding box center [135, 187] width 74 height 10
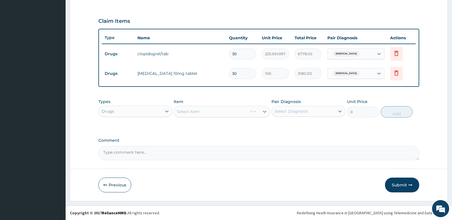
click at [214, 113] on div "Select Item" at bounding box center [222, 111] width 96 height 11
click at [214, 116] on div "Select Item" at bounding box center [222, 111] width 96 height 11
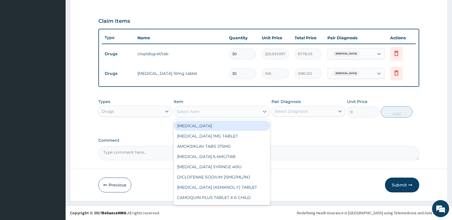
click at [213, 116] on div "Select Item" at bounding box center [216, 111] width 85 height 9
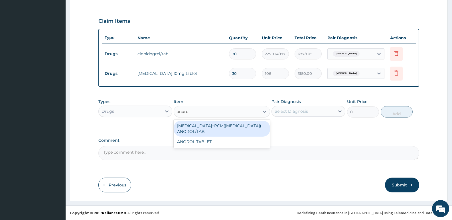
type input "anorol"
click at [216, 126] on div "[MEDICAL_DATA]+PCM([MEDICAL_DATA]) ANOROL/TAB" at bounding box center [222, 129] width 96 height 16
type input "181.0800018310547"
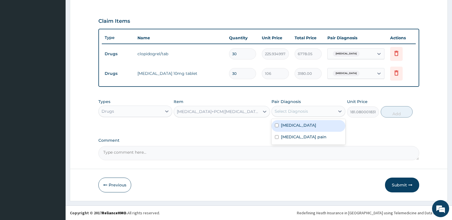
click at [291, 109] on div "Select Diagnosis" at bounding box center [291, 112] width 33 height 6
click at [296, 126] on label "[MEDICAL_DATA]" at bounding box center [298, 126] width 35 height 6
checkbox input "true"
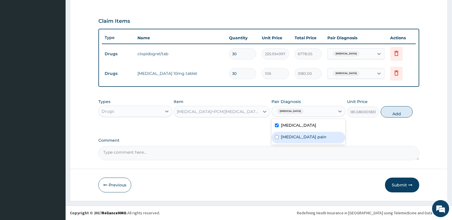
click at [298, 139] on label "[MEDICAL_DATA] pain" at bounding box center [304, 137] width 46 height 6
checkbox input "true"
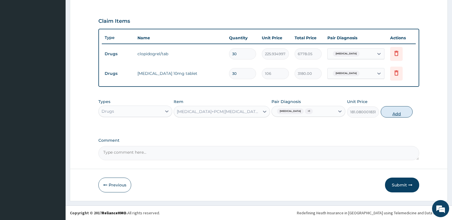
click at [393, 114] on button "Add" at bounding box center [397, 111] width 32 height 11
type input "0"
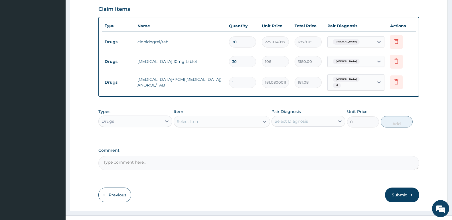
scroll to position [205, 0]
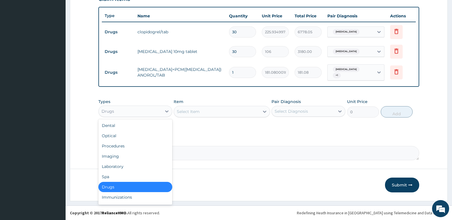
click at [151, 113] on div "Drugs" at bounding box center [130, 111] width 63 height 9
click at [121, 146] on div "Procedures" at bounding box center [135, 146] width 74 height 10
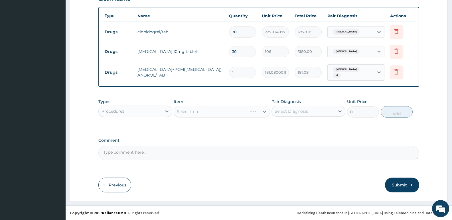
drag, startPoint x: 240, startPoint y: 70, endPoint x: 211, endPoint y: 77, distance: 29.6
click at [211, 77] on tr "Drugs [MEDICAL_DATA]+PCM([MEDICAL_DATA]) ANOROL/TAB 1 181.0800018310547 181.08 …" at bounding box center [259, 73] width 314 height 22
type input "2"
type input "362.16"
type input "28"
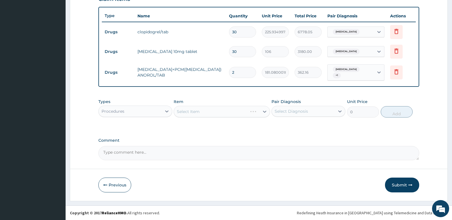
type input "5070.24"
type input "28"
drag, startPoint x: 240, startPoint y: 53, endPoint x: 218, endPoint y: 52, distance: 22.5
click at [218, 52] on tr "Drugs [MEDICAL_DATA] 10mg tablet 30 106 3180.00 [MEDICAL_DATA] Delete" at bounding box center [259, 52] width 314 height 20
type input "1"
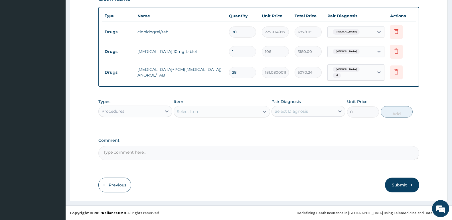
type input "106.00"
type input "14"
type input "1484.00"
type input "14"
drag, startPoint x: 247, startPoint y: 33, endPoint x: 206, endPoint y: 39, distance: 41.4
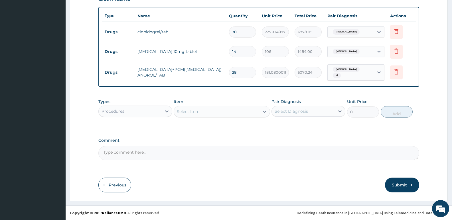
click at [206, 39] on tr "Drugs clopidogrel/tab 30 225.9349975585938 6778.05 [MEDICAL_DATA] Delete" at bounding box center [259, 32] width 314 height 20
type input "1"
type input "225.93"
type input "14"
type input "3163.09"
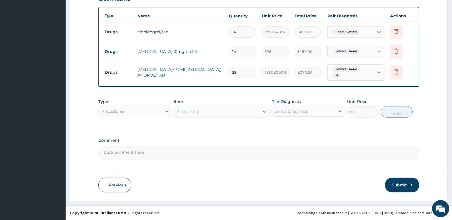
type input "14"
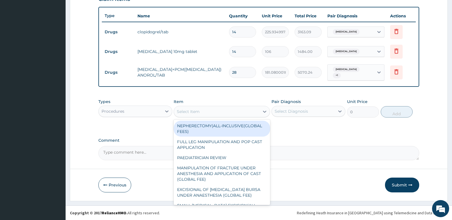
click at [222, 109] on div "Select Item" at bounding box center [216, 111] width 85 height 9
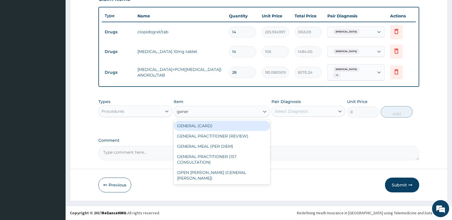
type input "genera"
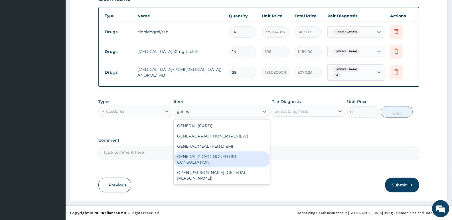
click at [217, 160] on div "GENERAL PRACTITIONER (1ST CONSULTATION)" at bounding box center [222, 160] width 96 height 16
type input "3490"
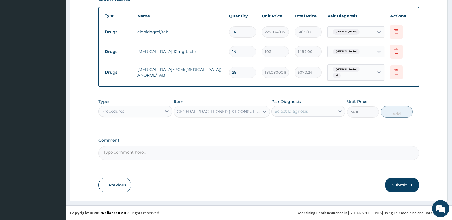
click at [321, 113] on div "Select Diagnosis" at bounding box center [303, 111] width 63 height 9
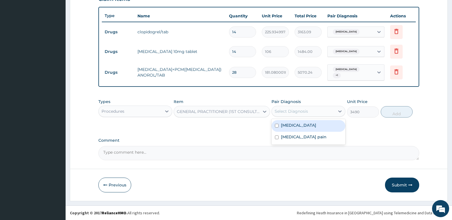
click at [314, 125] on label "[MEDICAL_DATA]" at bounding box center [298, 126] width 35 height 6
checkbox input "true"
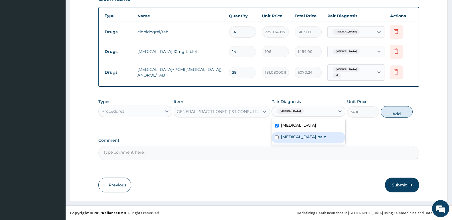
click at [312, 136] on label "[MEDICAL_DATA] pain" at bounding box center [304, 137] width 46 height 6
checkbox input "true"
click at [390, 110] on button "Add" at bounding box center [397, 111] width 32 height 11
type input "0"
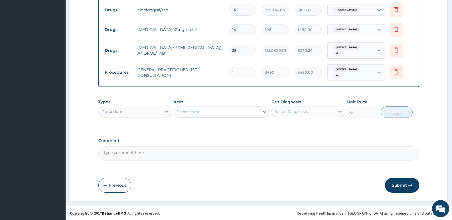
scroll to position [227, 0]
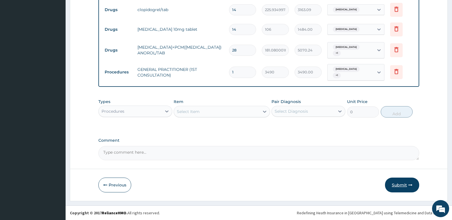
click at [405, 184] on button "Submit" at bounding box center [402, 185] width 34 height 15
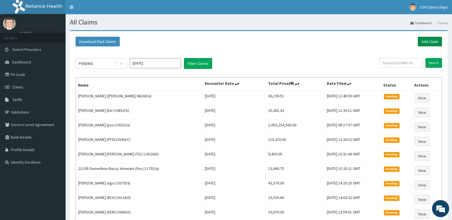
click at [430, 43] on link "Add Claim" at bounding box center [430, 42] width 24 height 10
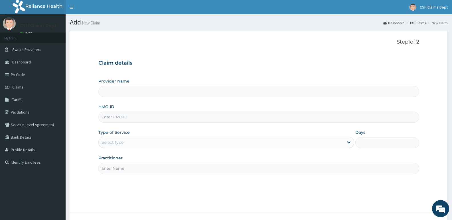
type input "Crystal Specialist Hospital"
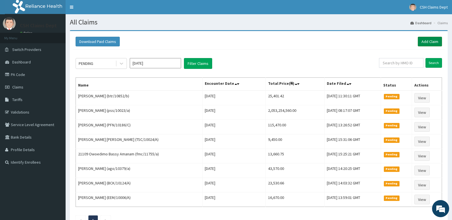
click at [432, 39] on link "Add Claim" at bounding box center [430, 42] width 24 height 10
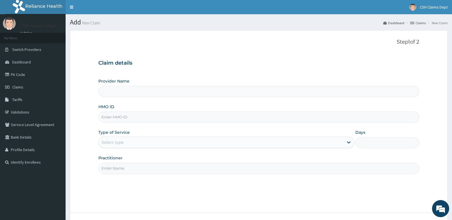
type input "Crystal Specialist Hospital"
